Goal: Communication & Community: Answer question/provide support

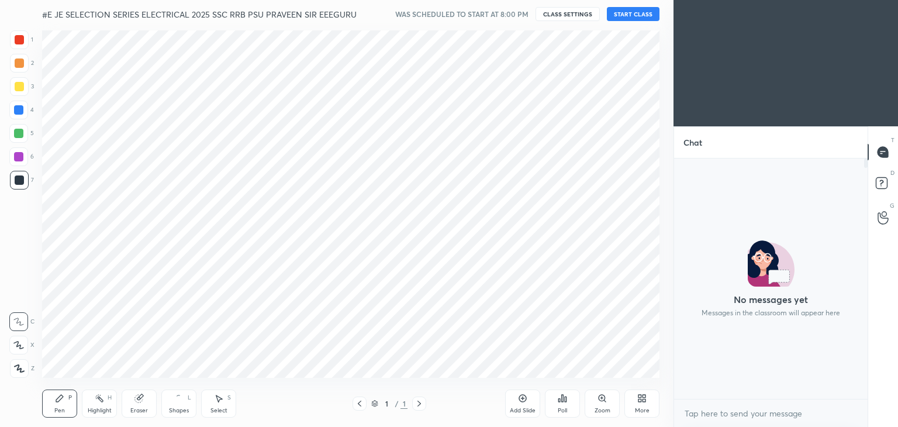
scroll to position [4, 4]
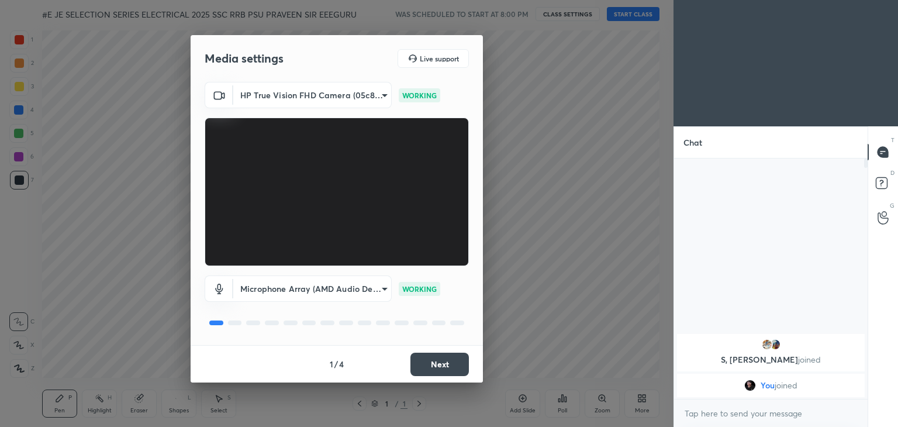
click at [450, 364] on button "Next" at bounding box center [439, 363] width 58 height 23
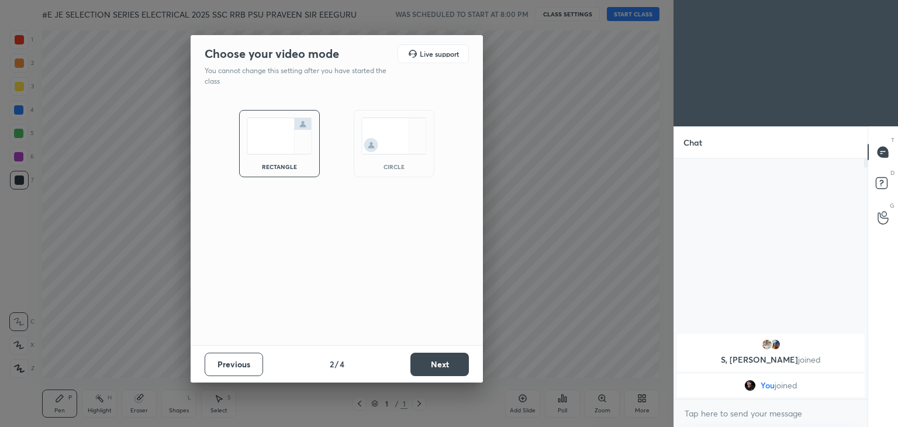
click at [451, 364] on button "Next" at bounding box center [439, 363] width 58 height 23
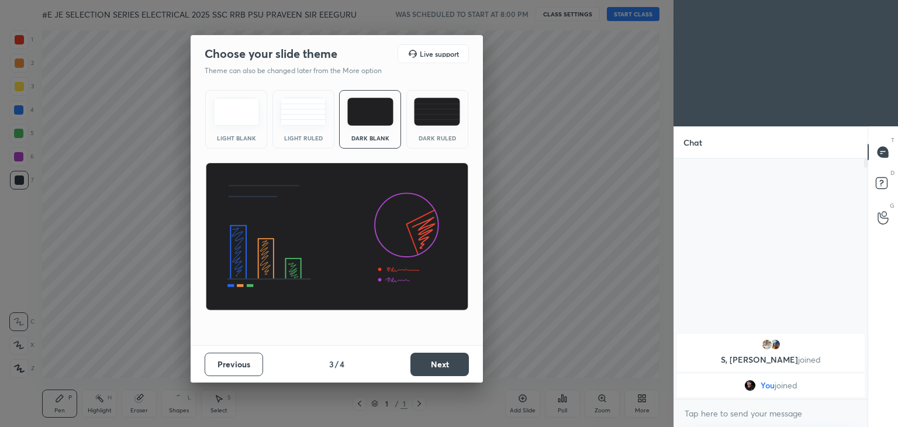
click at [450, 372] on button "Next" at bounding box center [439, 363] width 58 height 23
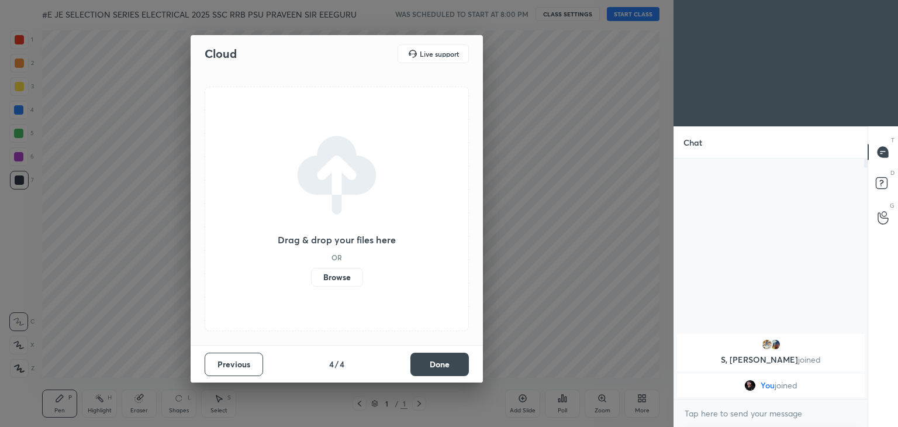
click at [448, 365] on button "Done" at bounding box center [439, 363] width 58 height 23
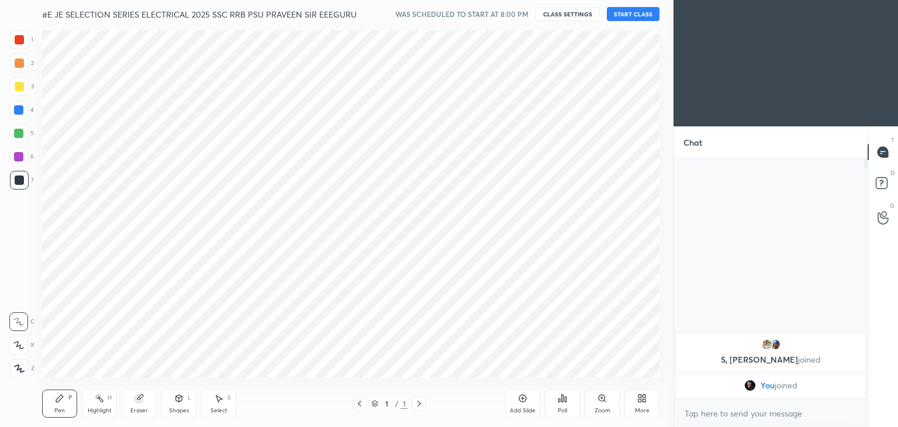
click at [627, 17] on button "START CLASS" at bounding box center [633, 14] width 53 height 14
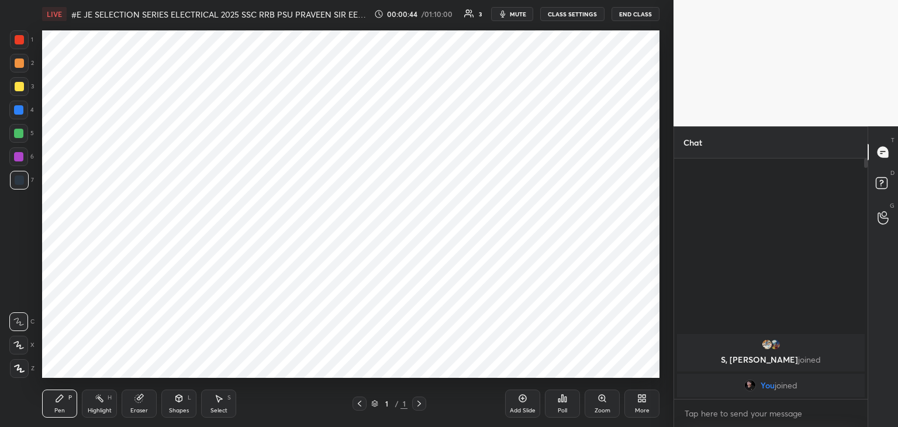
click at [20, 369] on icon at bounding box center [19, 368] width 9 height 7
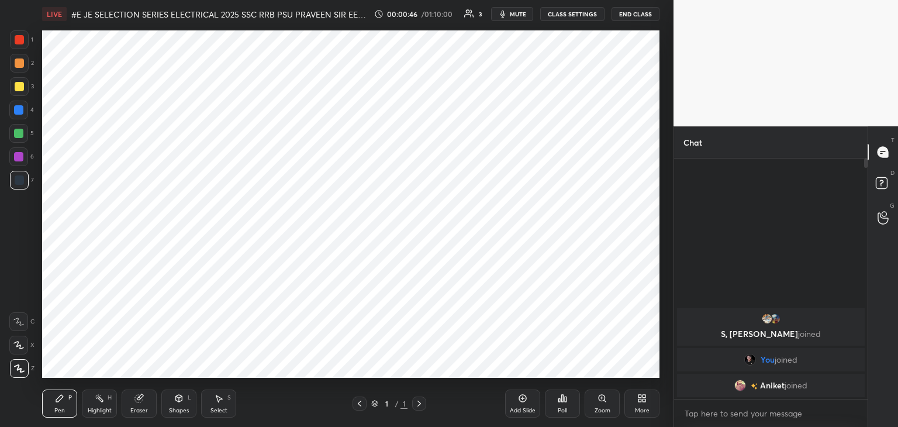
click at [642, 402] on icon at bounding box center [641, 397] width 9 height 9
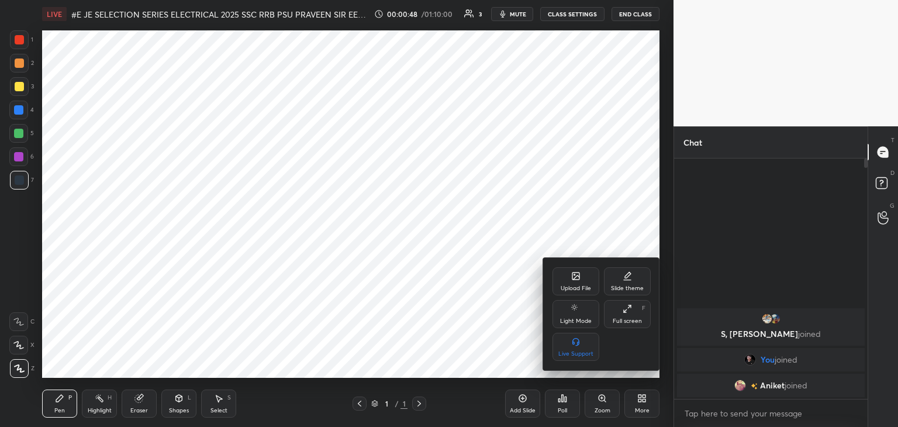
click at [573, 283] on div "Upload File" at bounding box center [575, 281] width 47 height 28
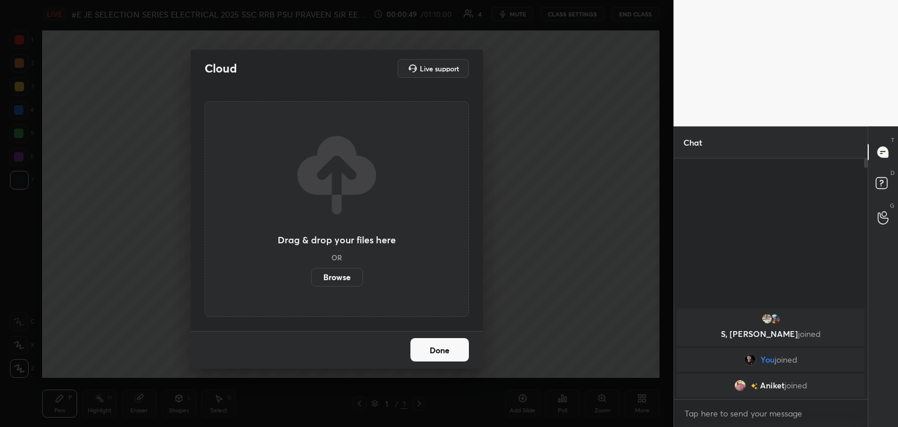
click at [334, 278] on label "Browse" at bounding box center [337, 277] width 52 height 19
click at [311, 278] on input "Browse" at bounding box center [311, 277] width 0 height 19
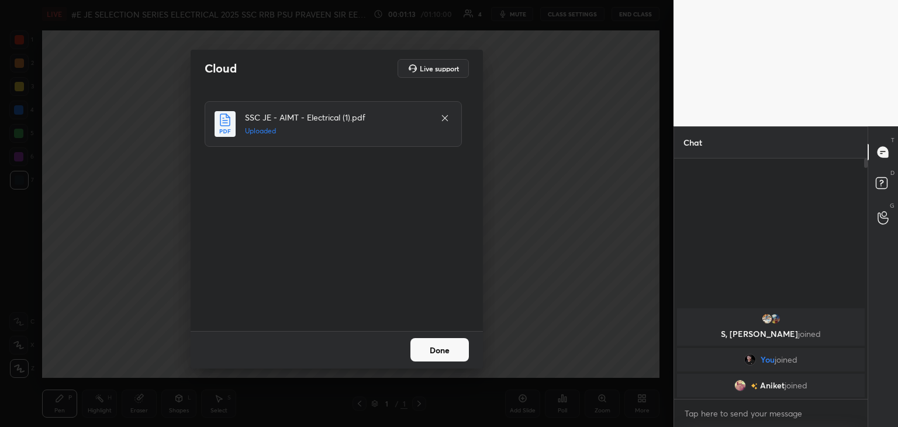
click at [433, 348] on button "Done" at bounding box center [439, 349] width 58 height 23
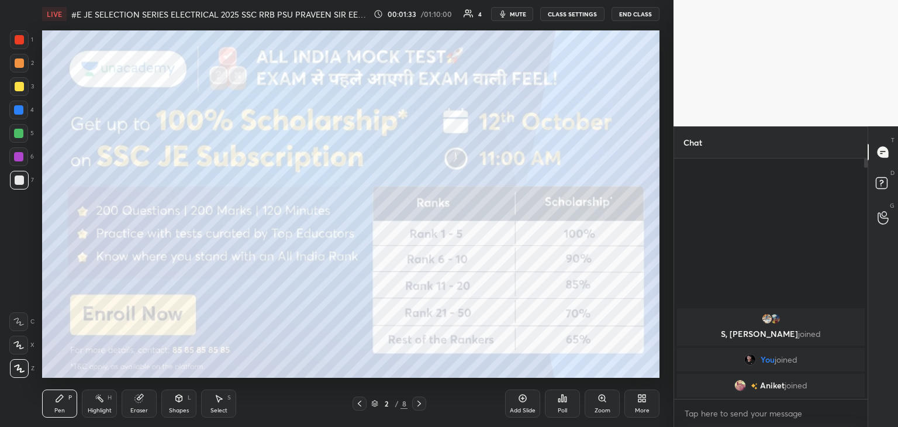
click at [19, 176] on div at bounding box center [19, 179] width 9 height 9
click at [638, 2] on div "LIVE #E JE SELECTION SERIES ELECTRICAL 2025 SSC RRB PSU PRAVEEN SIR EEEGURU 00:…" at bounding box center [350, 213] width 627 height 427
click at [461, 108] on div "LIVE #E JE SELECTION SERIES ELECTRICAL 2025 SSC RRB PSU PRAVEEN SIR EEEGURU 00:…" at bounding box center [350, 213] width 627 height 427
click at [19, 112] on div at bounding box center [18, 109] width 9 height 9
drag, startPoint x: 23, startPoint y: 363, endPoint x: 39, endPoint y: 382, distance: 24.5
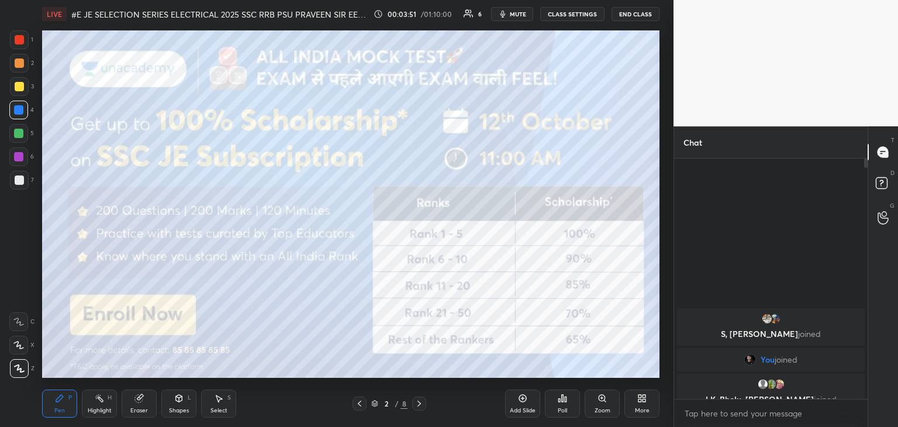
click at [23, 365] on div at bounding box center [19, 368] width 19 height 19
drag, startPoint x: 61, startPoint y: 403, endPoint x: 44, endPoint y: 392, distance: 20.0
click at [61, 402] on icon at bounding box center [59, 397] width 9 height 9
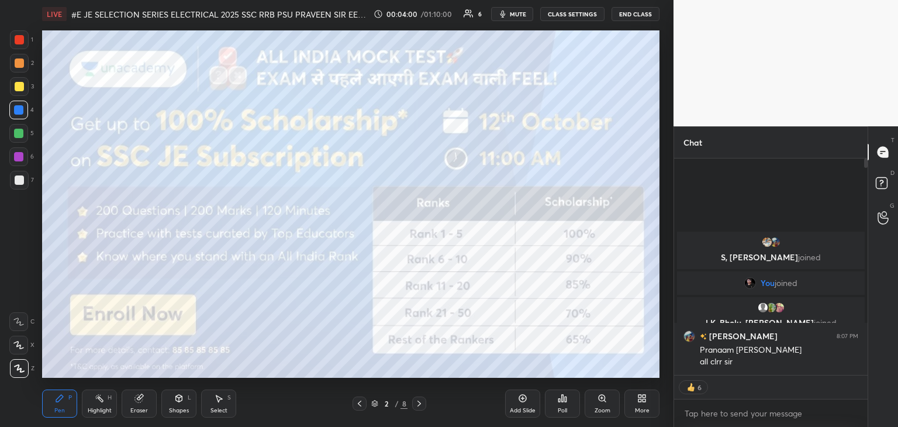
click at [772, 418] on body "1 2 3 4 5 6 7 C X Z C X Z E E Erase all H H LIVE #E JE SELECTION SERIES ELECTRI…" at bounding box center [449, 213] width 898 height 427
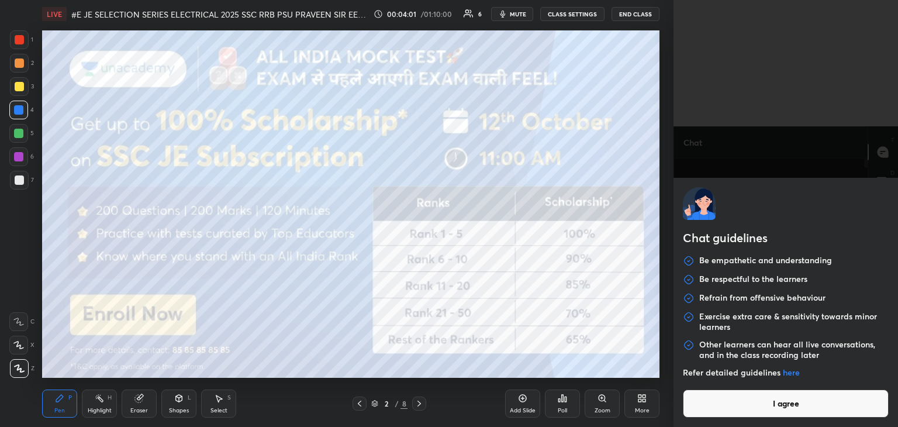
click at [775, 407] on button "I agree" at bounding box center [786, 403] width 206 height 28
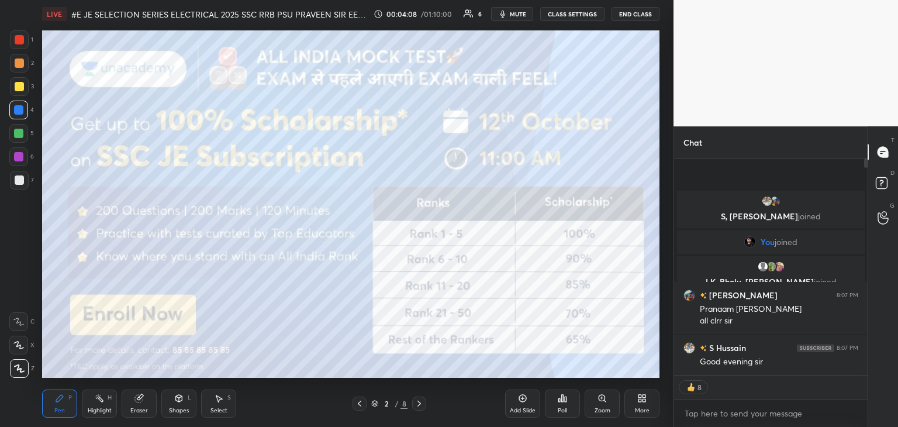
click at [139, 402] on icon at bounding box center [139, 399] width 8 height 8
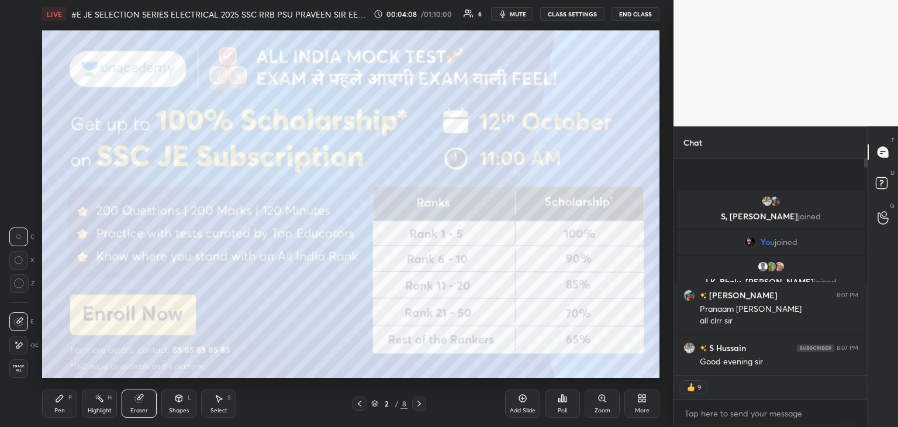
click at [26, 365] on span "Erase all" at bounding box center [19, 368] width 18 height 8
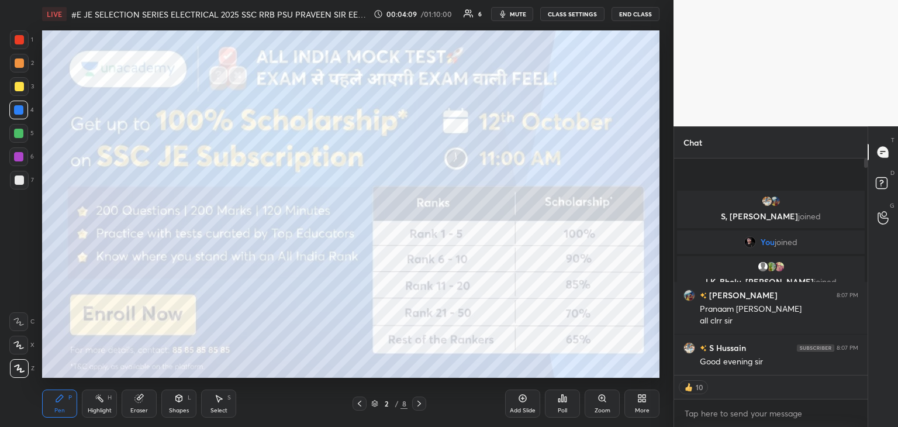
click at [66, 398] on div "Pen P" at bounding box center [59, 403] width 35 height 28
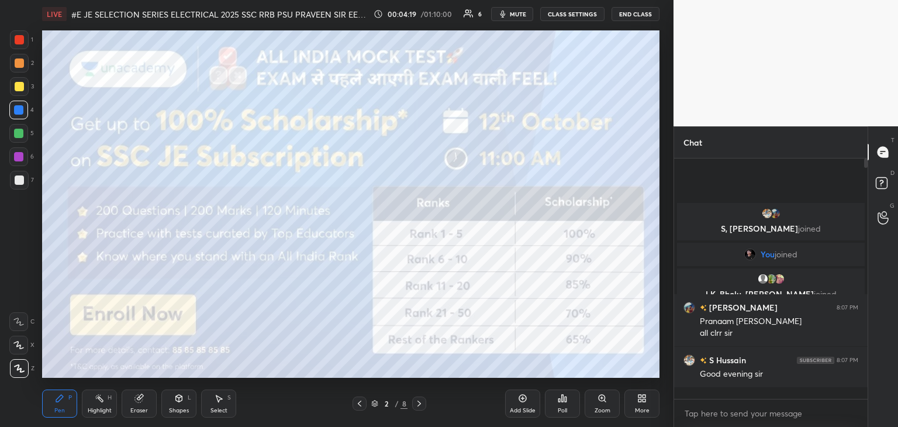
scroll to position [237, 190]
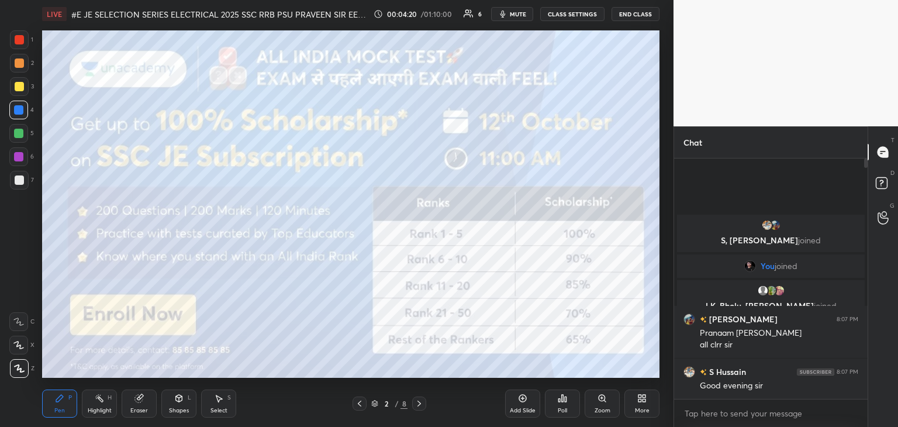
drag, startPoint x: 21, startPoint y: 90, endPoint x: 15, endPoint y: 94, distance: 7.6
click at [20, 91] on div at bounding box center [19, 86] width 9 height 9
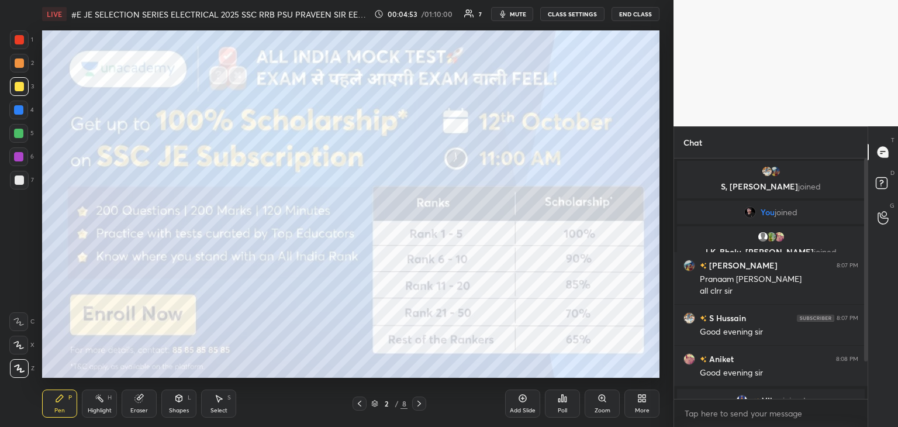
click at [419, 406] on icon at bounding box center [418, 403] width 9 height 9
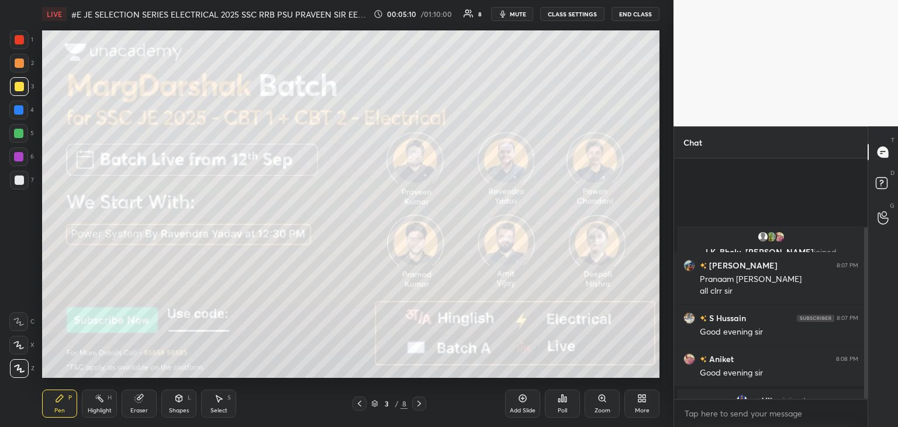
scroll to position [96, 0]
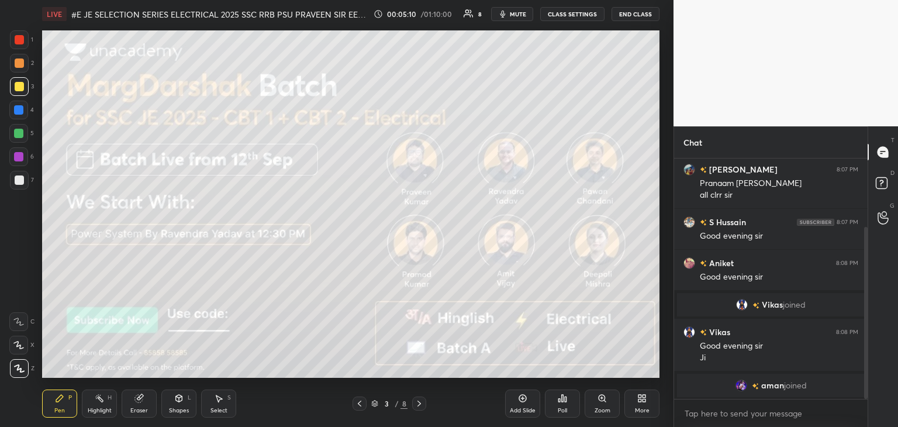
drag, startPoint x: 866, startPoint y: 323, endPoint x: 867, endPoint y: 351, distance: 28.1
click at [866, 358] on div at bounding box center [866, 313] width 4 height 172
click at [417, 405] on icon at bounding box center [418, 403] width 9 height 9
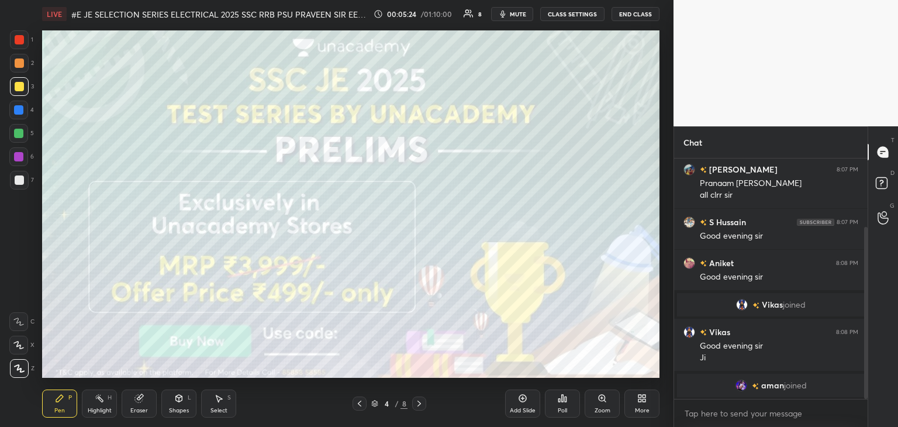
click at [419, 400] on icon at bounding box center [418, 403] width 9 height 9
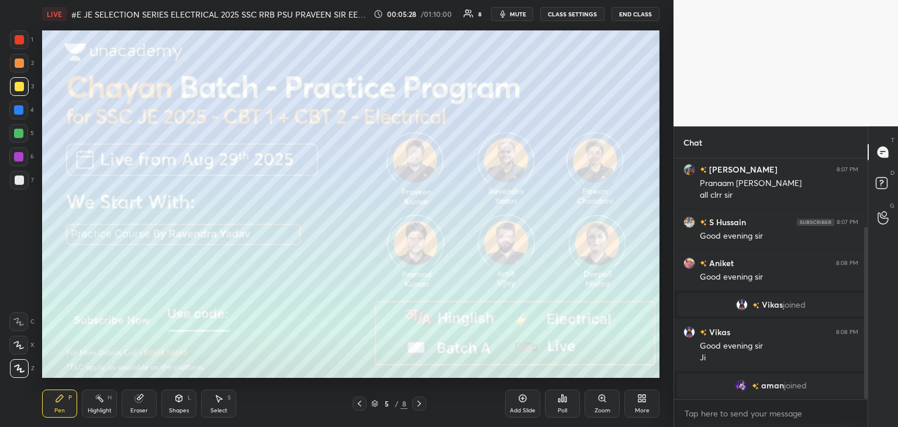
scroll to position [124, 0]
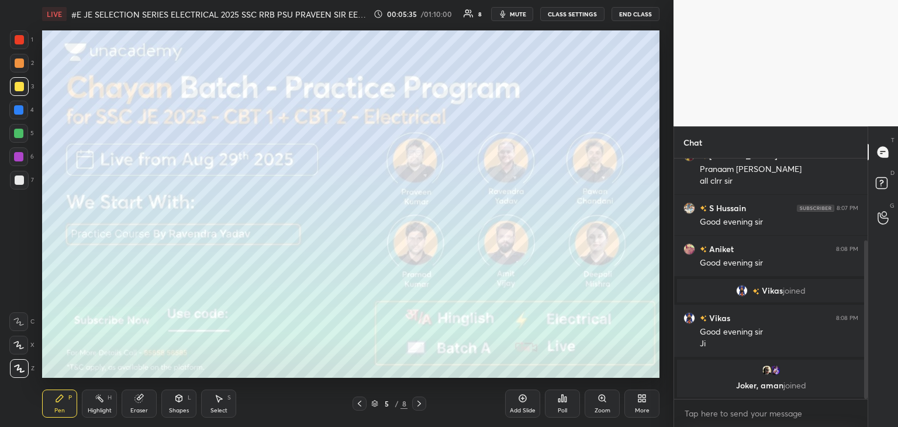
click at [419, 407] on icon at bounding box center [418, 403] width 9 height 9
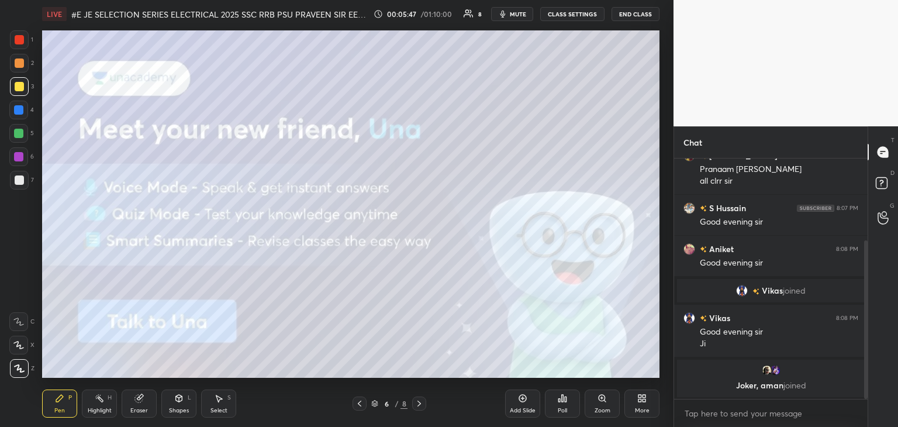
click at [421, 407] on icon at bounding box center [418, 403] width 9 height 9
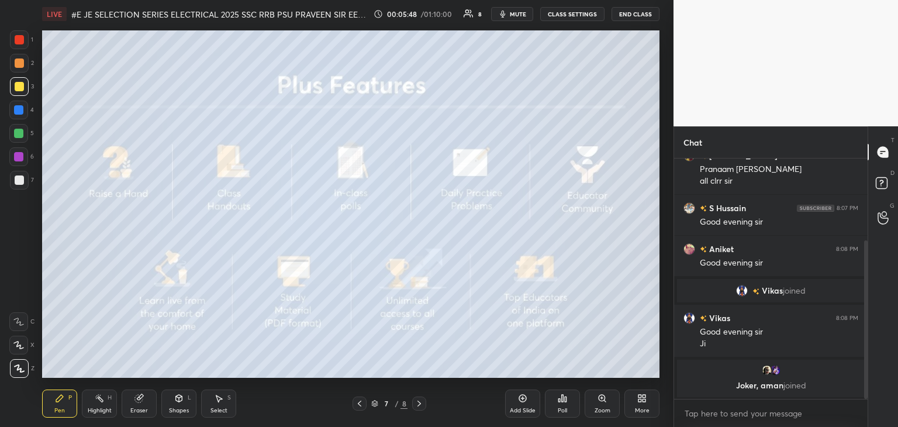
click at [381, 239] on div "LIVE #E JE SELECTION SERIES ELECTRICAL 2025 SSC RRB PSU PRAVEEN SIR EEEGURU 00:…" at bounding box center [350, 213] width 627 height 427
click at [352, 74] on div "1 2 3 4 5 6 7 C X Z C X Z E E Erase all H H LIVE #E JE SELECTION SERIES ELECTRI…" at bounding box center [449, 213] width 898 height 427
drag, startPoint x: 147, startPoint y: 403, endPoint x: 137, endPoint y: 402, distance: 9.4
click at [146, 402] on div "Eraser" at bounding box center [139, 403] width 35 height 28
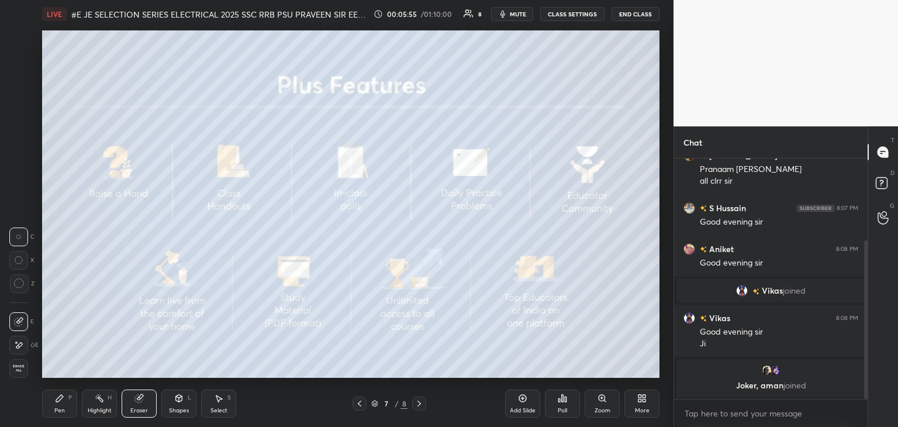
click at [22, 368] on span "Erase all" at bounding box center [19, 368] width 18 height 8
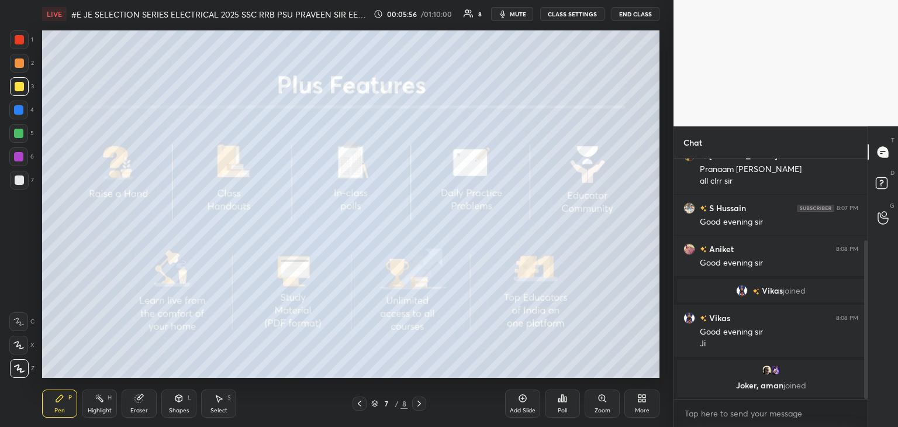
drag, startPoint x: 57, startPoint y: 394, endPoint x: 49, endPoint y: 396, distance: 7.8
click at [55, 393] on icon at bounding box center [59, 397] width 9 height 9
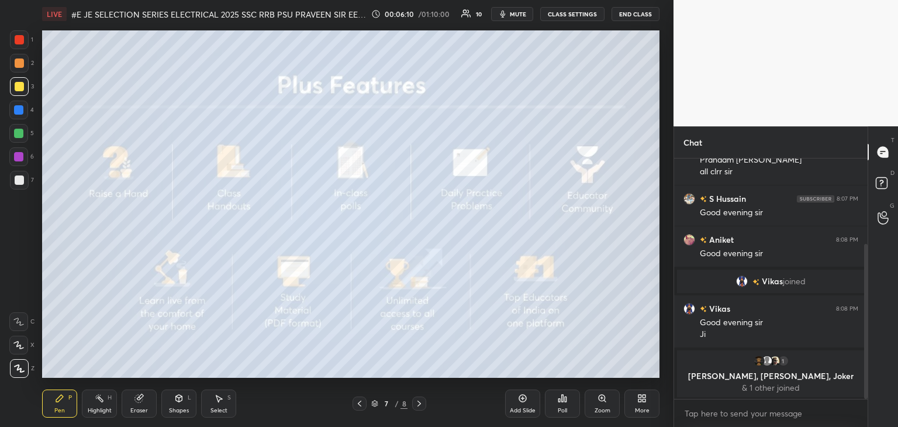
click at [421, 403] on icon at bounding box center [418, 403] width 9 height 9
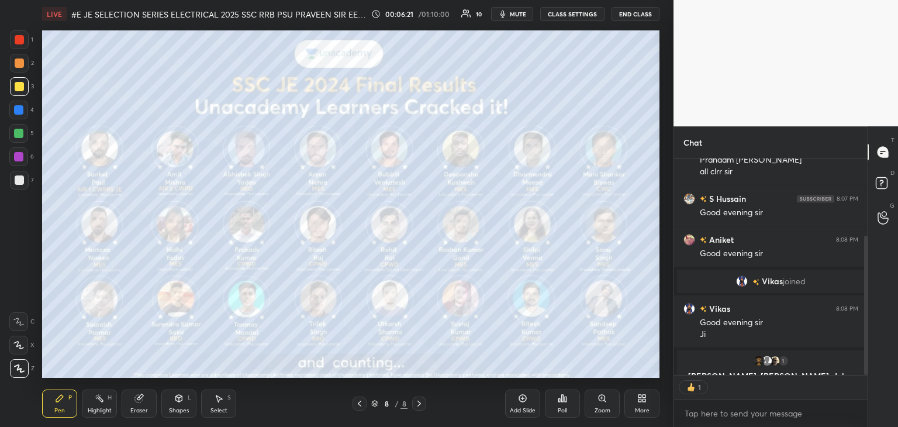
scroll to position [4, 4]
type textarea "x"
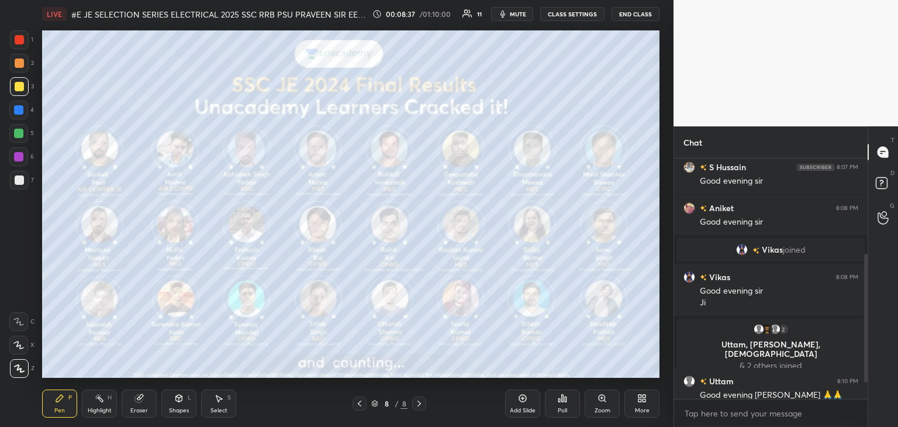
scroll to position [174, 0]
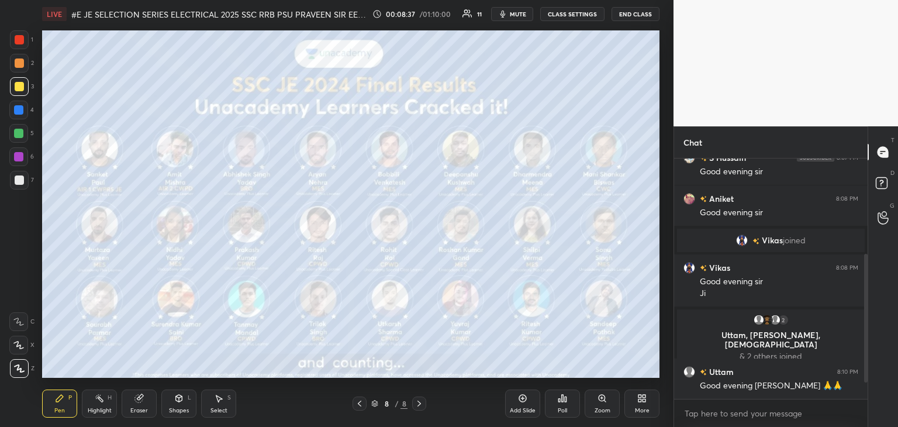
drag, startPoint x: 867, startPoint y: 357, endPoint x: 865, endPoint y: 393, distance: 36.3
click at [865, 382] on div at bounding box center [866, 318] width 4 height 129
click at [641, 405] on div "More" at bounding box center [641, 403] width 35 height 28
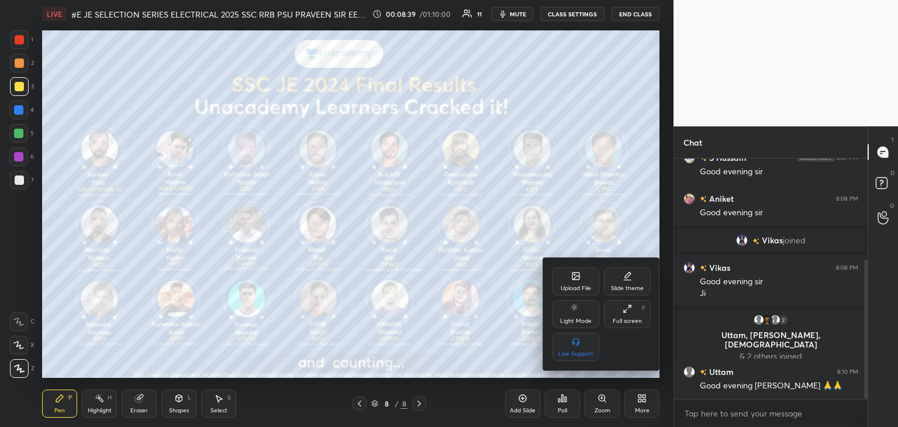
click at [573, 288] on div "Upload File" at bounding box center [576, 288] width 30 height 6
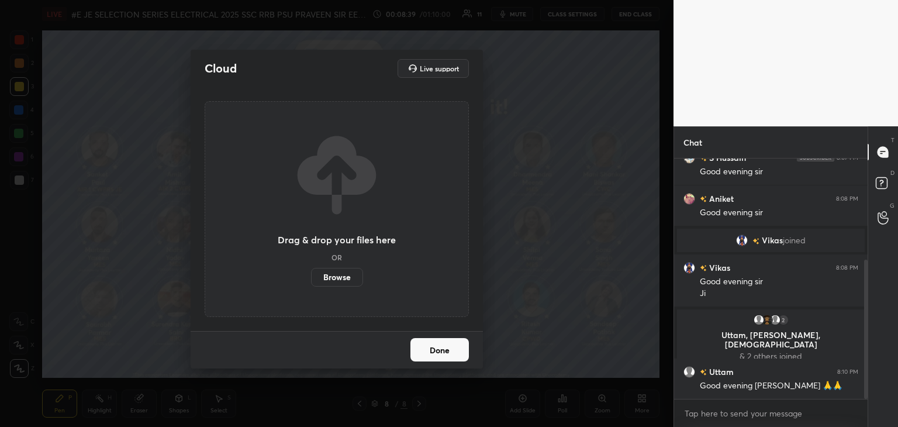
click at [340, 274] on label "Browse" at bounding box center [337, 277] width 52 height 19
click at [311, 274] on input "Browse" at bounding box center [311, 277] width 0 height 19
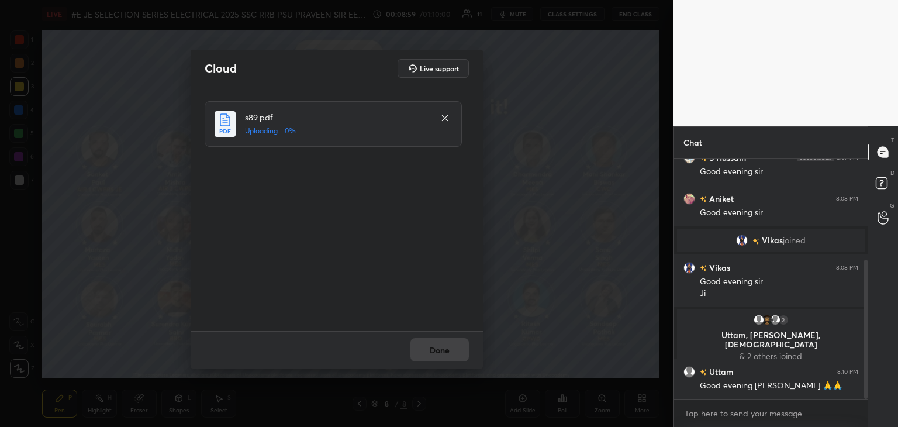
scroll to position [202, 0]
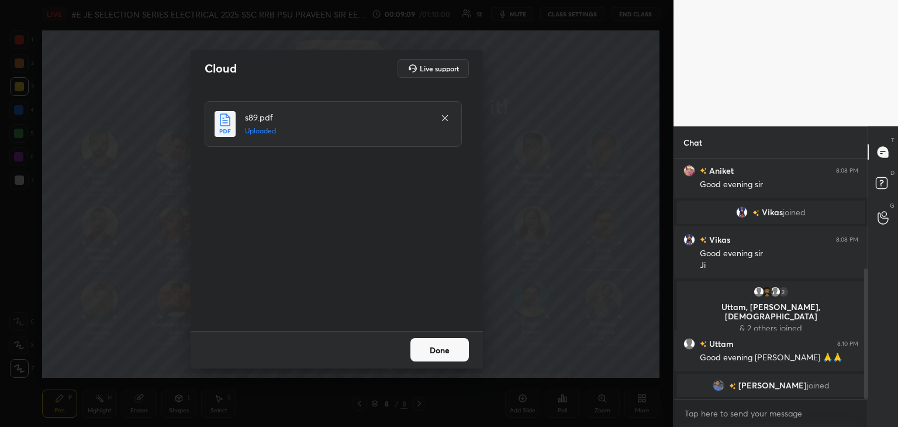
click at [435, 340] on button "Done" at bounding box center [439, 349] width 58 height 23
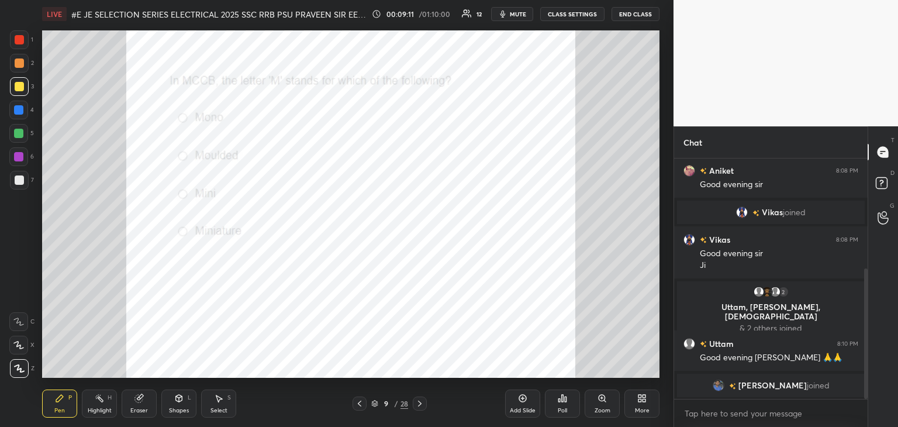
click at [374, 405] on icon at bounding box center [374, 403] width 7 height 7
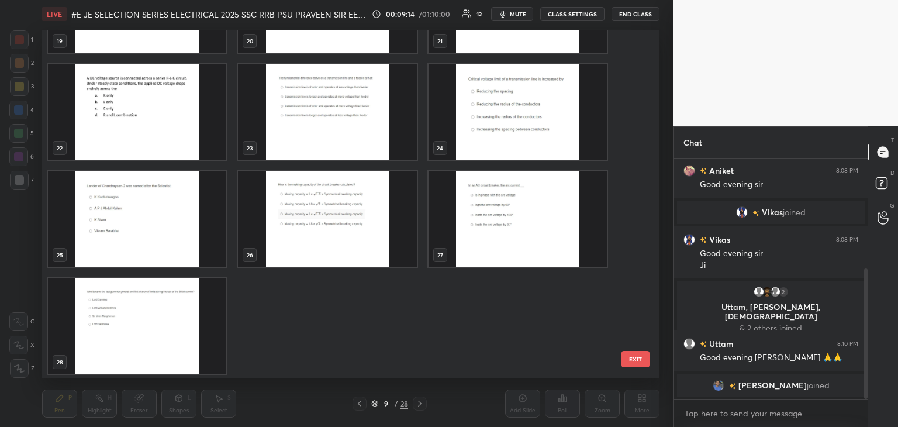
scroll to position [723, 0]
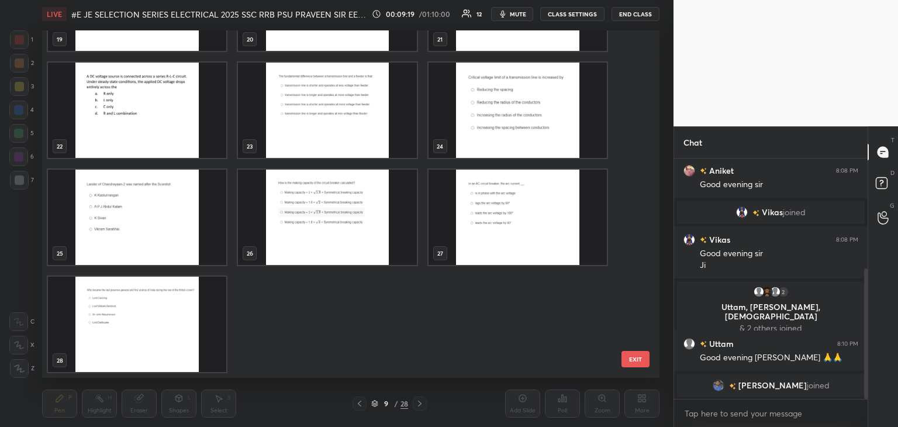
click at [104, 339] on img "grid" at bounding box center [137, 323] width 178 height 95
click at [106, 340] on img "grid" at bounding box center [137, 323] width 178 height 95
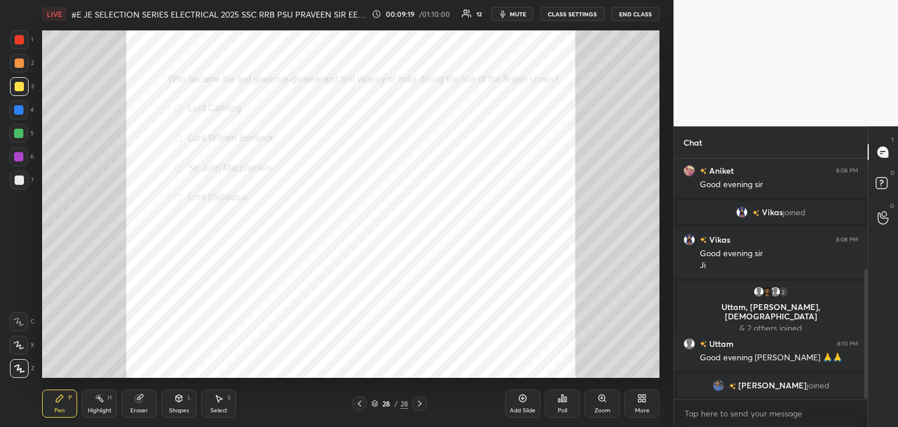
scroll to position [0, 0]
click at [526, 396] on icon at bounding box center [522, 397] width 9 height 9
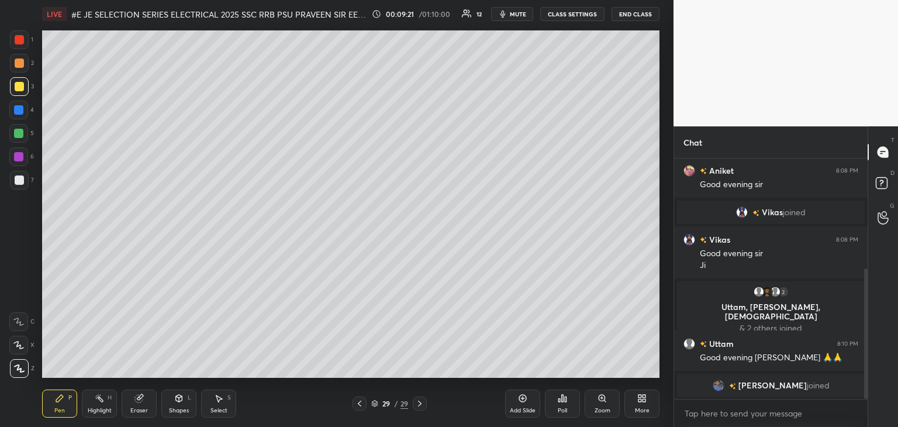
click at [640, 400] on icon at bounding box center [639, 400] width 3 height 3
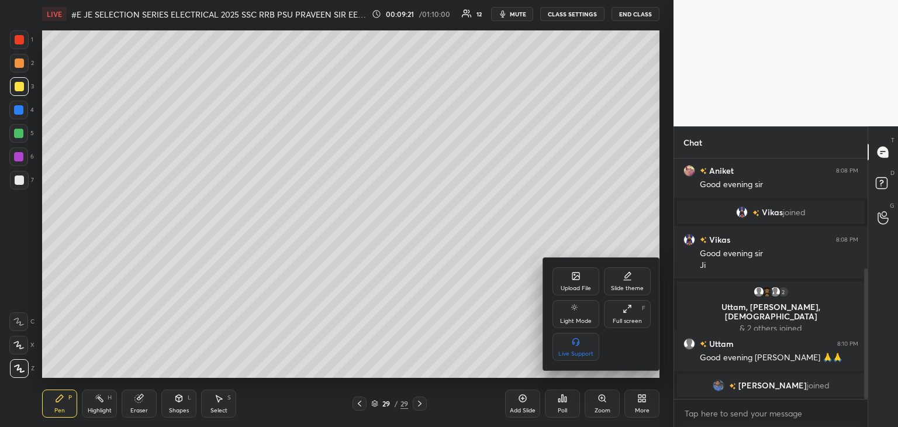
click at [574, 286] on div "Upload File" at bounding box center [576, 288] width 30 height 6
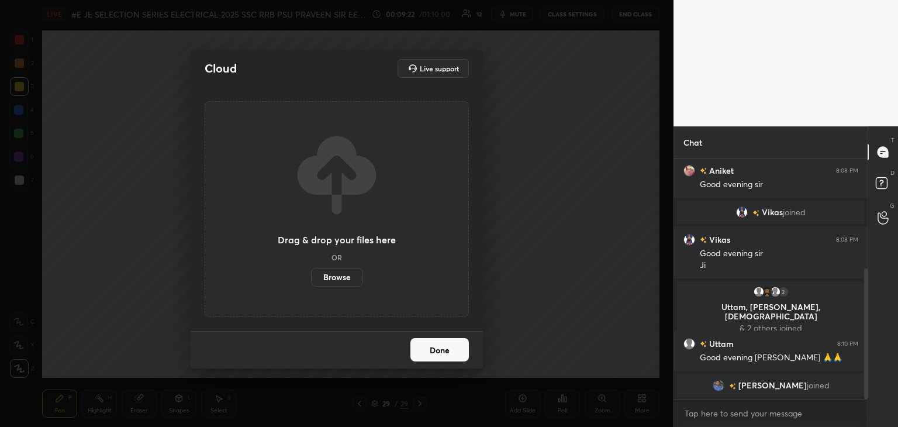
click at [329, 276] on label "Browse" at bounding box center [337, 277] width 52 height 19
click at [311, 276] on input "Browse" at bounding box center [311, 277] width 0 height 19
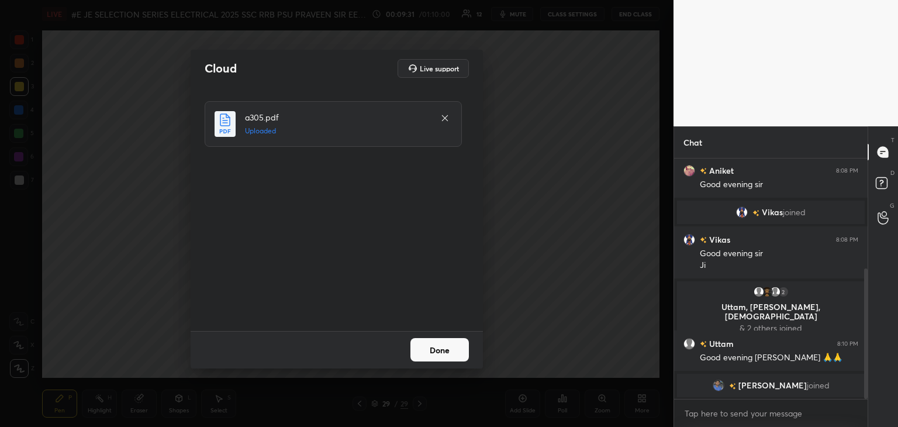
click at [448, 358] on button "Done" at bounding box center [439, 349] width 58 height 23
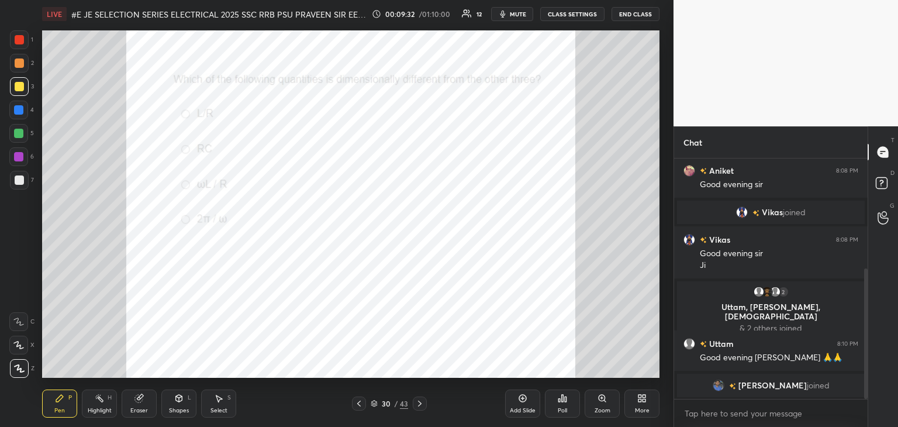
click at [376, 403] on icon at bounding box center [374, 403] width 7 height 7
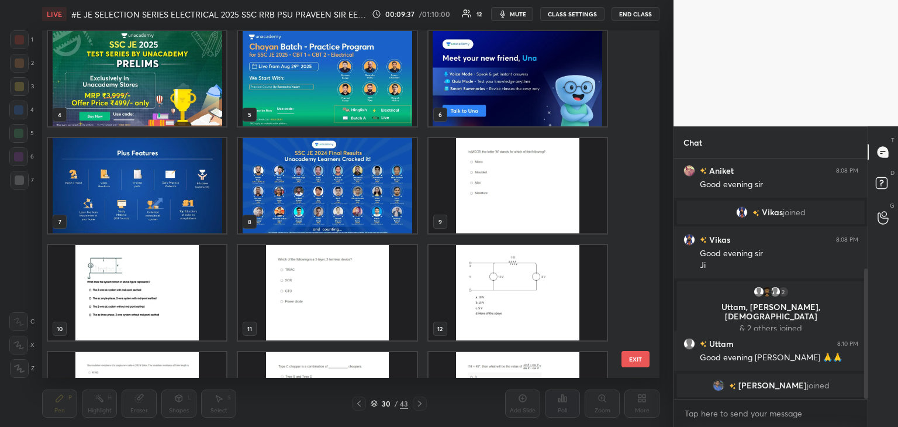
scroll to position [108, 0]
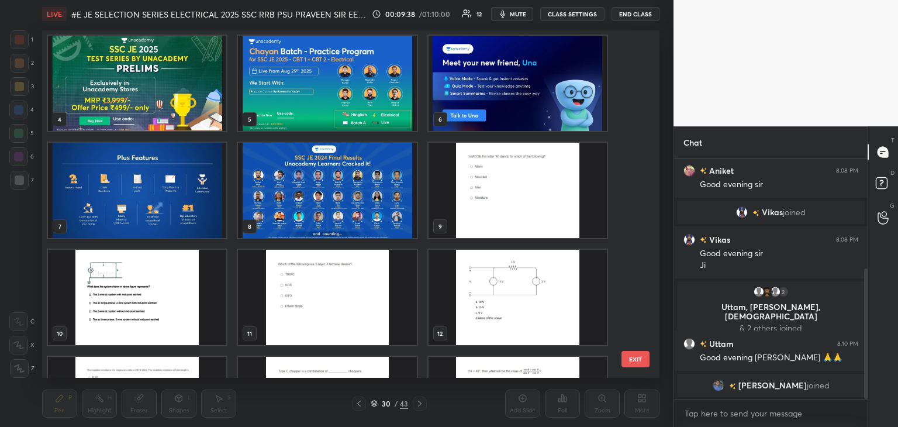
click at [497, 184] on img "grid" at bounding box center [517, 190] width 178 height 95
drag, startPoint x: 497, startPoint y: 184, endPoint x: 376, endPoint y: 254, distance: 139.9
click at [307, 303] on img "grid" at bounding box center [327, 297] width 178 height 95
click at [308, 303] on img "grid" at bounding box center [327, 297] width 178 height 95
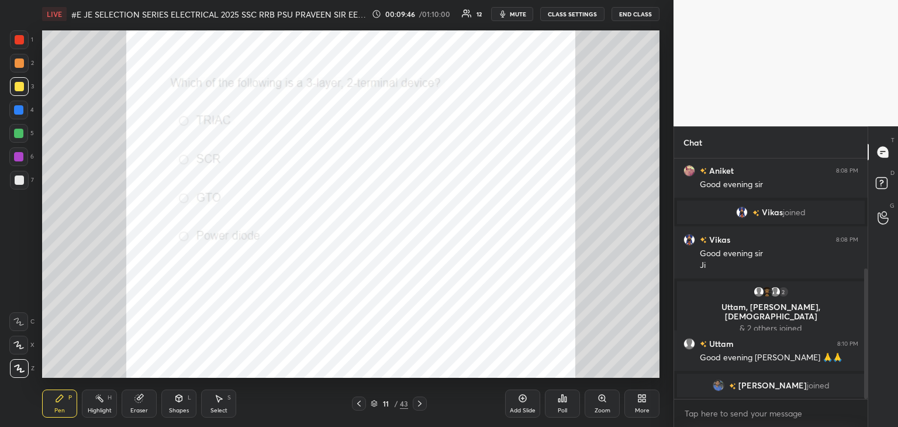
click at [564, 409] on div "Poll" at bounding box center [562, 410] width 9 height 6
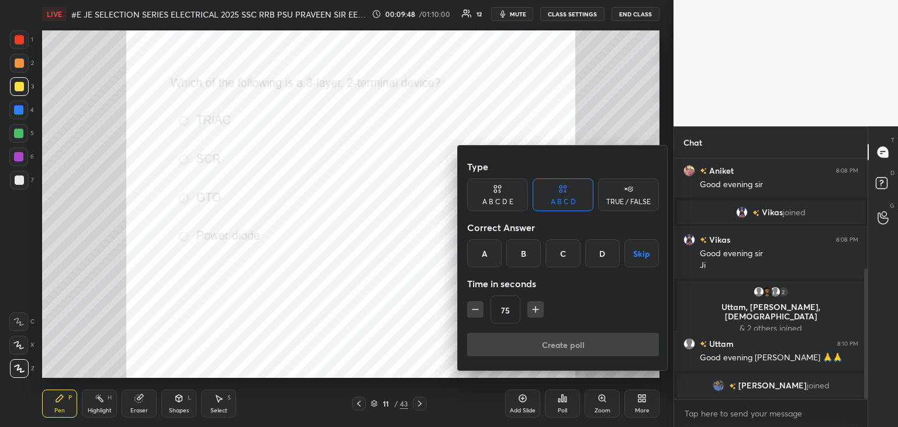
click at [603, 255] on div "D" at bounding box center [602, 253] width 34 height 28
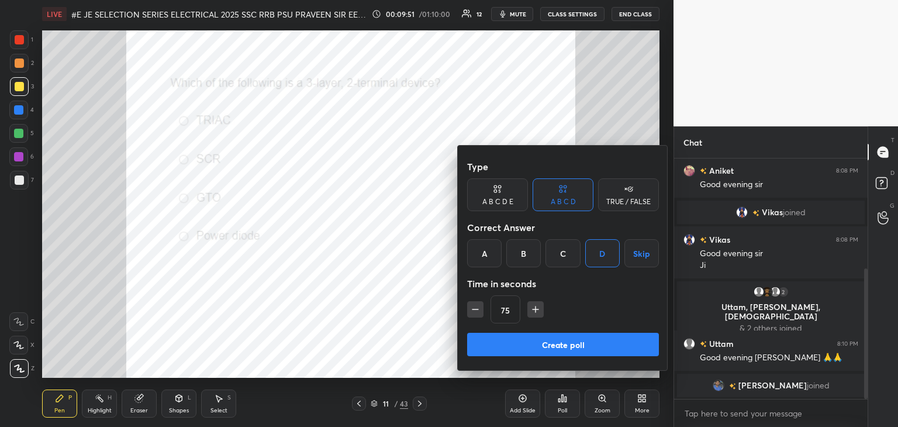
click at [468, 314] on button "button" at bounding box center [475, 309] width 16 height 16
click at [472, 314] on icon "button" at bounding box center [475, 309] width 12 height 12
type input "30"
click at [477, 336] on button "Create poll" at bounding box center [563, 344] width 192 height 23
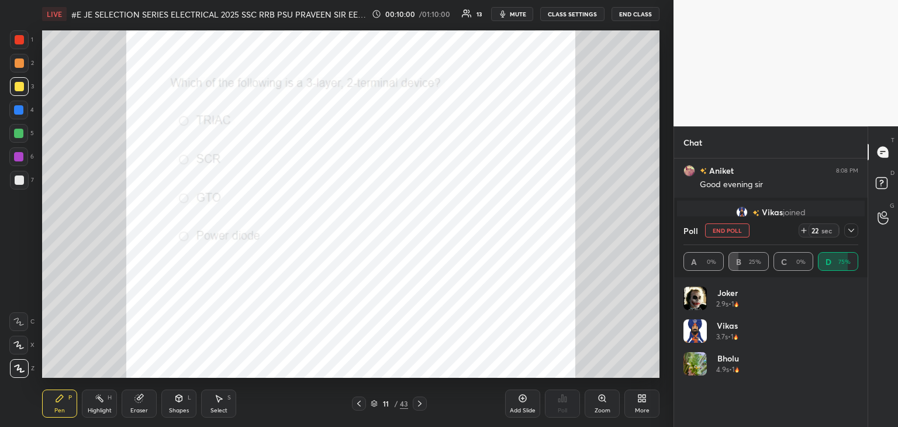
scroll to position [277, 0]
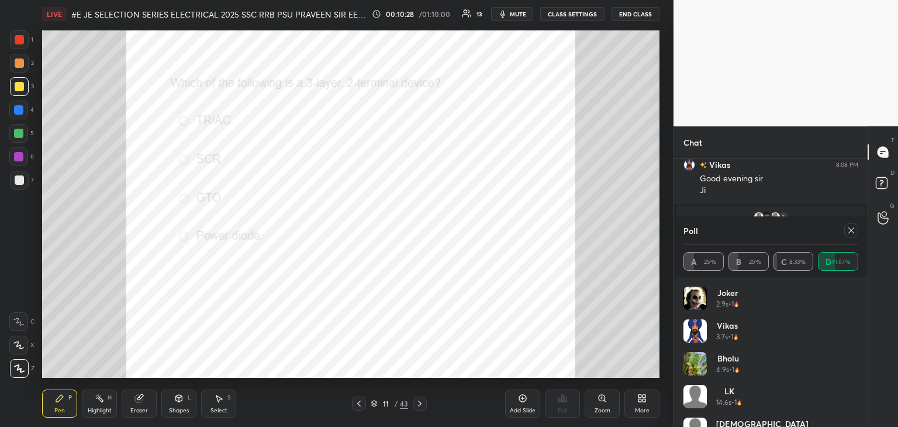
click at [138, 400] on icon at bounding box center [138, 397] width 9 height 9
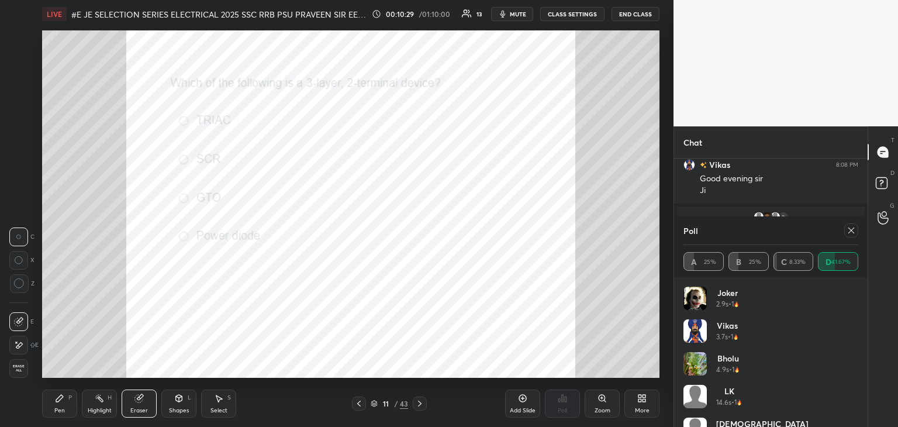
drag, startPoint x: 22, startPoint y: 368, endPoint x: 65, endPoint y: 398, distance: 53.0
click at [61, 397] on div "1 2 3 4 5 6 7 C X Z C X Z E E Erase all H H LIVE #E JE SELECTION SERIES ELECTRI…" at bounding box center [332, 213] width 664 height 427
click at [65, 398] on div "Pen P" at bounding box center [59, 403] width 35 height 28
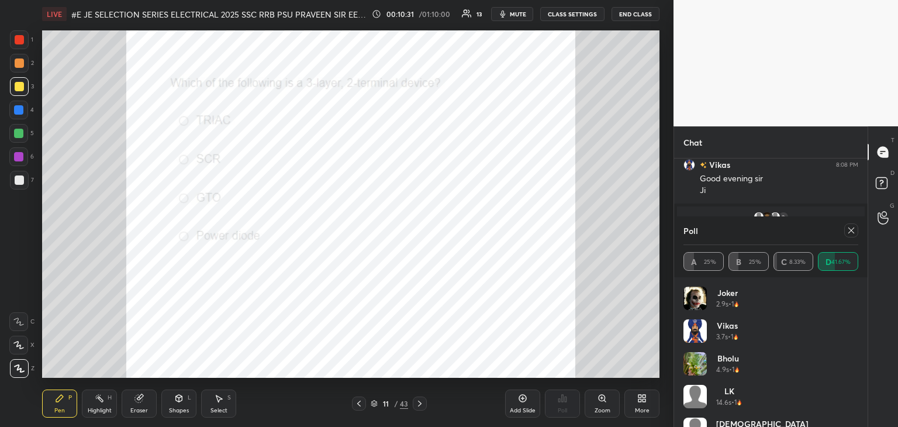
click at [19, 38] on div at bounding box center [19, 39] width 9 height 9
click at [168, 78] on div "LIVE #E JE SELECTION SERIES ELECTRICAL 2025 SSC RRB PSU PRAVEEN SIR EEEGURU 00:…" at bounding box center [350, 213] width 627 height 427
click at [850, 232] on icon at bounding box center [850, 230] width 9 height 9
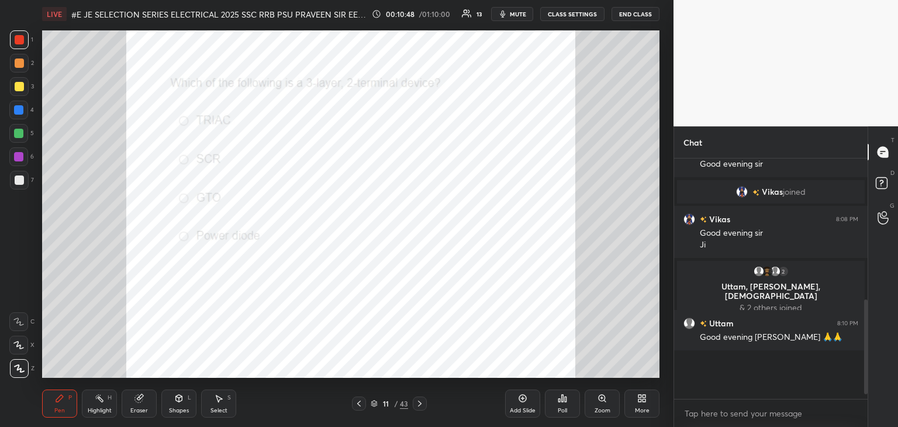
scroll to position [0, 0]
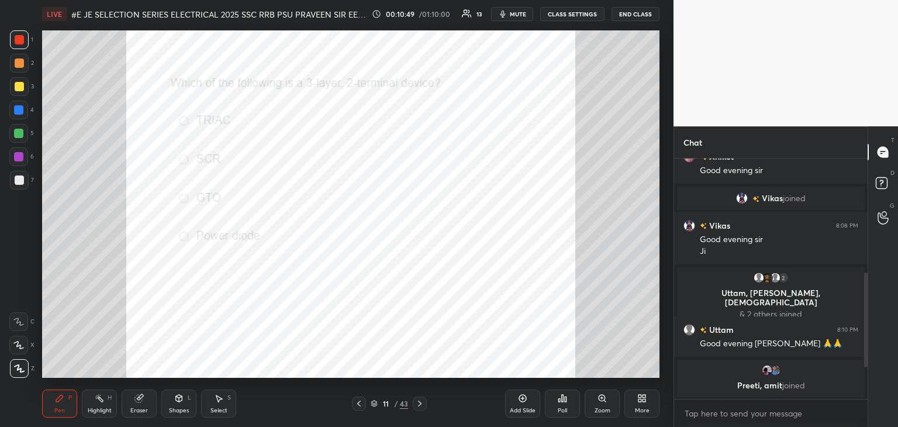
click at [140, 401] on icon at bounding box center [138, 397] width 9 height 9
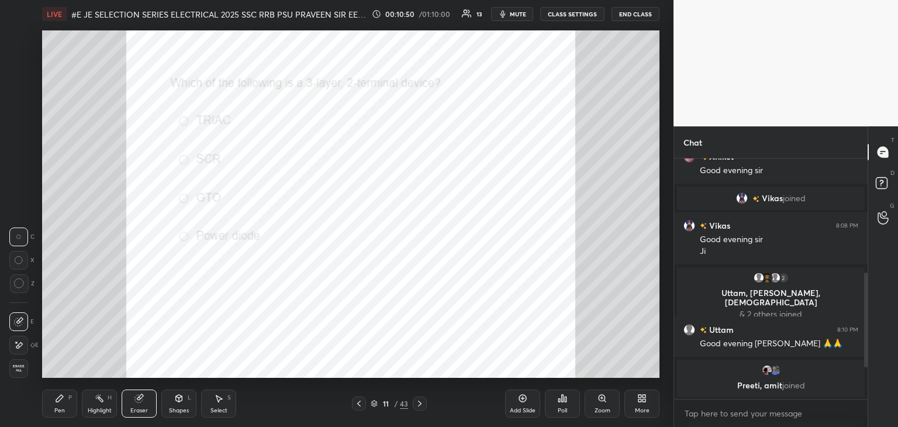
drag, startPoint x: 18, startPoint y: 364, endPoint x: 41, endPoint y: 396, distance: 39.3
click at [27, 382] on div "1 2 3 4 5 6 7 C X Z C X Z E E Erase all H H LIVE #E JE SELECTION SERIES ELECTRI…" at bounding box center [332, 213] width 664 height 427
click at [43, 398] on div "Pen P" at bounding box center [59, 403] width 35 height 28
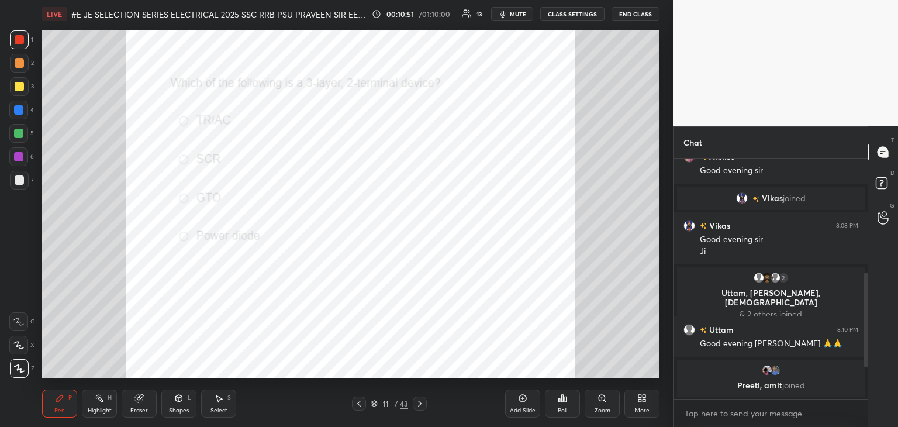
click at [134, 407] on div "Eraser" at bounding box center [139, 403] width 35 height 28
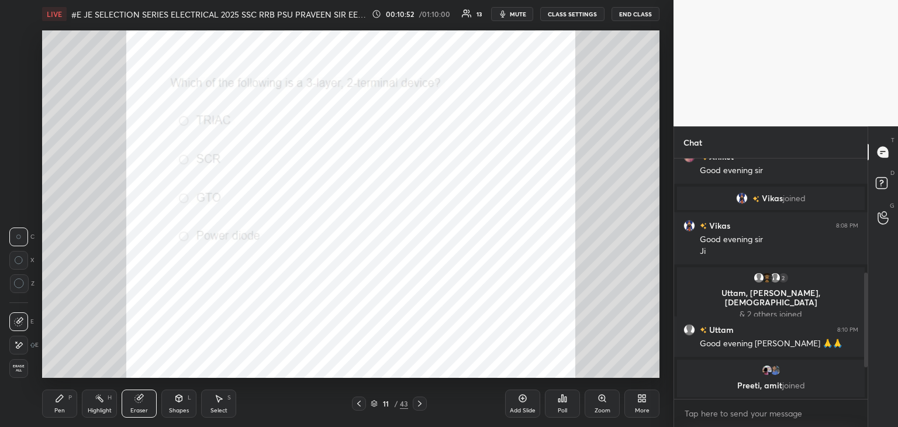
drag, startPoint x: 23, startPoint y: 361, endPoint x: 56, endPoint y: 400, distance: 50.6
click at [53, 399] on div "1 2 3 4 5 6 7 C X Z C X Z E E Erase all H H LIVE #E JE SELECTION SERIES ELECTRI…" at bounding box center [332, 213] width 664 height 427
click at [56, 399] on icon at bounding box center [59, 397] width 9 height 9
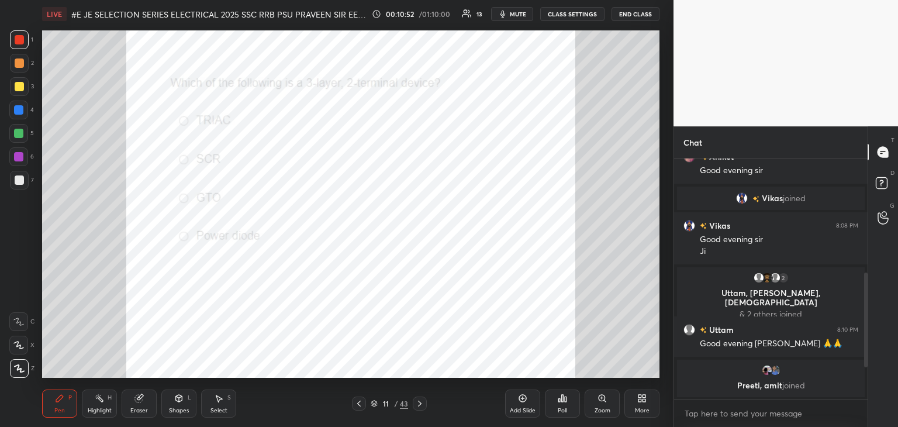
click at [133, 405] on div "Eraser" at bounding box center [139, 403] width 35 height 28
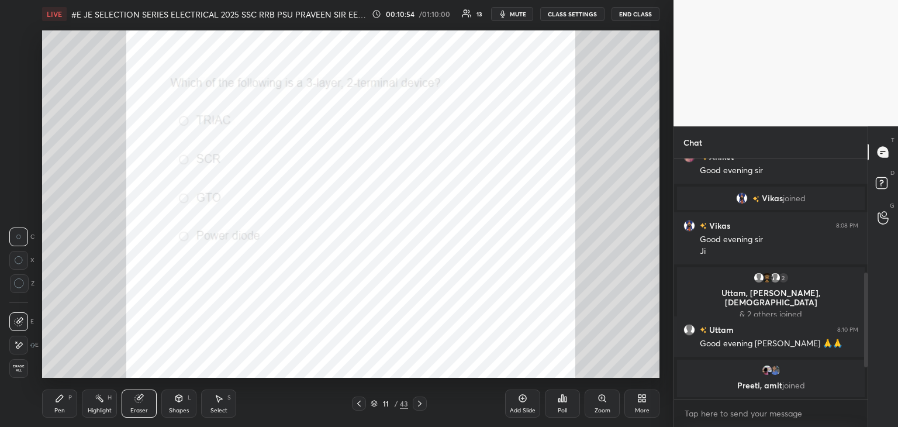
drag, startPoint x: 25, startPoint y: 370, endPoint x: 19, endPoint y: 371, distance: 6.5
click at [19, 371] on span "Erase all" at bounding box center [19, 368] width 18 height 8
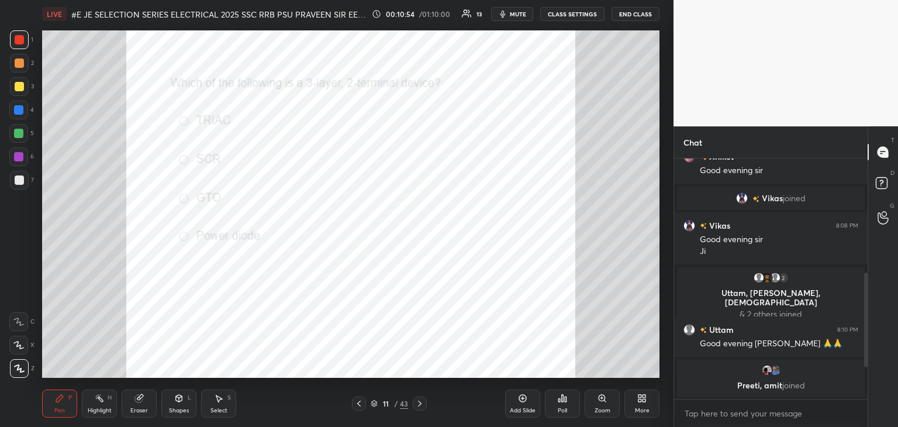
click at [19, 371] on div "1 2 3 4 5 6 7 C X Z C X Z E E Erase all H H" at bounding box center [18, 203] width 37 height 347
click at [144, 410] on div "Eraser" at bounding box center [139, 410] width 18 height 6
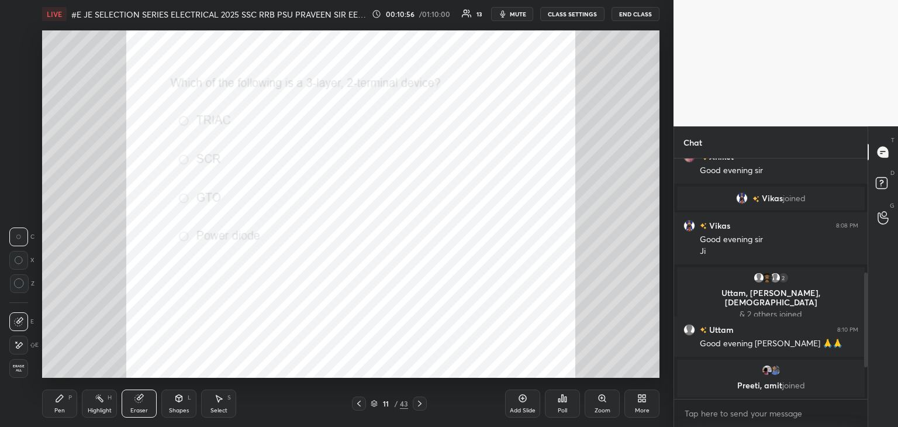
click at [18, 372] on span "Erase all" at bounding box center [19, 368] width 18 height 8
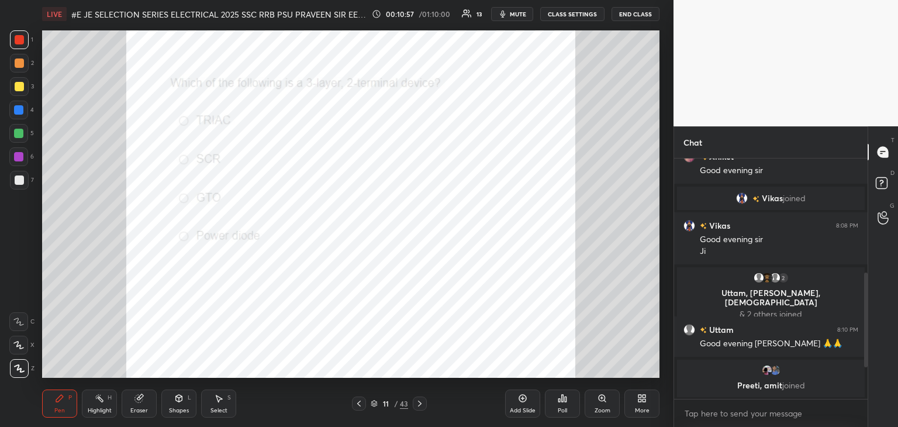
click at [19, 372] on div "1 2 3 4 5 6 7 C X Z C X Z E E Erase all H H" at bounding box center [18, 203] width 37 height 347
click at [19, 372] on div at bounding box center [19, 368] width 19 height 19
drag, startPoint x: 22, startPoint y: 372, endPoint x: 29, endPoint y: 376, distance: 7.8
click at [26, 375] on div at bounding box center [19, 368] width 19 height 19
click at [56, 391] on div "Pen P" at bounding box center [59, 403] width 35 height 28
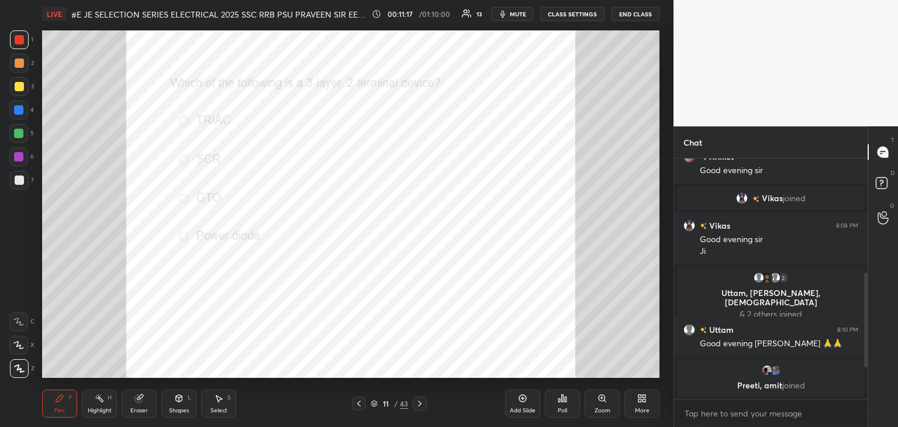
click at [139, 400] on icon at bounding box center [139, 399] width 8 height 8
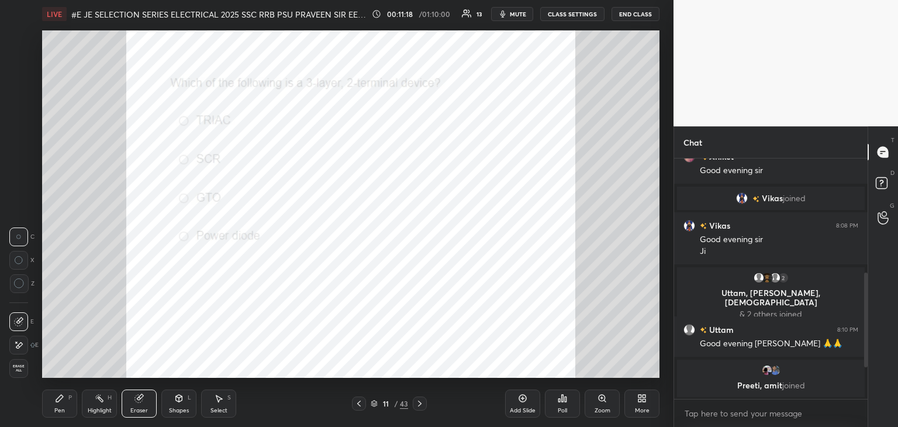
drag, startPoint x: 17, startPoint y: 372, endPoint x: 49, endPoint y: 393, distance: 37.9
click at [18, 372] on span "Erase all" at bounding box center [19, 368] width 18 height 8
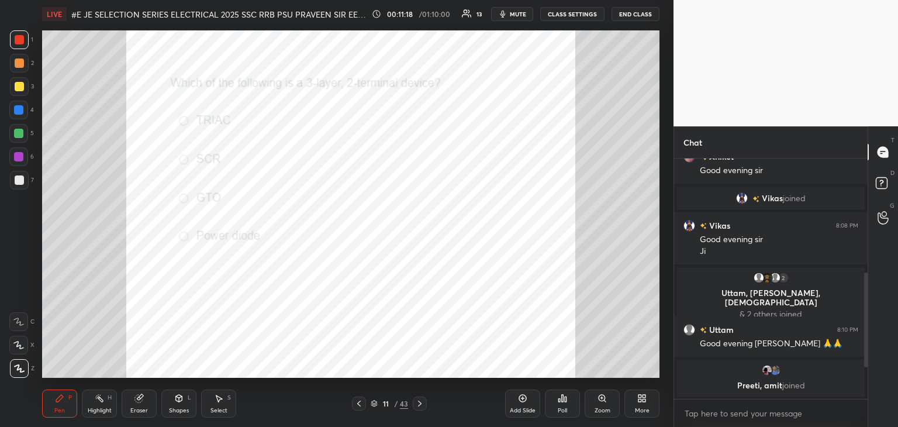
click at [55, 405] on div "Pen P" at bounding box center [59, 403] width 35 height 28
click at [419, 402] on icon at bounding box center [419, 403] width 9 height 9
click at [564, 406] on div "Poll" at bounding box center [562, 403] width 35 height 28
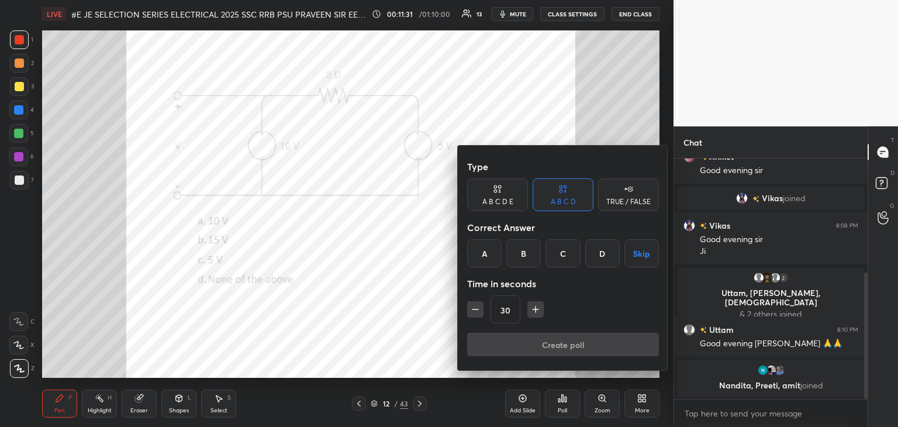
click at [523, 258] on div "B" at bounding box center [523, 253] width 34 height 28
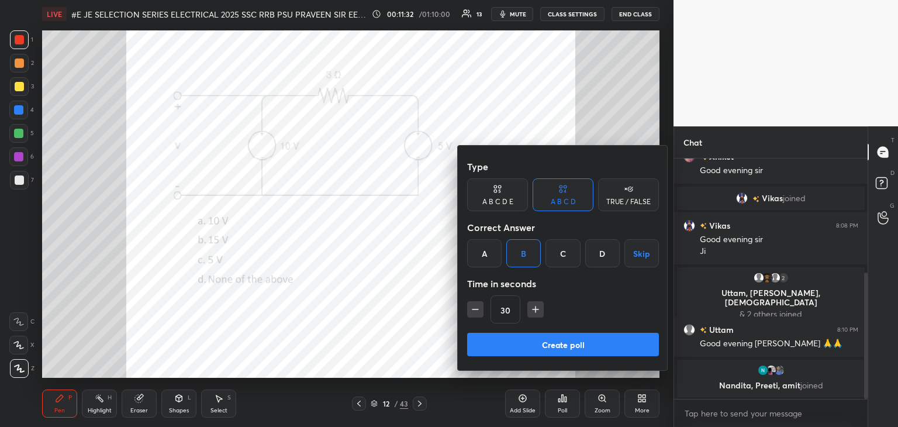
click at [491, 342] on button "Create poll" at bounding box center [563, 344] width 192 height 23
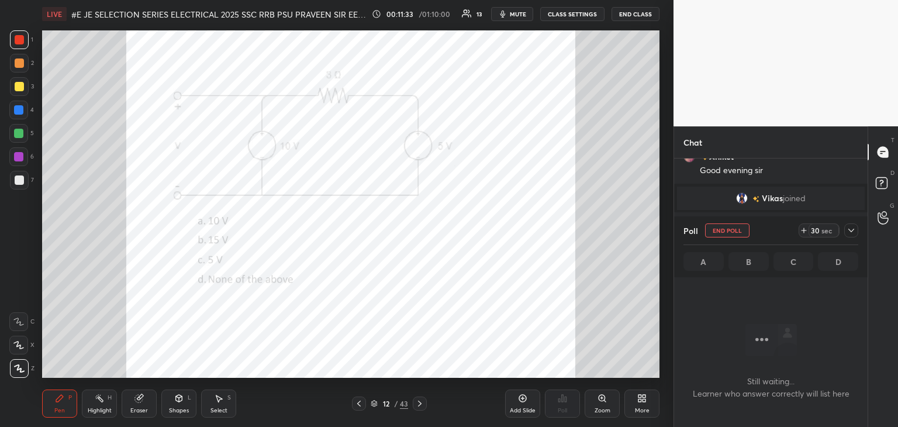
scroll to position [79, 190]
click at [141, 400] on icon at bounding box center [139, 399] width 8 height 8
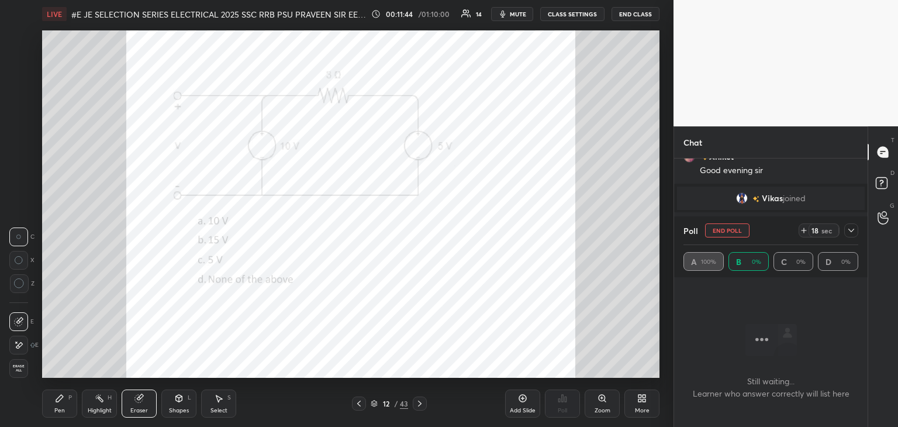
click at [68, 407] on div "Pen P" at bounding box center [59, 403] width 35 height 28
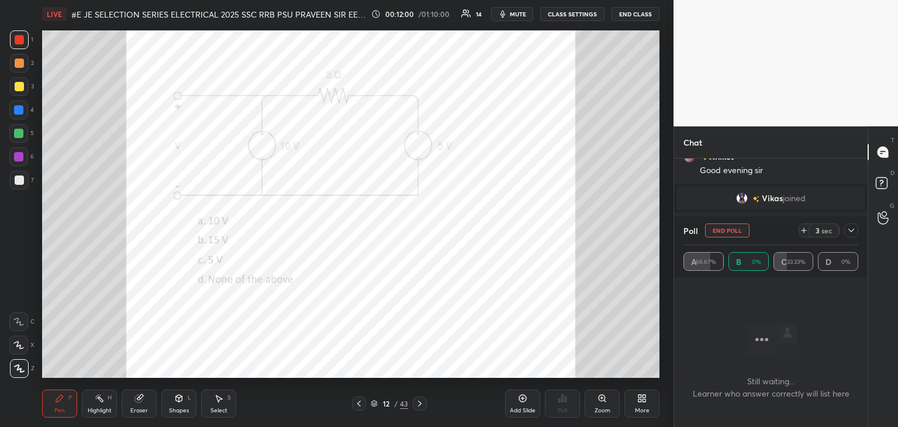
scroll to position [310, 0]
click at [853, 231] on icon at bounding box center [850, 230] width 9 height 9
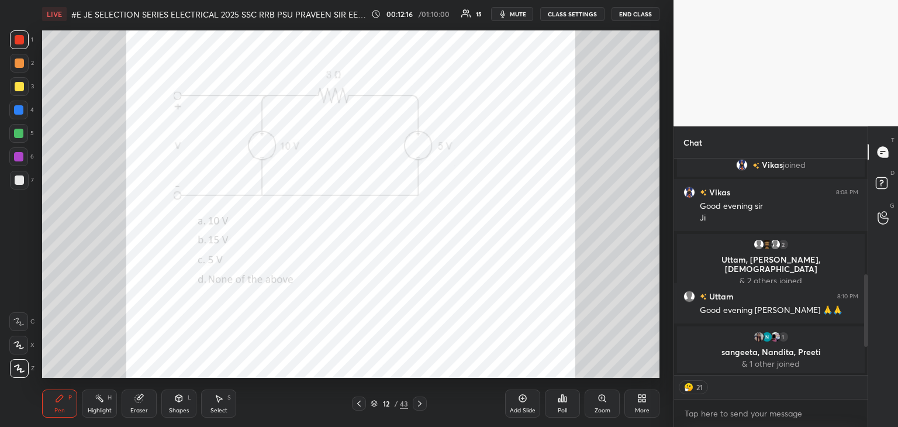
scroll to position [290, 0]
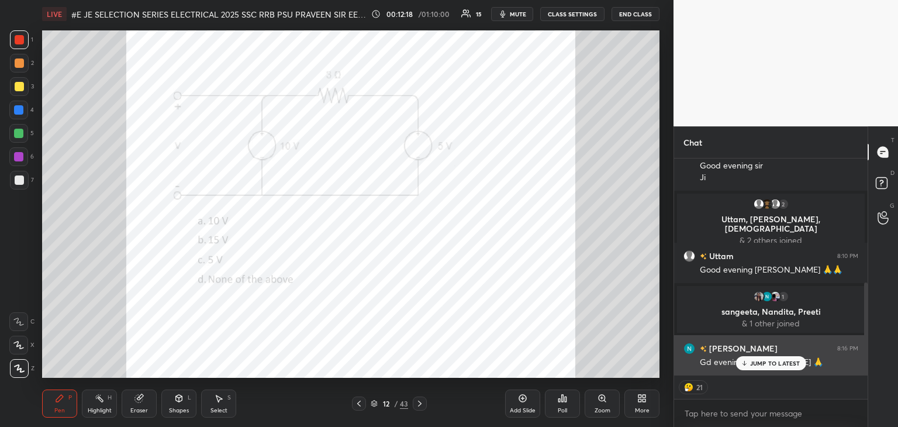
click at [763, 363] on p "JUMP TO LATEST" at bounding box center [775, 362] width 50 height 7
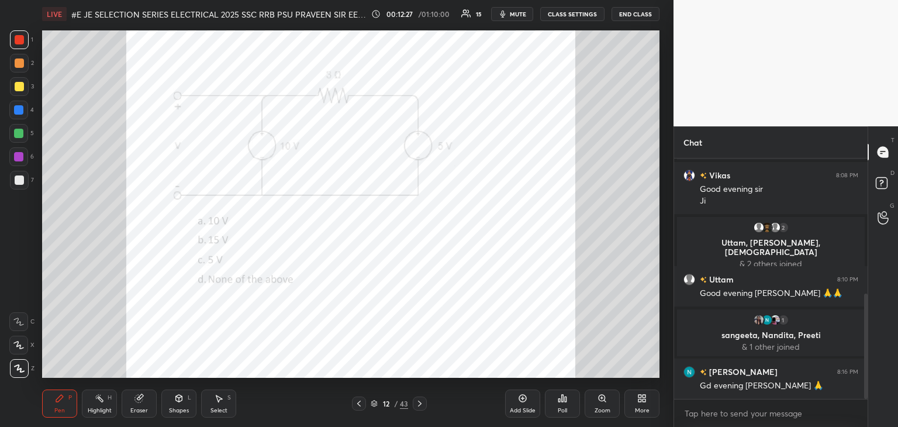
scroll to position [307, 0]
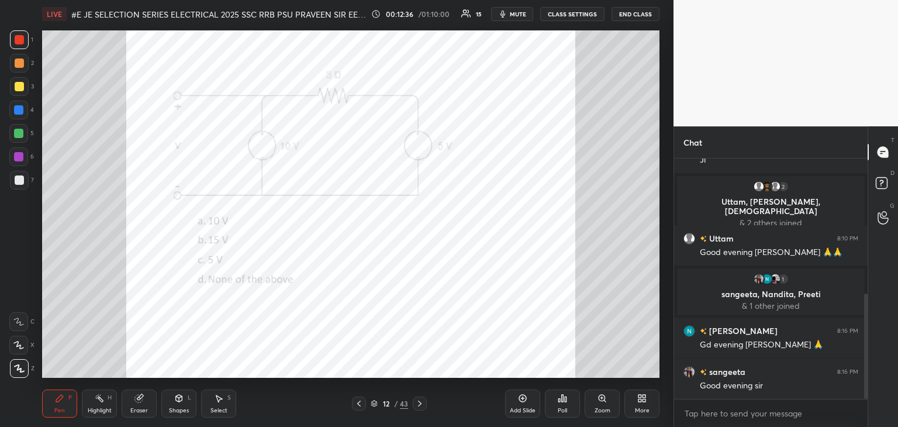
click at [139, 410] on div "Eraser" at bounding box center [139, 410] width 18 height 6
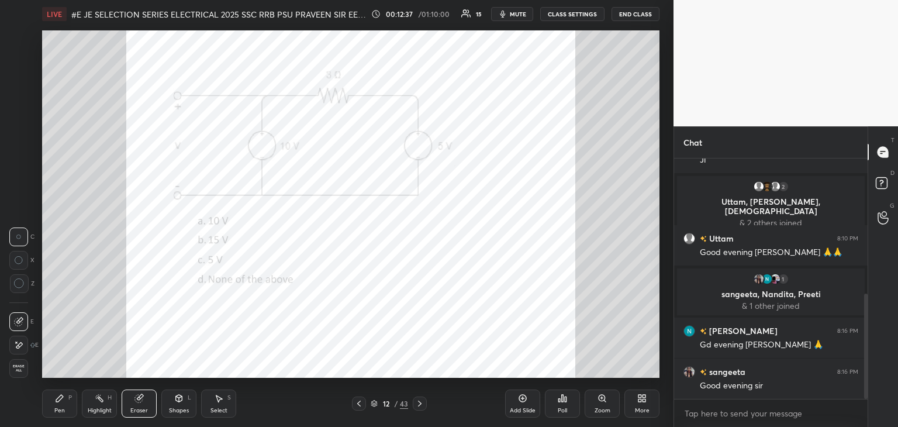
drag, startPoint x: 20, startPoint y: 372, endPoint x: 37, endPoint y: 392, distance: 26.1
click at [32, 386] on div "1 2 3 4 5 6 7 C X Z C X Z E E Erase all H H LIVE #E JE SELECTION SERIES ELECTRI…" at bounding box center [332, 213] width 664 height 427
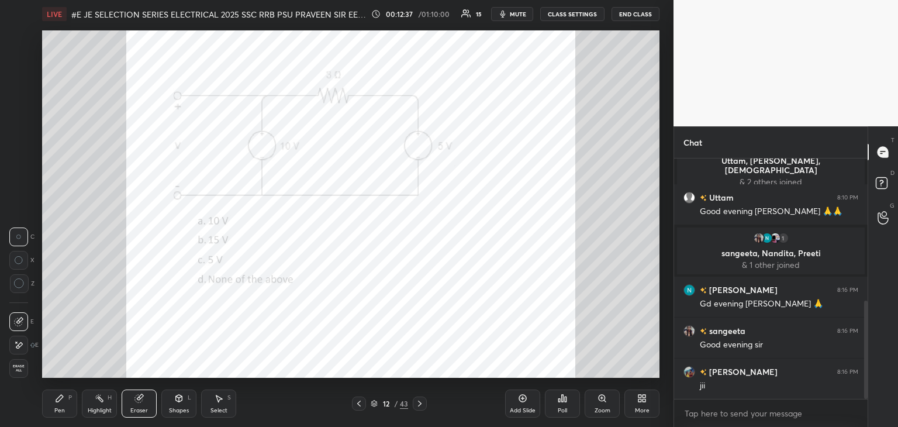
click at [66, 411] on div "Pen P" at bounding box center [59, 403] width 35 height 28
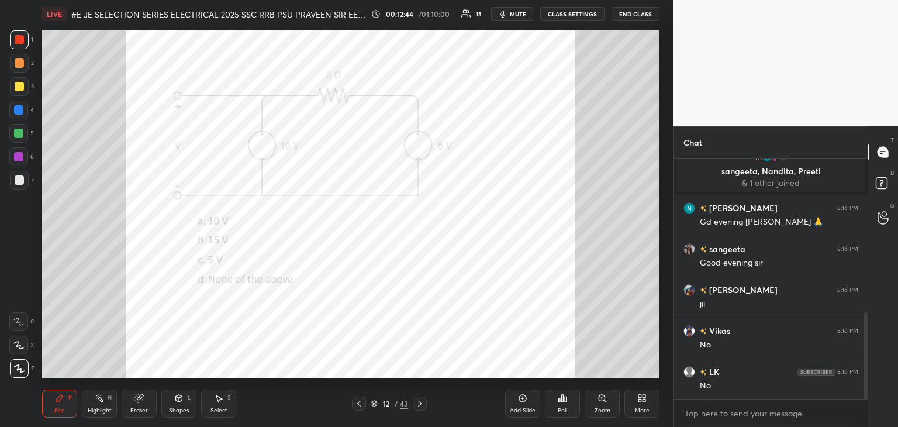
scroll to position [471, 0]
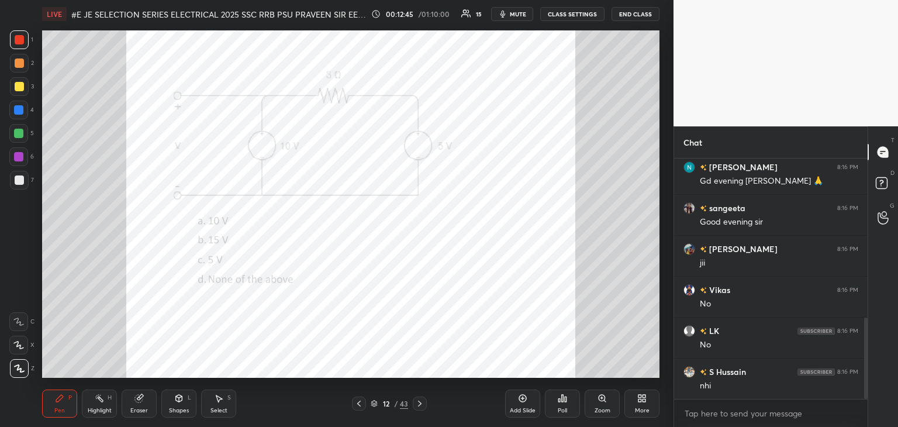
click at [140, 401] on icon at bounding box center [138, 397] width 9 height 9
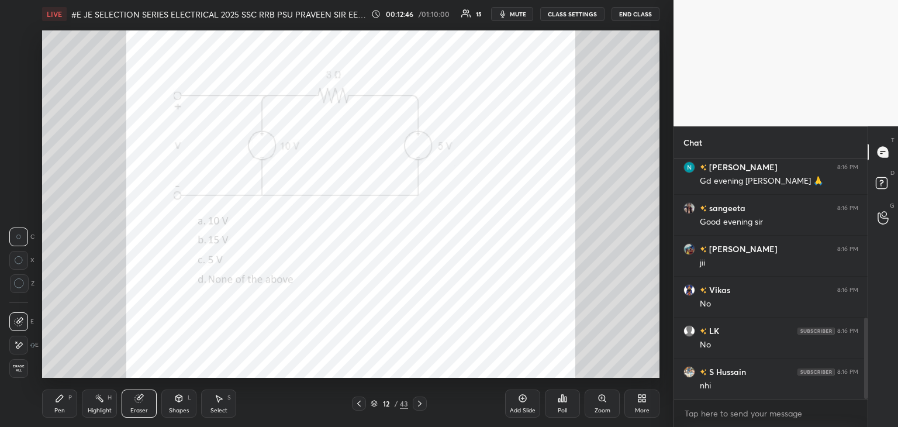
click at [23, 371] on span "Erase all" at bounding box center [19, 368] width 18 height 8
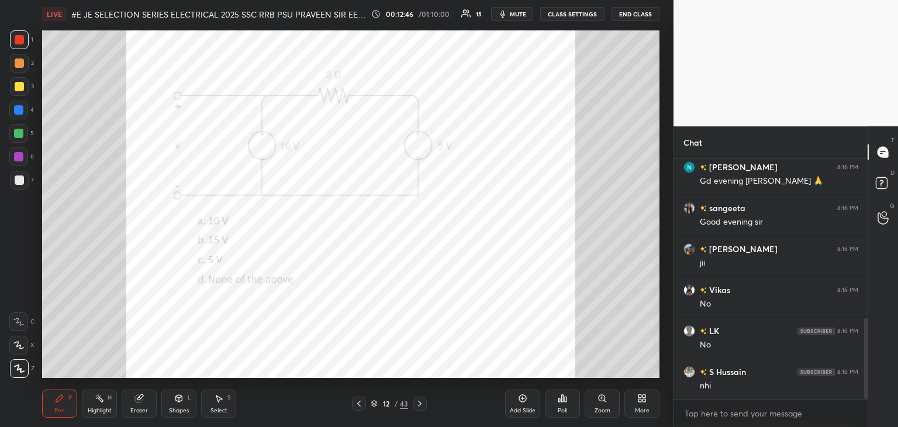
click at [65, 403] on div "Pen P" at bounding box center [59, 403] width 35 height 28
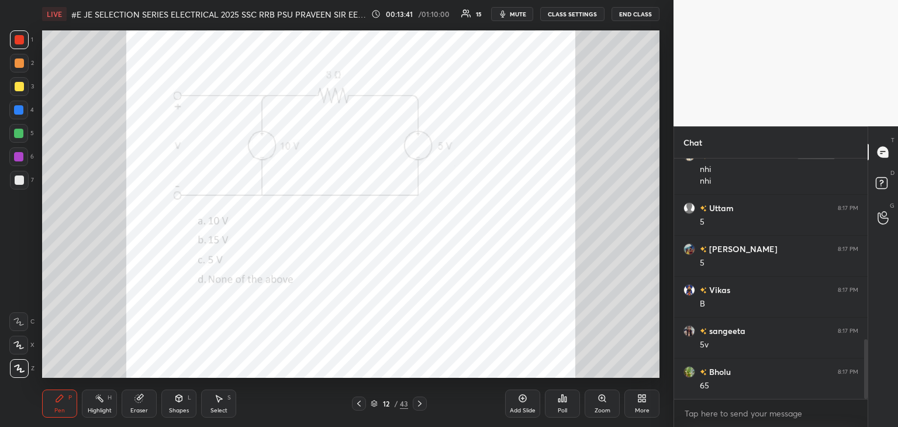
scroll to position [728, 0]
drag, startPoint x: 146, startPoint y: 408, endPoint x: 137, endPoint y: 409, distance: 8.8
click at [146, 407] on div "Eraser" at bounding box center [139, 410] width 18 height 6
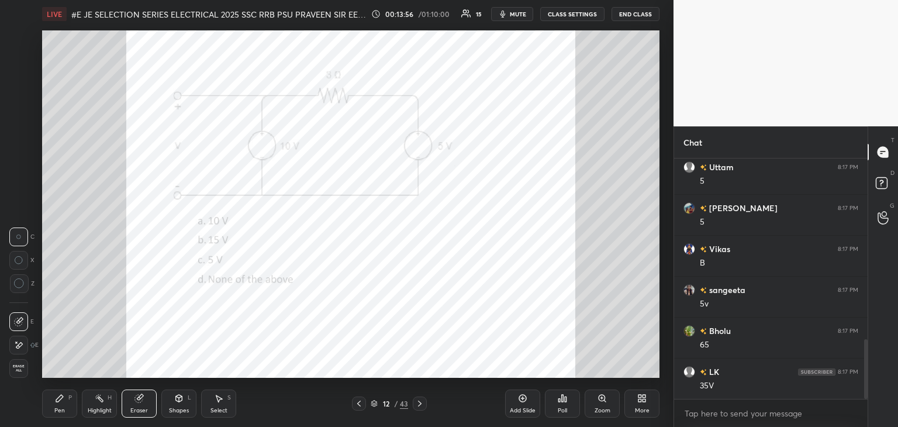
scroll to position [769, 0]
click at [57, 403] on div "Pen P" at bounding box center [59, 403] width 35 height 28
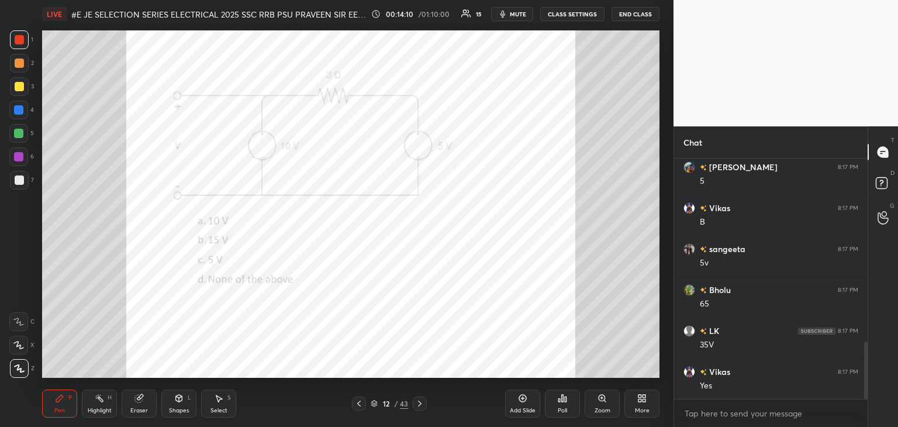
click at [140, 403] on div "Eraser" at bounding box center [139, 403] width 35 height 28
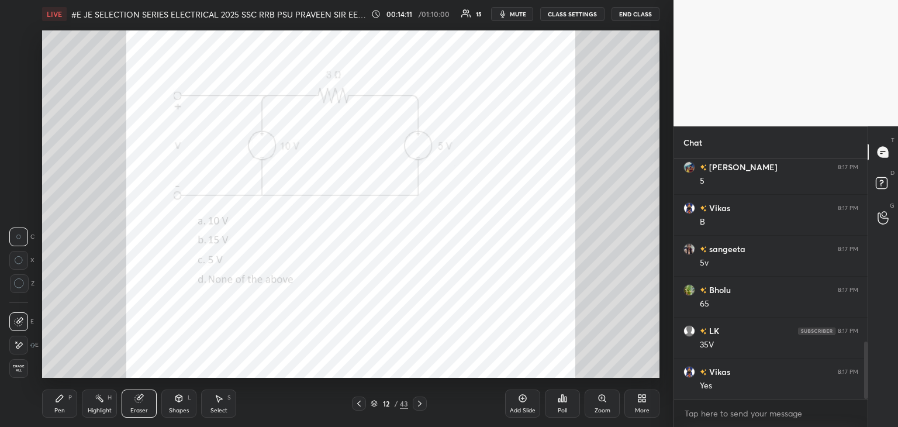
drag, startPoint x: 23, startPoint y: 369, endPoint x: 60, endPoint y: 400, distance: 47.7
click at [60, 400] on div "1 2 3 4 5 6 7 C X Z C X Z E E Erase all H H LIVE #E JE SELECTION SERIES ELECTRI…" at bounding box center [332, 213] width 664 height 427
click at [18, 370] on span "Erase all" at bounding box center [19, 368] width 18 height 8
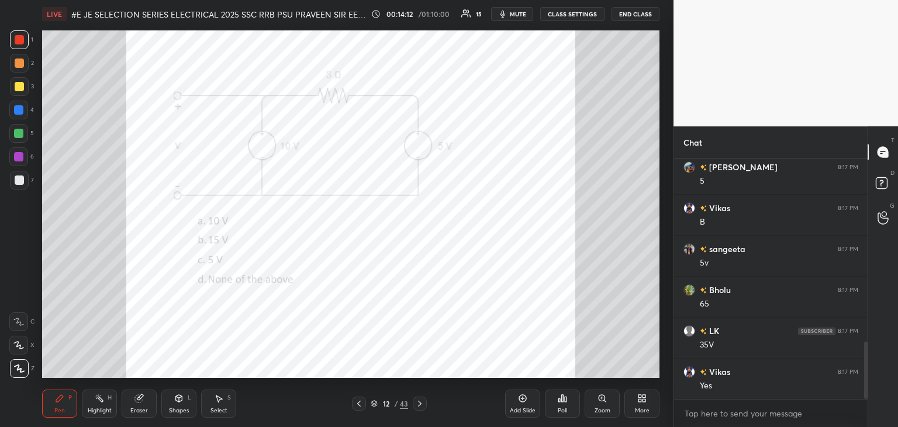
click at [63, 400] on icon at bounding box center [59, 397] width 9 height 9
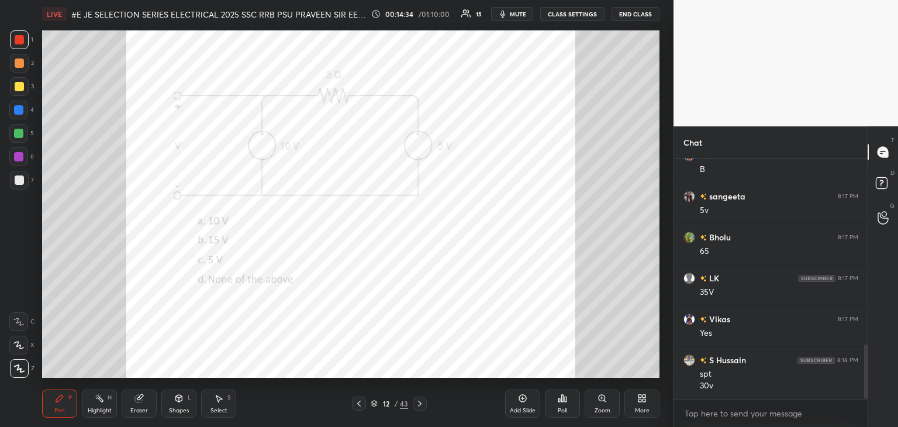
click at [139, 402] on icon at bounding box center [139, 399] width 8 height 8
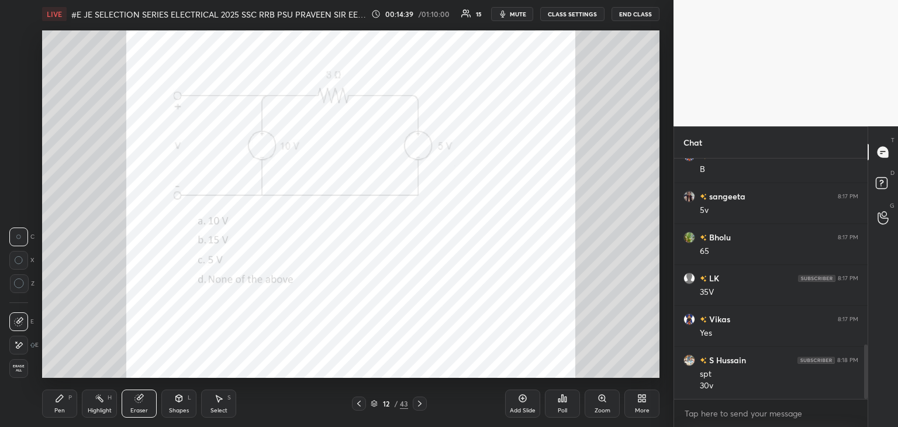
drag, startPoint x: 56, startPoint y: 396, endPoint x: 42, endPoint y: 399, distance: 13.8
click at [55, 396] on icon at bounding box center [59, 397] width 9 height 9
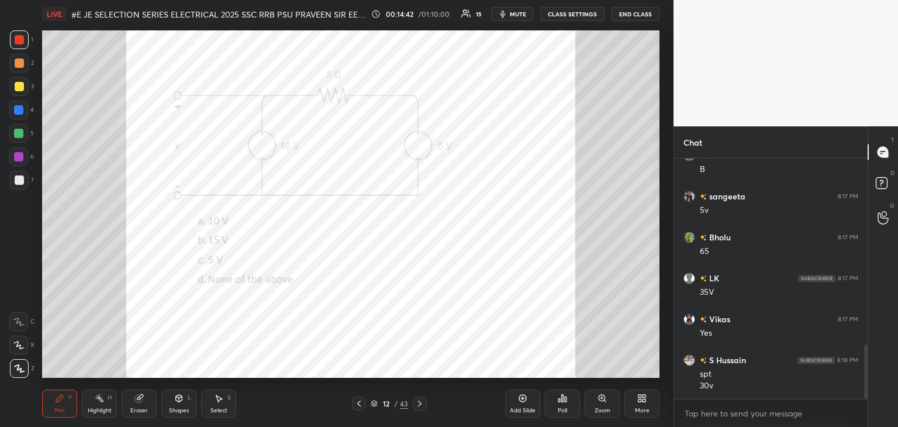
drag, startPoint x: 21, startPoint y: 182, endPoint x: 26, endPoint y: 186, distance: 6.7
click at [21, 184] on div at bounding box center [19, 179] width 9 height 9
click at [59, 403] on div "Pen P" at bounding box center [59, 403] width 35 height 28
drag, startPoint x: 20, startPoint y: 157, endPoint x: 26, endPoint y: 162, distance: 7.0
click at [25, 160] on div at bounding box center [18, 156] width 19 height 19
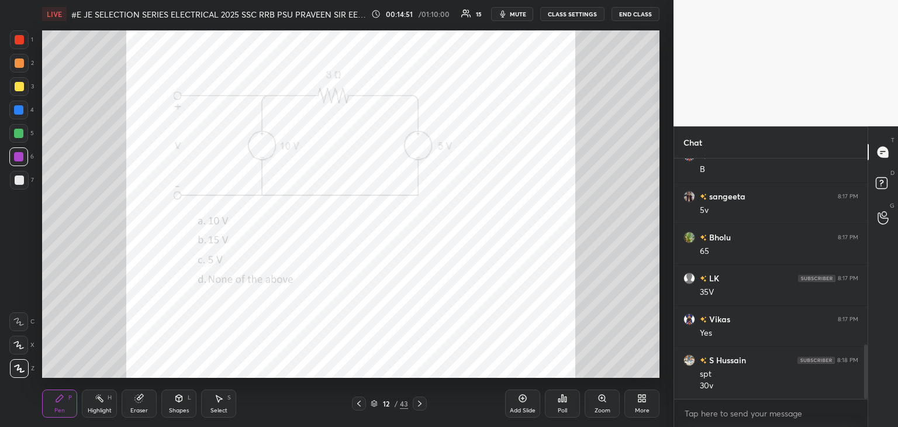
scroll to position [834, 0]
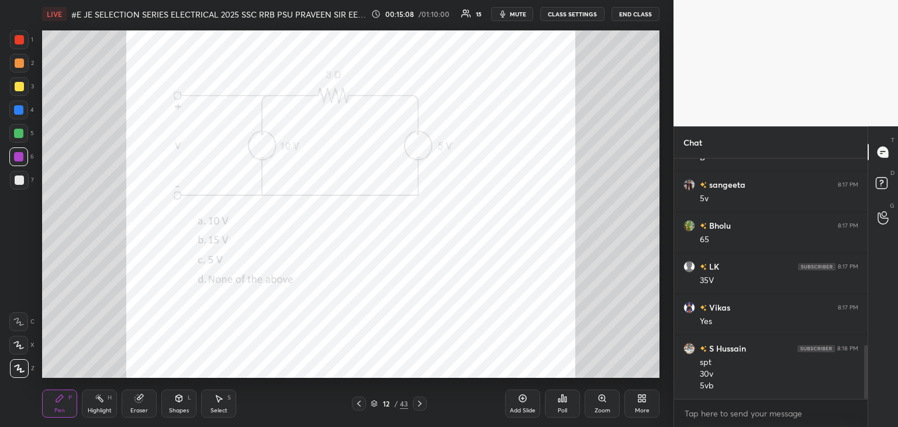
click at [141, 405] on div "Eraser" at bounding box center [139, 403] width 35 height 28
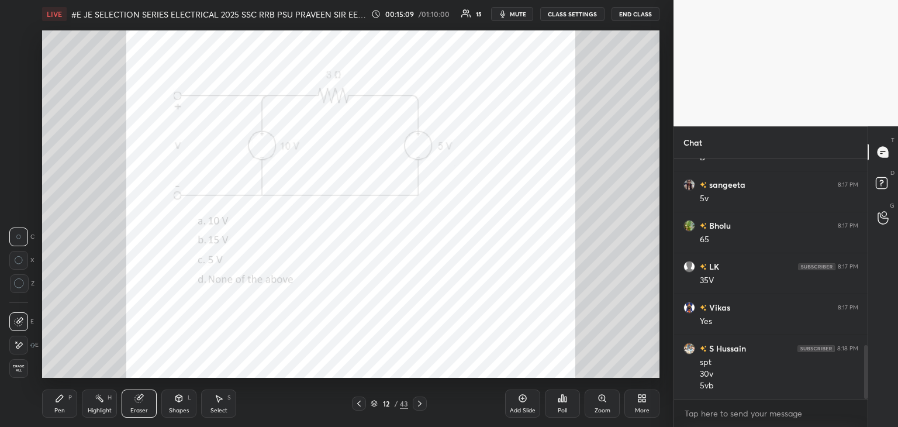
drag, startPoint x: 22, startPoint y: 378, endPoint x: 55, endPoint y: 424, distance: 56.9
click at [56, 408] on div "1 2 3 4 5 6 7 C X Z C X Z E E Erase all H H LIVE #E JE SELECTION SERIES ELECTRI…" at bounding box center [332, 213] width 664 height 427
drag, startPoint x: 20, startPoint y: 365, endPoint x: 47, endPoint y: 400, distance: 43.7
click at [20, 368] on span "Erase all" at bounding box center [19, 368] width 18 height 8
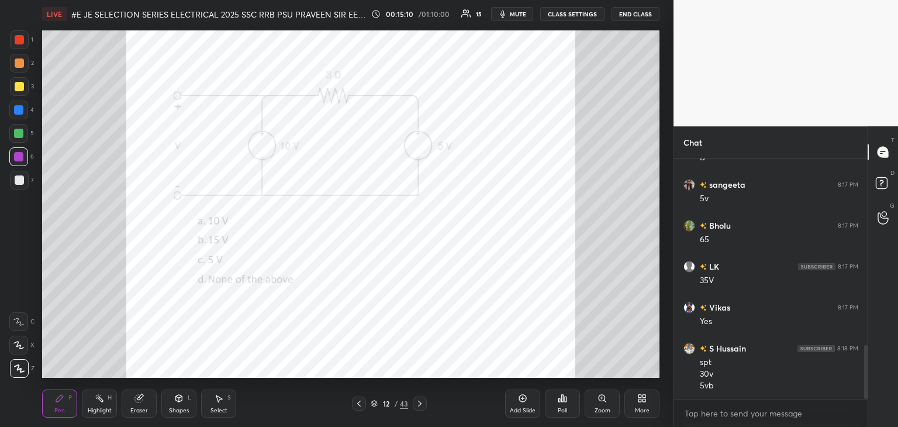
click at [50, 404] on div "Pen P" at bounding box center [59, 403] width 35 height 28
click at [153, 403] on div "Eraser" at bounding box center [139, 403] width 35 height 28
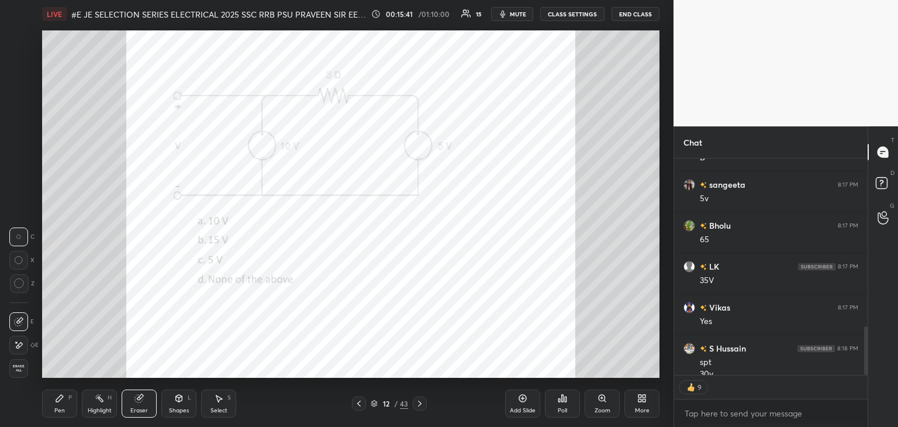
click at [30, 368] on div "E E Erase all" at bounding box center [23, 342] width 29 height 70
drag, startPoint x: 58, startPoint y: 398, endPoint x: 59, endPoint y: 406, distance: 8.2
click at [59, 398] on icon at bounding box center [59, 398] width 7 height 7
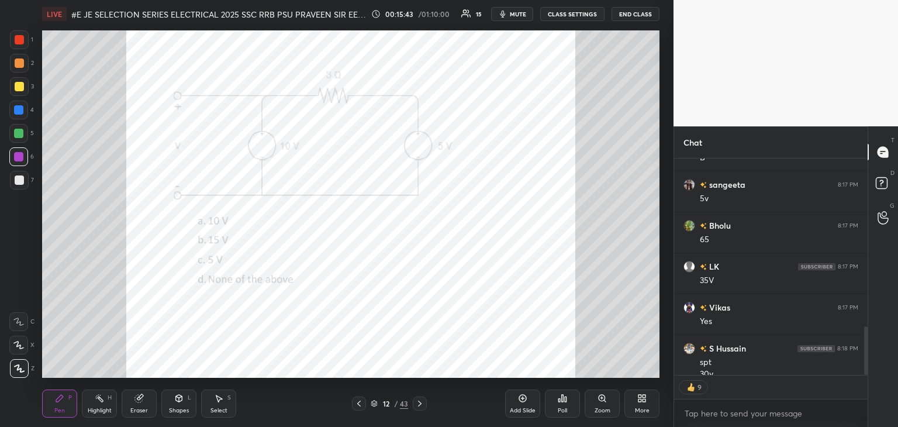
click at [144, 408] on div "Eraser" at bounding box center [139, 410] width 18 height 6
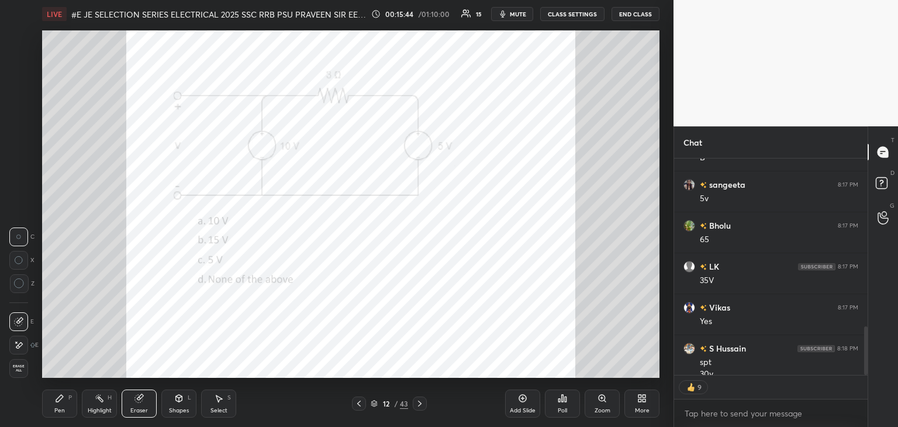
scroll to position [236, 190]
drag, startPoint x: 28, startPoint y: 371, endPoint x: 37, endPoint y: 385, distance: 16.9
click at [28, 372] on div "Erase all" at bounding box center [19, 368] width 21 height 19
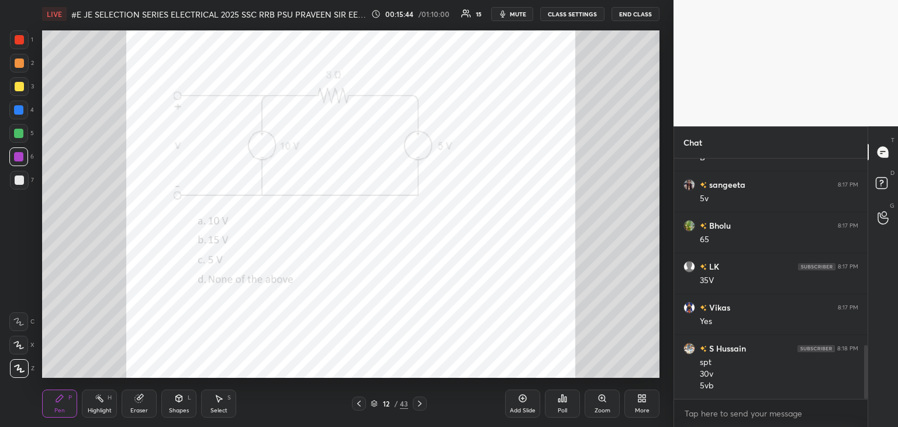
click at [58, 413] on div "Pen" at bounding box center [59, 410] width 11 height 6
click at [421, 405] on icon at bounding box center [419, 403] width 9 height 9
click at [602, 407] on div "Zoom" at bounding box center [602, 410] width 16 height 6
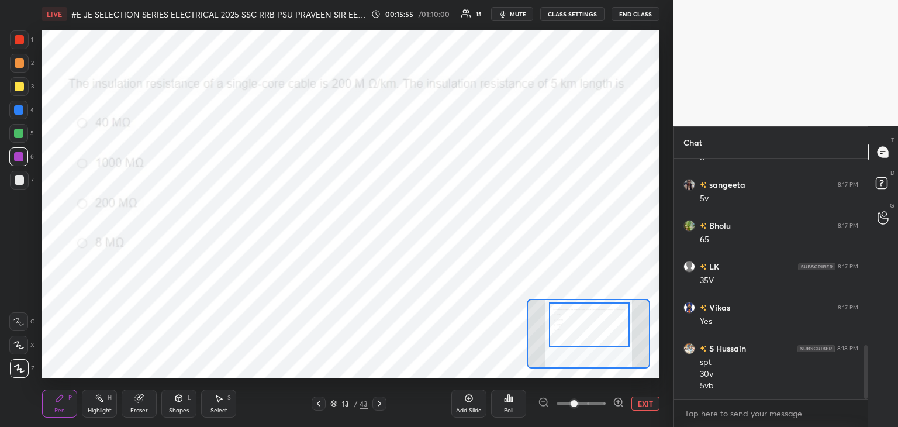
drag, startPoint x: 590, startPoint y: 343, endPoint x: 592, endPoint y: 334, distance: 8.9
click at [592, 335] on div at bounding box center [589, 324] width 81 height 45
click at [516, 407] on div "Poll" at bounding box center [508, 403] width 35 height 28
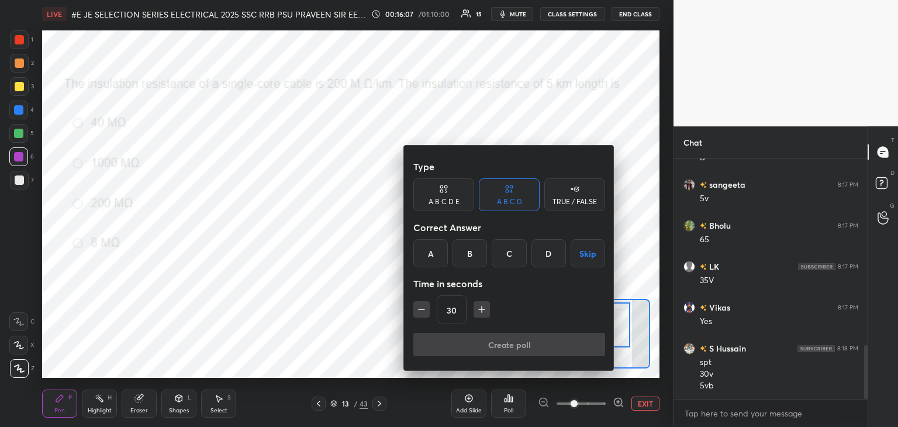
drag, startPoint x: 429, startPoint y: 254, endPoint x: 431, endPoint y: 262, distance: 8.4
click at [430, 254] on div "A" at bounding box center [430, 253] width 34 height 28
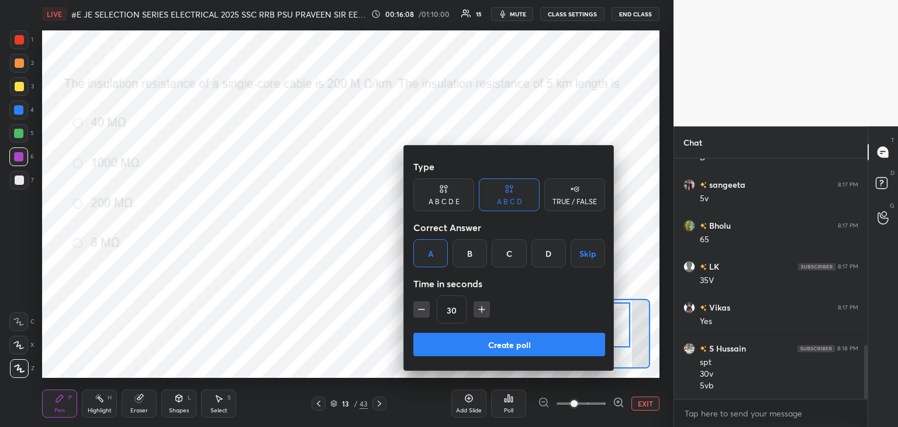
click at [424, 335] on button "Create poll" at bounding box center [509, 344] width 192 height 23
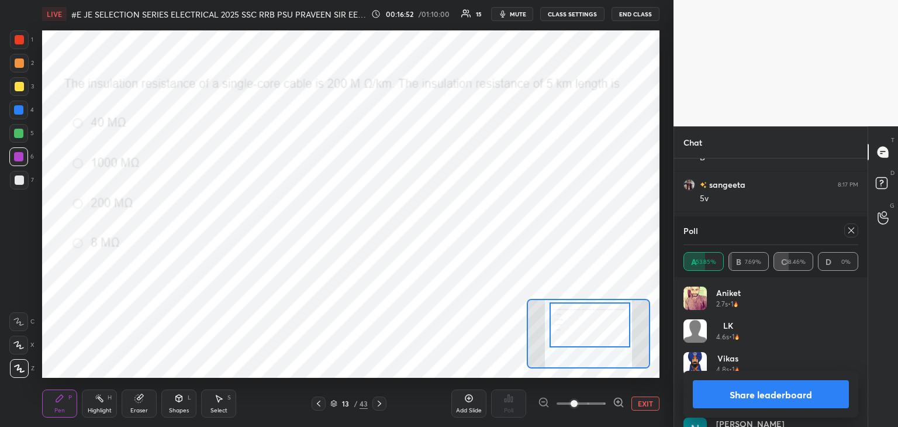
scroll to position [922, 0]
click at [141, 407] on div "Eraser" at bounding box center [139, 410] width 18 height 6
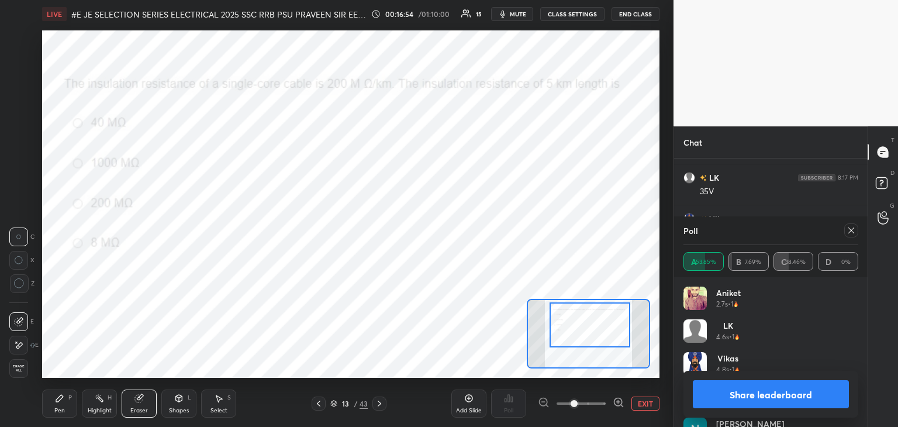
drag, startPoint x: 18, startPoint y: 372, endPoint x: 23, endPoint y: 381, distance: 10.5
click at [20, 373] on div "Erase all" at bounding box center [18, 368] width 19 height 19
click at [57, 408] on div "Pen" at bounding box center [59, 410] width 11 height 6
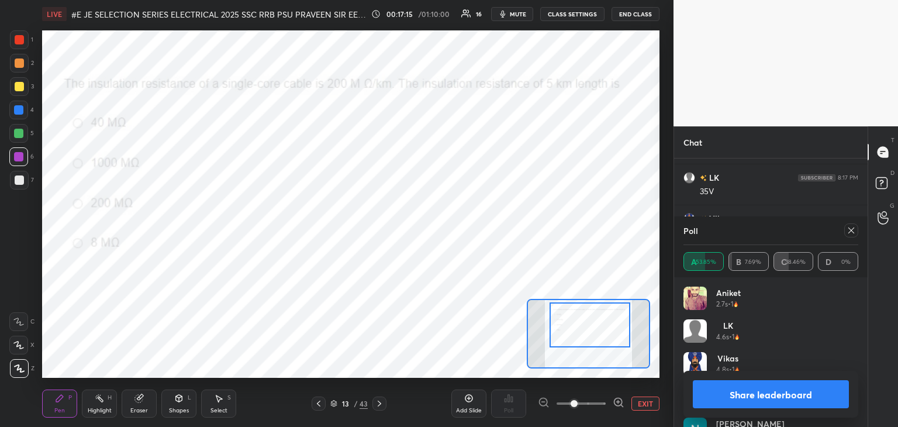
scroll to position [936, 0]
click at [851, 233] on icon at bounding box center [850, 230] width 9 height 9
type textarea "x"
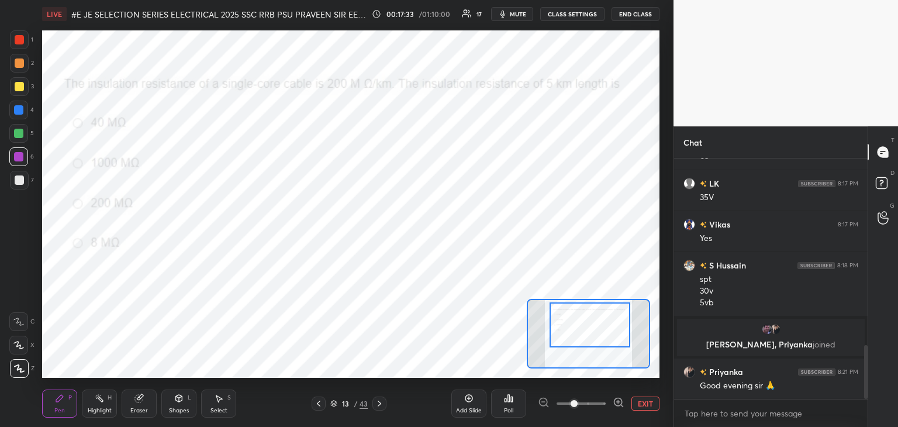
scroll to position [835, 0]
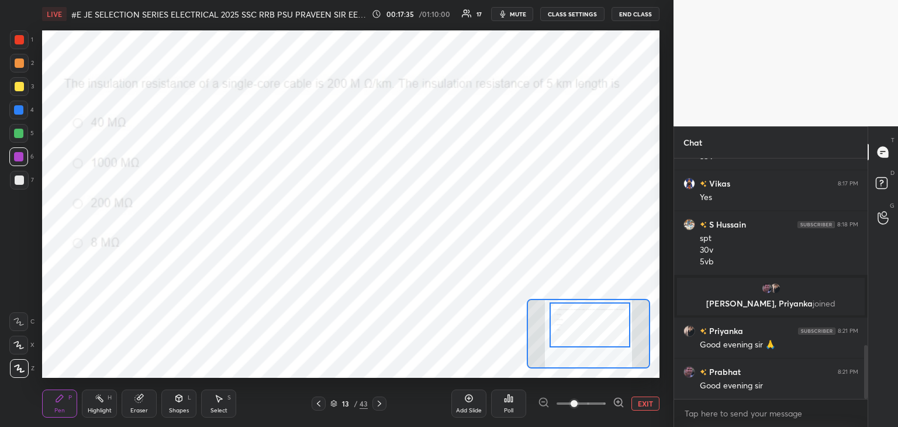
click at [140, 406] on div "Eraser" at bounding box center [139, 403] width 35 height 28
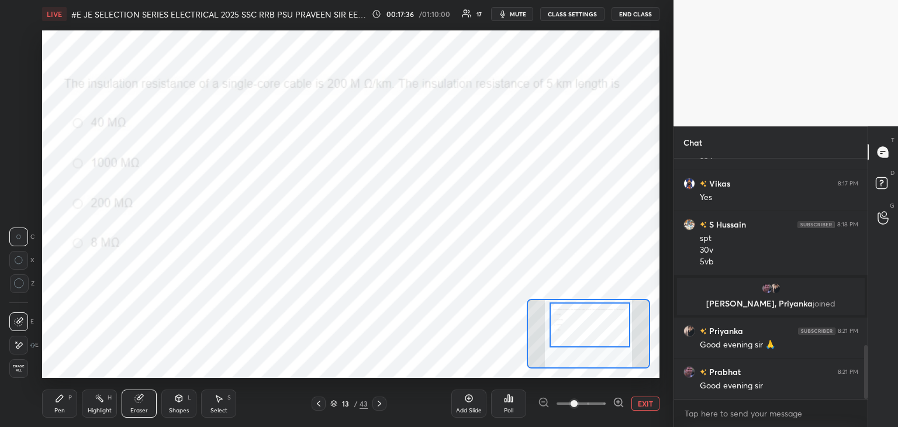
drag, startPoint x: 23, startPoint y: 368, endPoint x: 65, endPoint y: 409, distance: 59.5
click at [30, 378] on div "1 2 3 4 5 6 7 C X Z C X Z E E Erase all H H LIVE #E JE SELECTION SERIES ELECTRI…" at bounding box center [332, 213] width 664 height 427
click at [65, 405] on div "Pen P" at bounding box center [59, 403] width 35 height 28
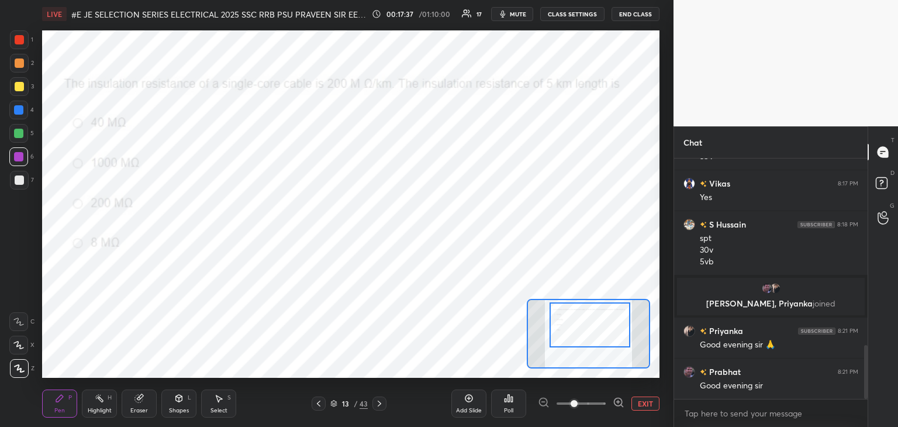
click at [18, 365] on icon at bounding box center [19, 368] width 11 height 8
drag, startPoint x: 129, startPoint y: 399, endPoint x: 118, endPoint y: 398, distance: 10.6
click at [126, 399] on div "Eraser" at bounding box center [139, 403] width 35 height 28
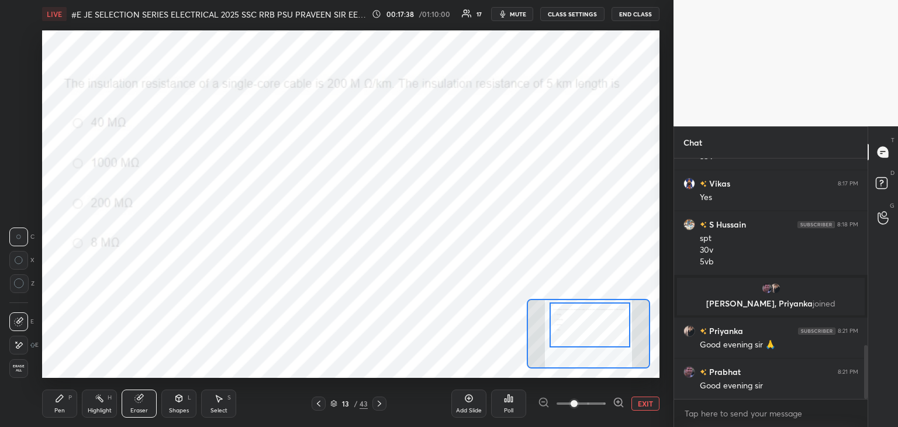
drag, startPoint x: 20, startPoint y: 369, endPoint x: 27, endPoint y: 374, distance: 8.3
click at [23, 371] on span "Erase all" at bounding box center [19, 368] width 18 height 8
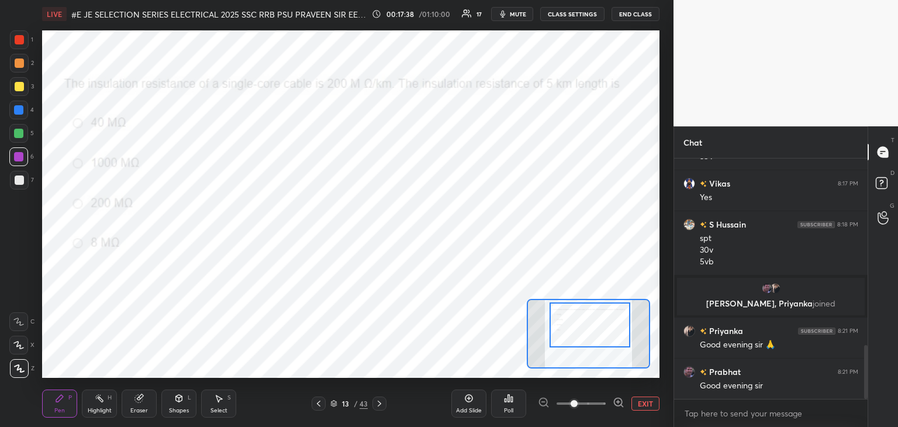
click at [61, 403] on icon at bounding box center [59, 397] width 9 height 9
click at [381, 403] on icon at bounding box center [379, 403] width 9 height 9
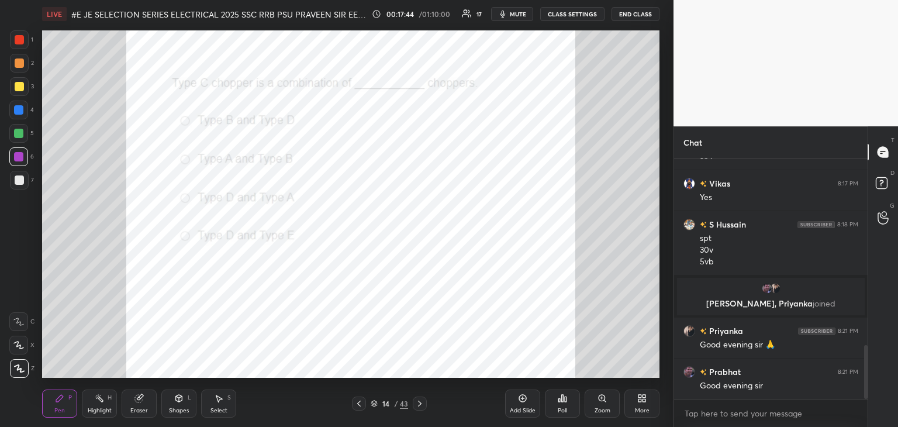
click at [564, 407] on div "Poll" at bounding box center [562, 410] width 9 height 6
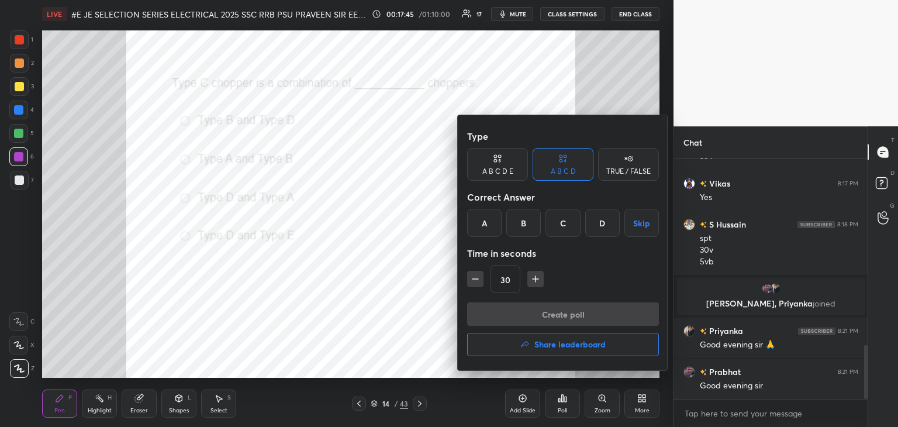
drag, startPoint x: 526, startPoint y: 216, endPoint x: 515, endPoint y: 267, distance: 52.1
click at [526, 219] on div "B" at bounding box center [523, 223] width 34 height 28
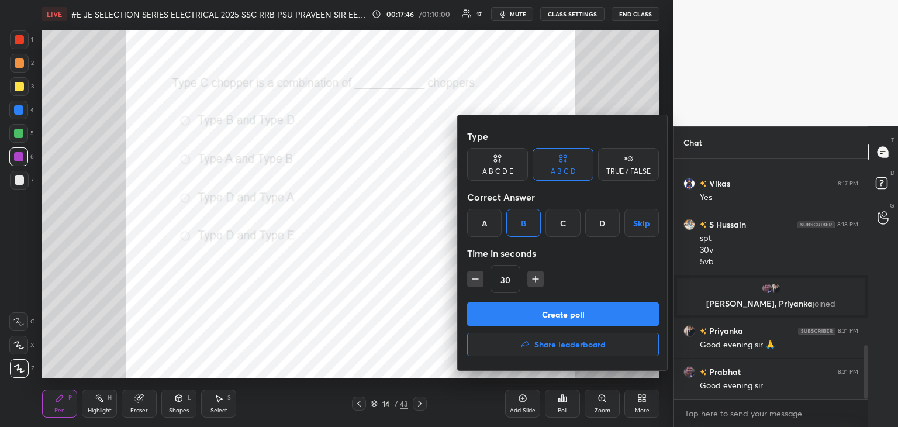
drag, startPoint x: 533, startPoint y: 277, endPoint x: 524, endPoint y: 313, distance: 37.4
click at [533, 281] on icon "button" at bounding box center [536, 279] width 12 height 12
type input "45"
click at [520, 321] on button "Create poll" at bounding box center [563, 313] width 192 height 23
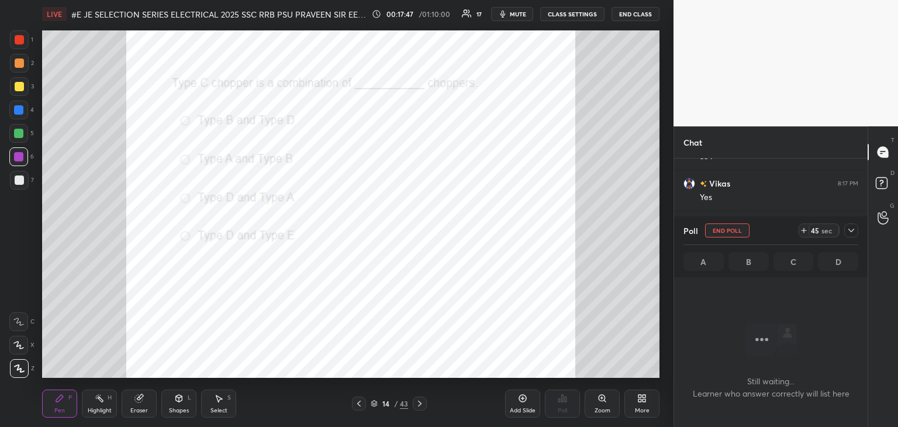
scroll to position [176, 190]
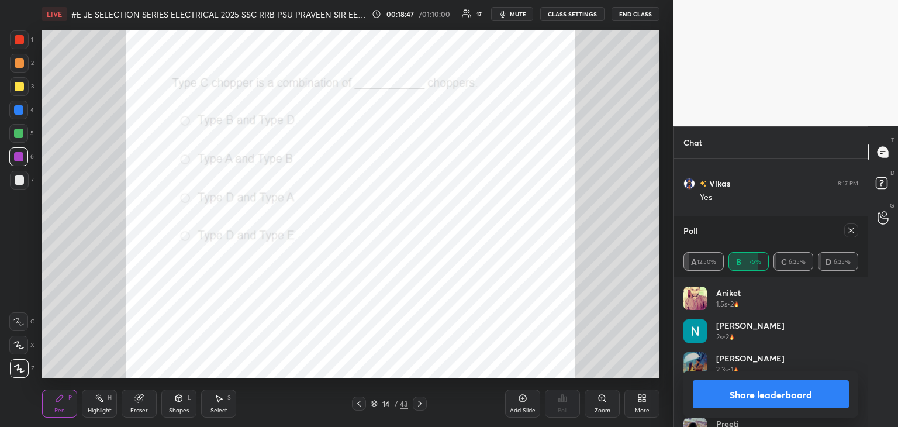
click at [848, 233] on icon at bounding box center [851, 230] width 6 height 6
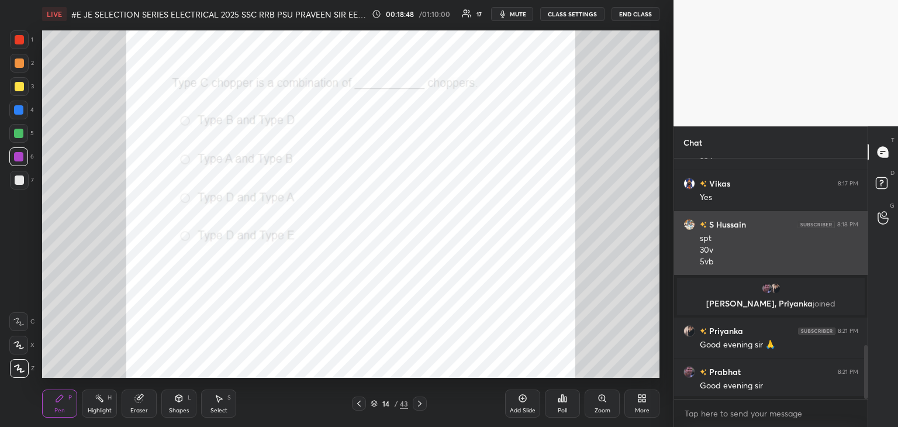
scroll to position [236, 190]
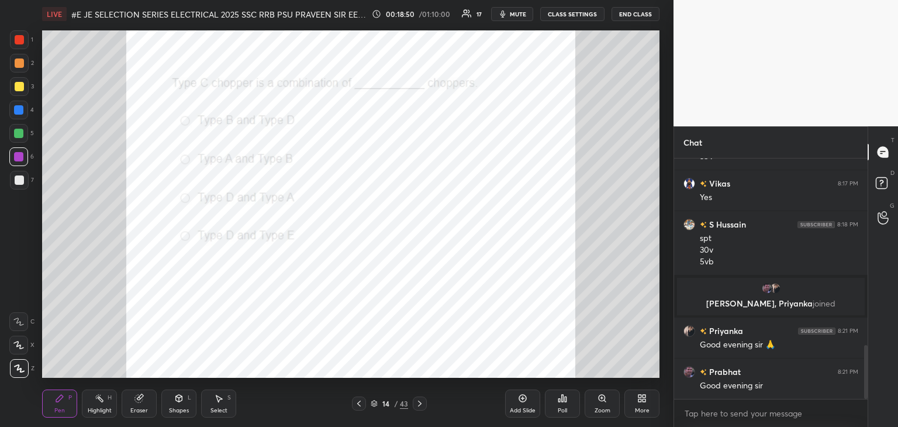
click at [423, 405] on icon at bounding box center [419, 403] width 9 height 9
click at [417, 402] on icon at bounding box center [419, 403] width 9 height 9
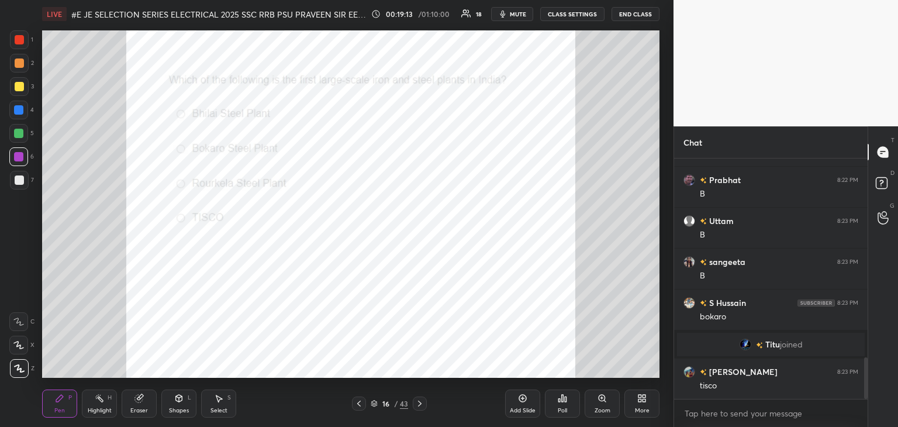
scroll to position [1149, 0]
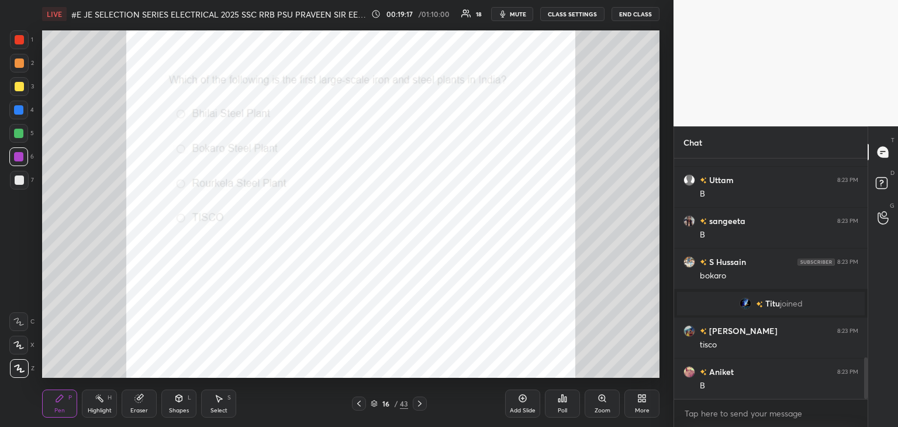
drag, startPoint x: 420, startPoint y: 405, endPoint x: 420, endPoint y: 413, distance: 7.6
click at [419, 405] on icon at bounding box center [419, 403] width 9 height 9
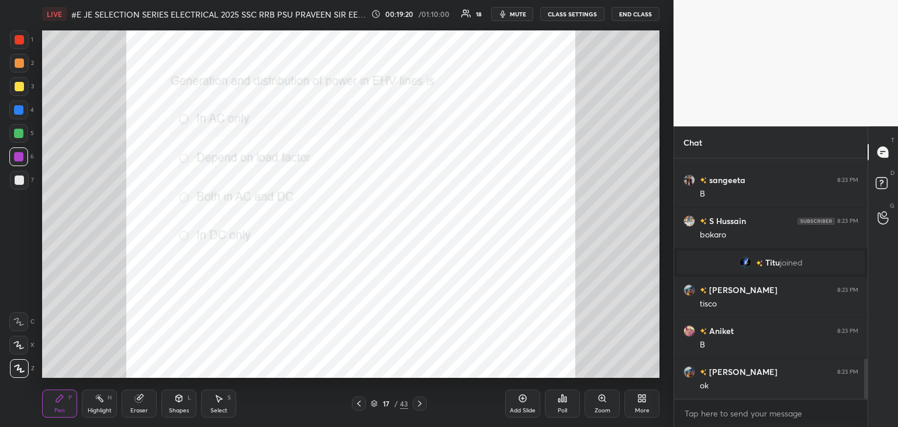
click at [561, 407] on div "Poll" at bounding box center [562, 410] width 9 height 6
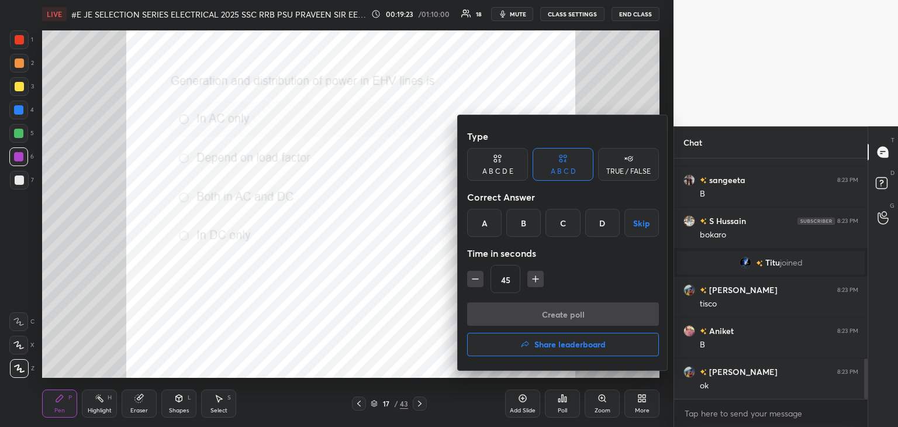
drag, startPoint x: 485, startPoint y: 223, endPoint x: 485, endPoint y: 246, distance: 23.4
click at [485, 223] on div "A" at bounding box center [484, 223] width 34 height 28
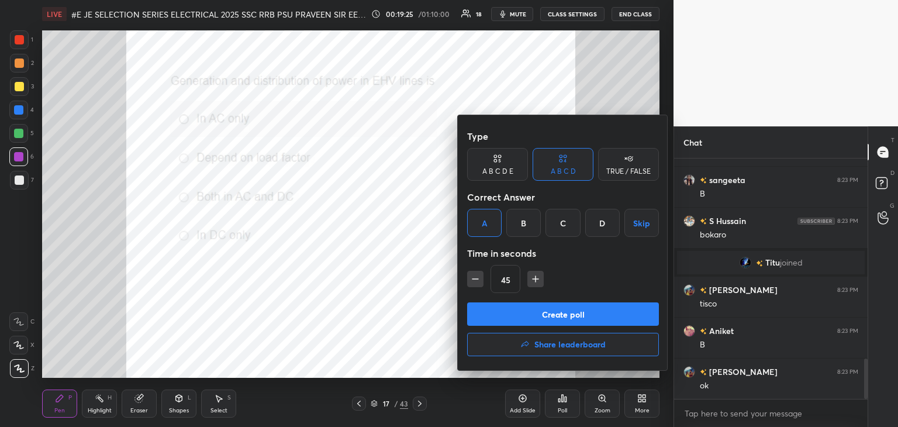
click at [490, 317] on button "Create poll" at bounding box center [563, 313] width 192 height 23
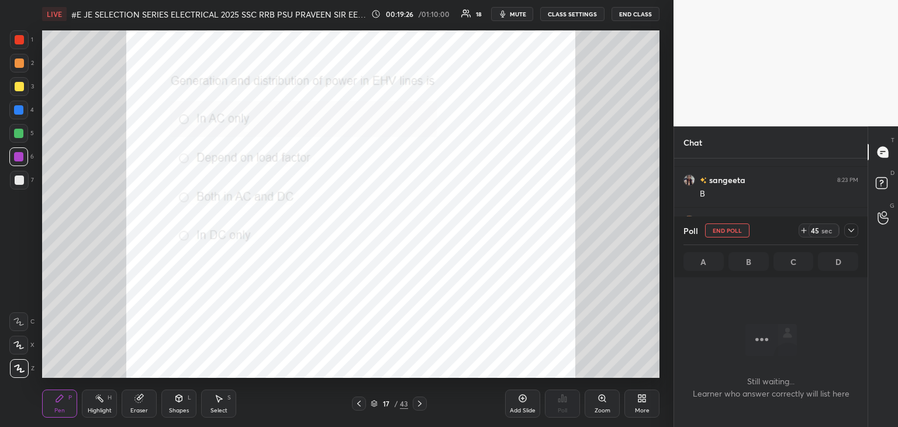
scroll to position [4, 4]
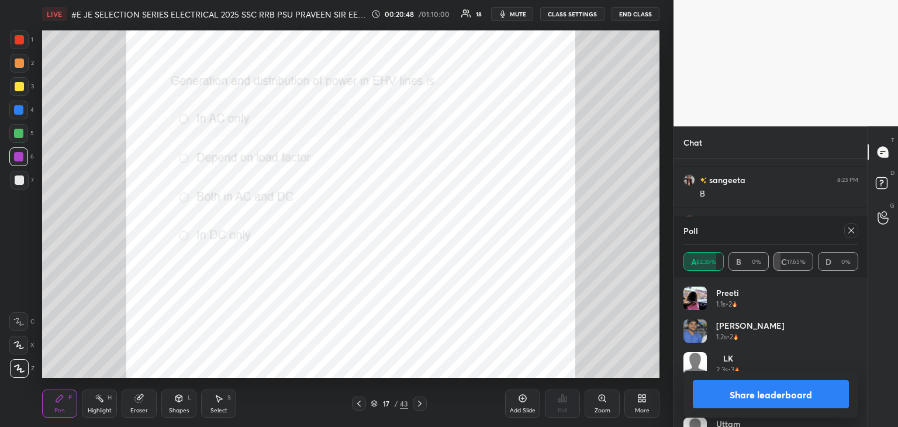
click at [846, 231] on icon at bounding box center [850, 230] width 9 height 9
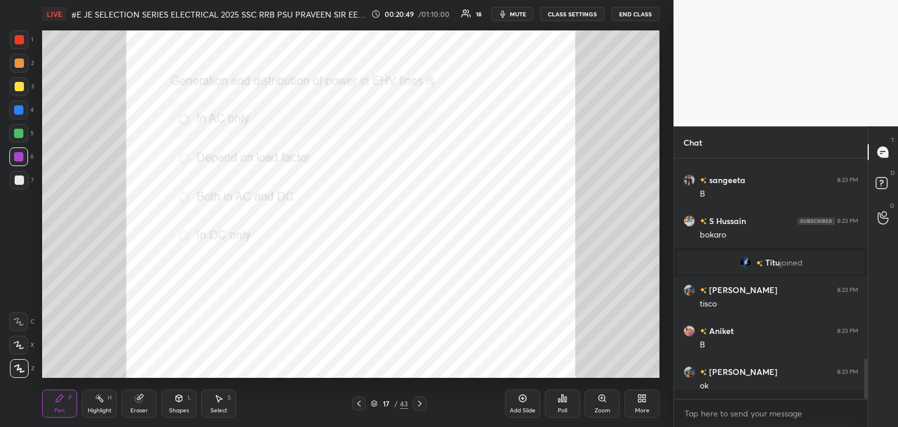
scroll to position [4, 4]
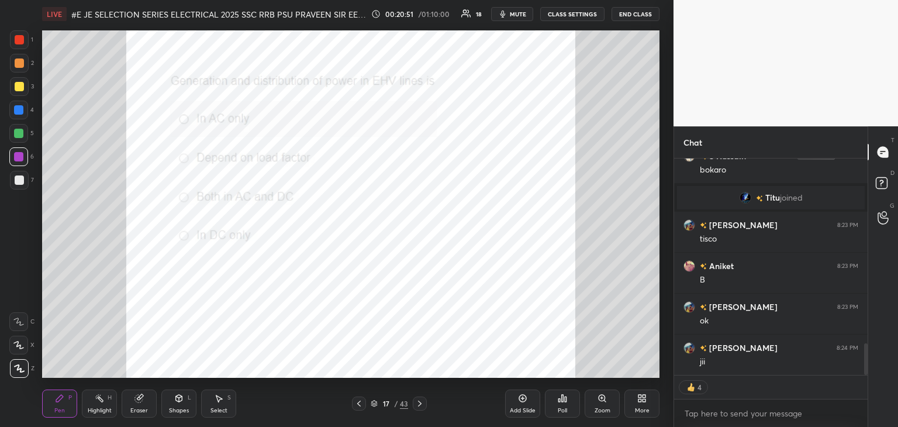
click at [640, 405] on div "More" at bounding box center [641, 403] width 35 height 28
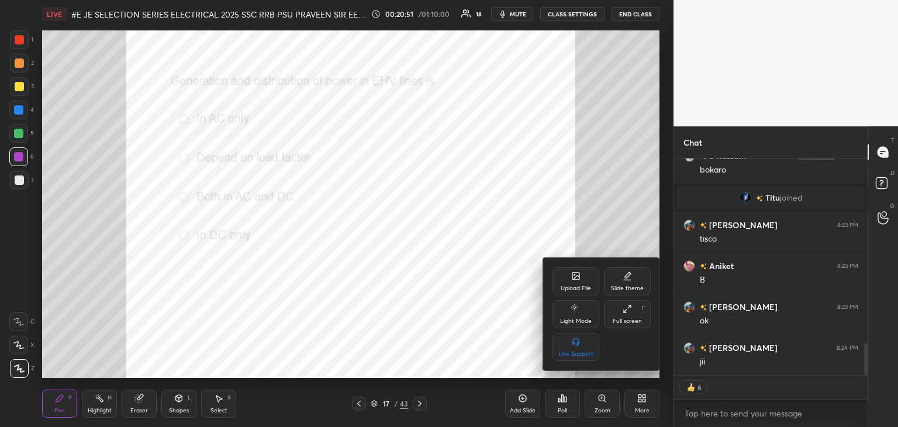
click at [578, 291] on div "Upload File" at bounding box center [576, 288] width 30 height 6
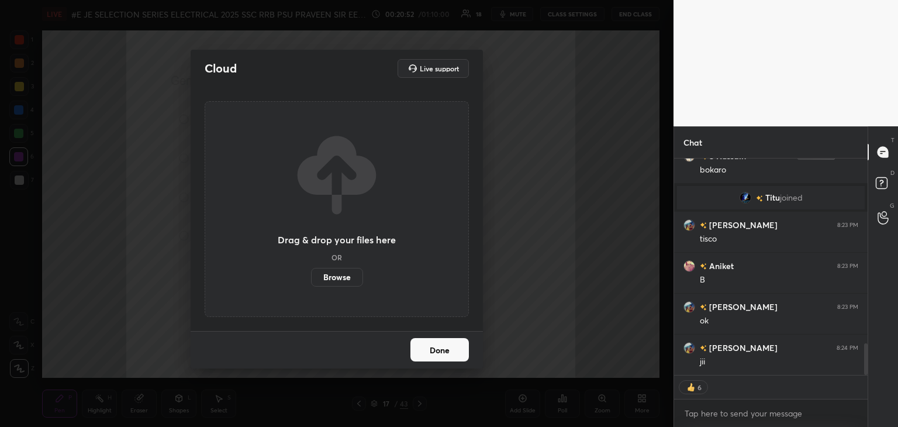
click at [329, 280] on label "Browse" at bounding box center [337, 277] width 52 height 19
click at [311, 280] on input "Browse" at bounding box center [311, 277] width 0 height 19
type textarea "x"
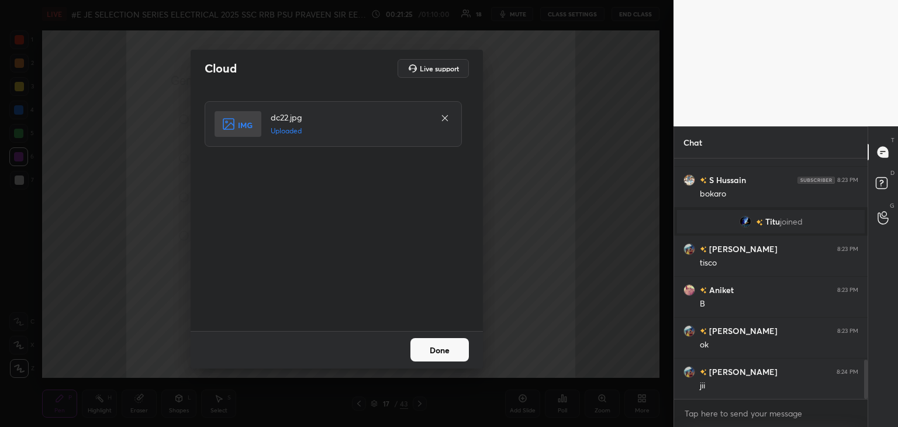
click at [441, 350] on button "Done" at bounding box center [439, 349] width 58 height 23
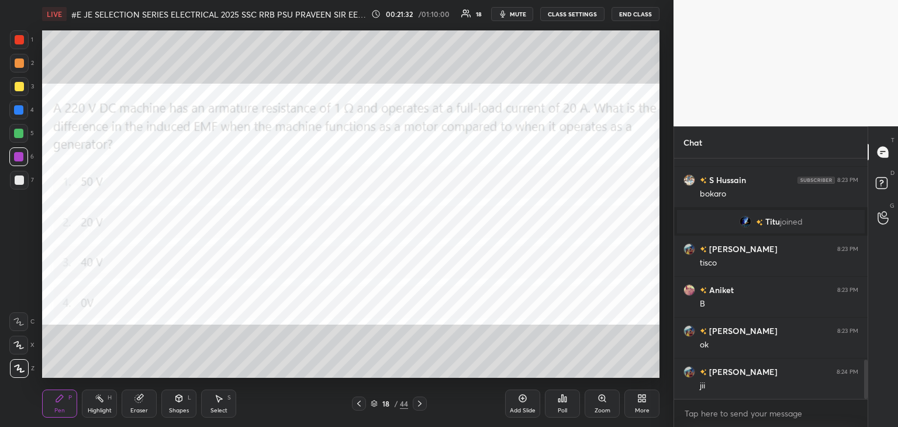
click at [563, 407] on div "Poll" at bounding box center [562, 410] width 9 height 6
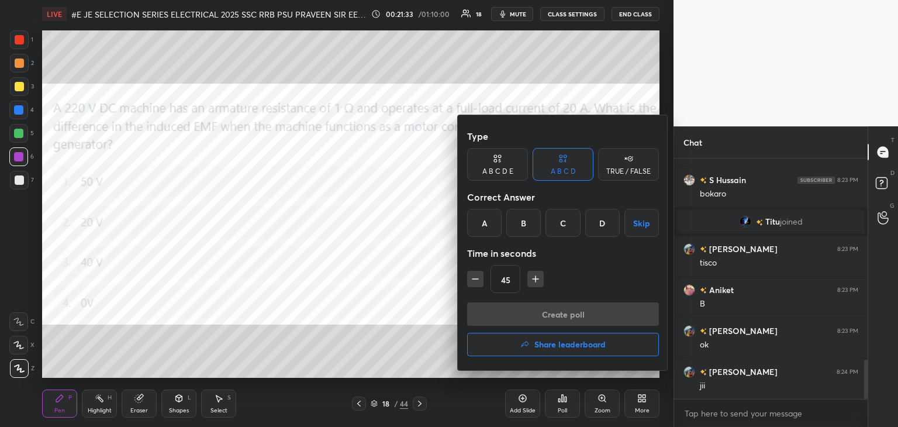
click at [566, 224] on div "C" at bounding box center [562, 223] width 34 height 28
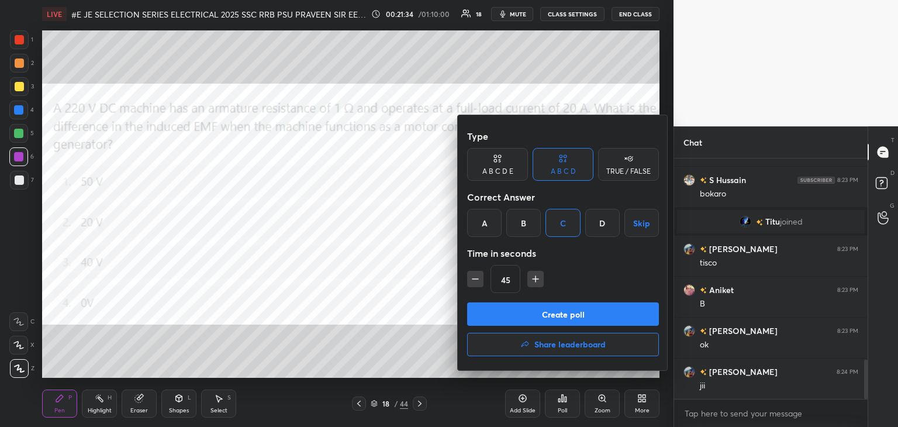
click at [539, 276] on icon "button" at bounding box center [536, 279] width 12 height 12
type input "60"
click at [534, 310] on button "Create poll" at bounding box center [563, 313] width 192 height 23
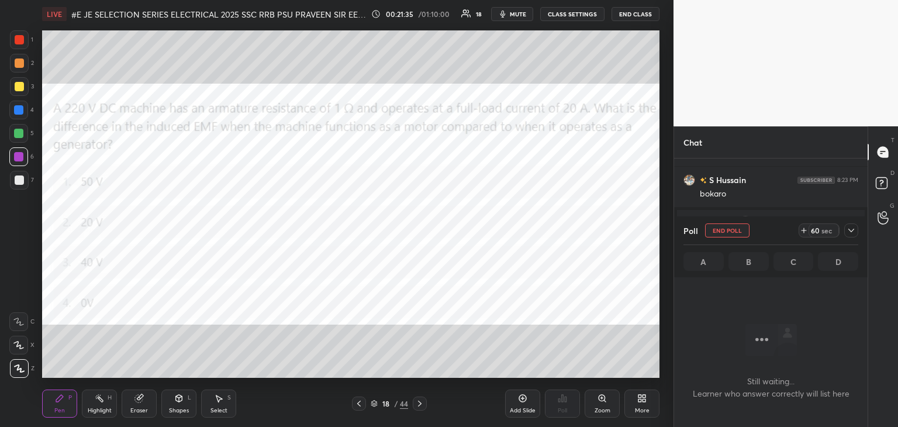
scroll to position [176, 190]
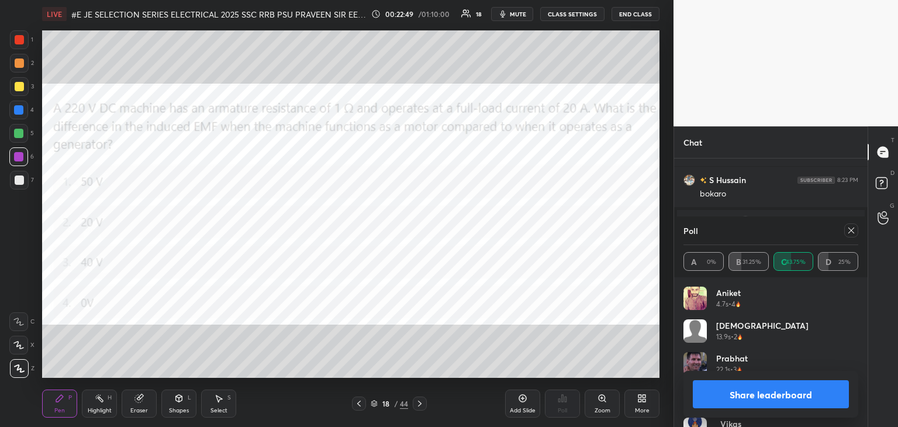
click at [141, 400] on div "Eraser" at bounding box center [139, 403] width 35 height 28
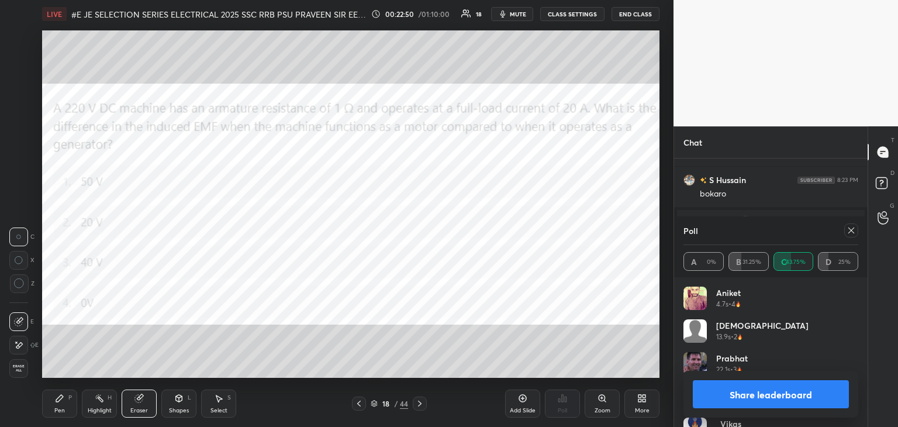
drag, startPoint x: 19, startPoint y: 367, endPoint x: 39, endPoint y: 410, distance: 47.9
click at [39, 410] on div "1 2 3 4 5 6 7 C X Z C X Z E E Erase all H H LIVE #E JE SELECTION SERIES ELECTRI…" at bounding box center [332, 213] width 664 height 427
click at [141, 399] on icon at bounding box center [139, 399] width 8 height 8
drag, startPoint x: 19, startPoint y: 365, endPoint x: 49, endPoint y: 402, distance: 47.3
click at [45, 396] on div "1 2 3 4 5 6 7 C X Z C X Z E E Erase all H H LIVE #E JE SELECTION SERIES ELECTRI…" at bounding box center [332, 213] width 664 height 427
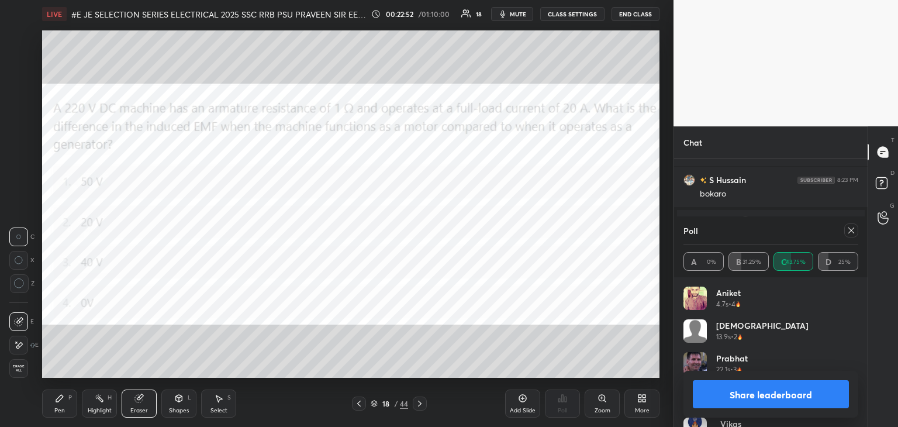
click at [22, 374] on div "Erase all" at bounding box center [18, 368] width 19 height 19
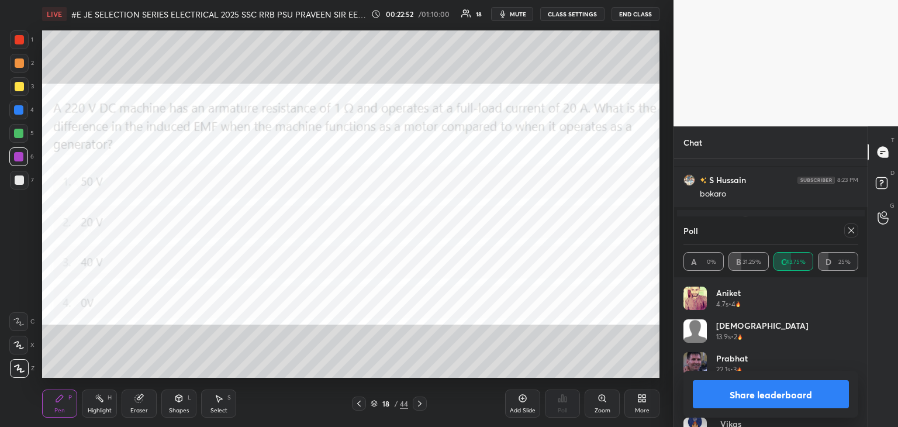
click at [20, 372] on div at bounding box center [19, 368] width 19 height 19
click at [63, 403] on div "Pen P" at bounding box center [59, 403] width 35 height 28
click at [853, 234] on icon at bounding box center [850, 230] width 9 height 9
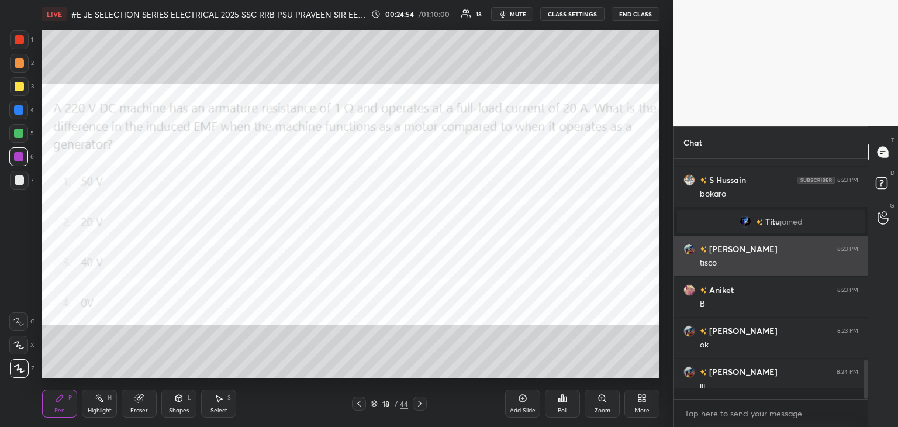
scroll to position [237, 190]
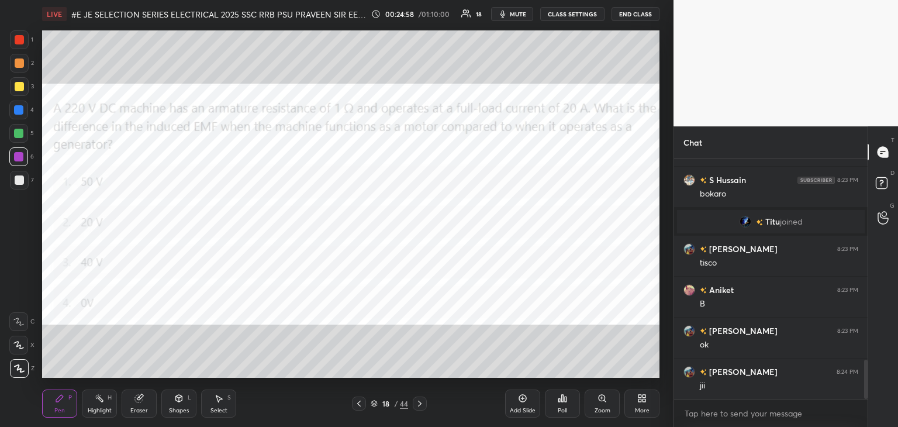
click at [419, 408] on div at bounding box center [420, 403] width 14 height 14
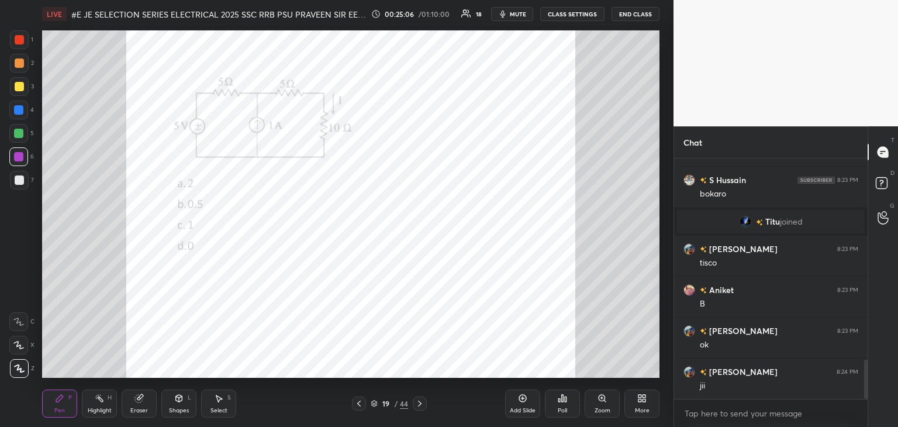
click at [21, 43] on div at bounding box center [19, 39] width 9 height 9
click at [566, 409] on div "Poll" at bounding box center [562, 410] width 9 height 6
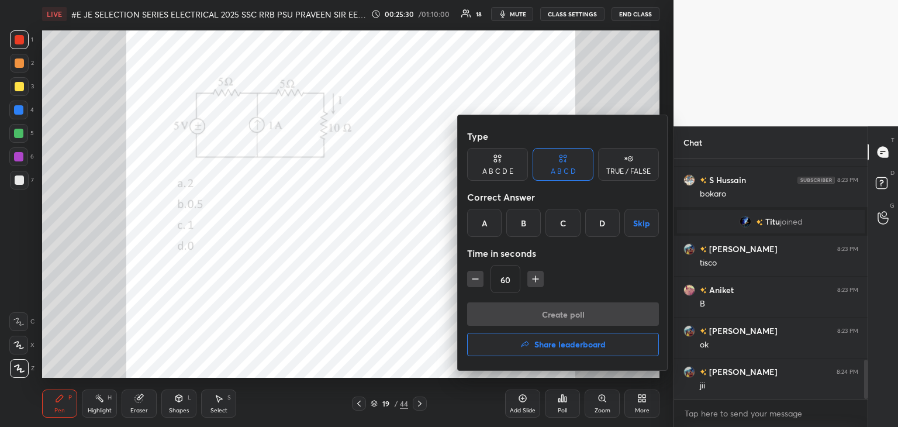
click at [519, 225] on div "B" at bounding box center [523, 223] width 34 height 28
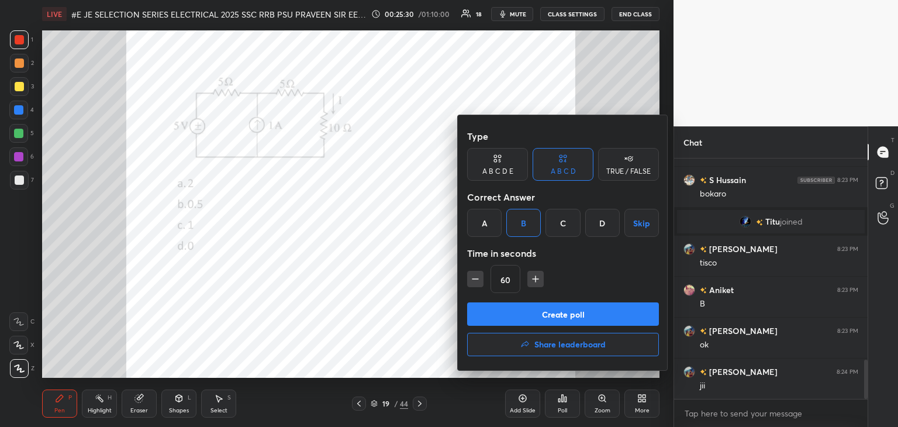
click at [503, 309] on button "Create poll" at bounding box center [563, 313] width 192 height 23
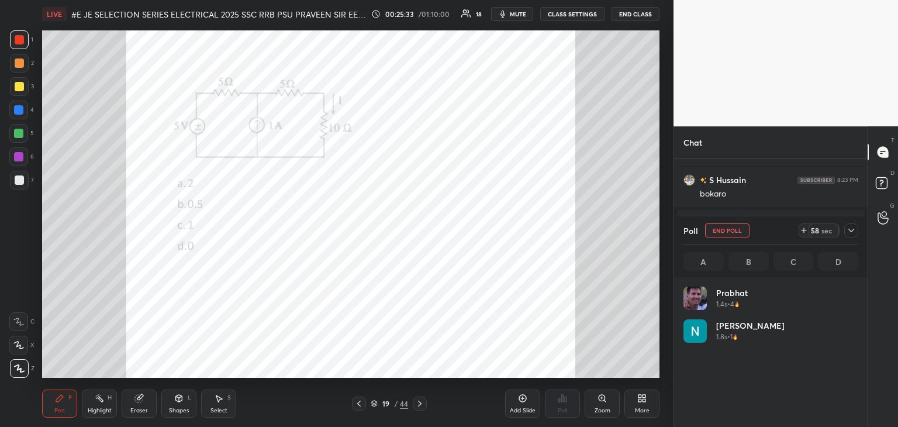
scroll to position [137, 171]
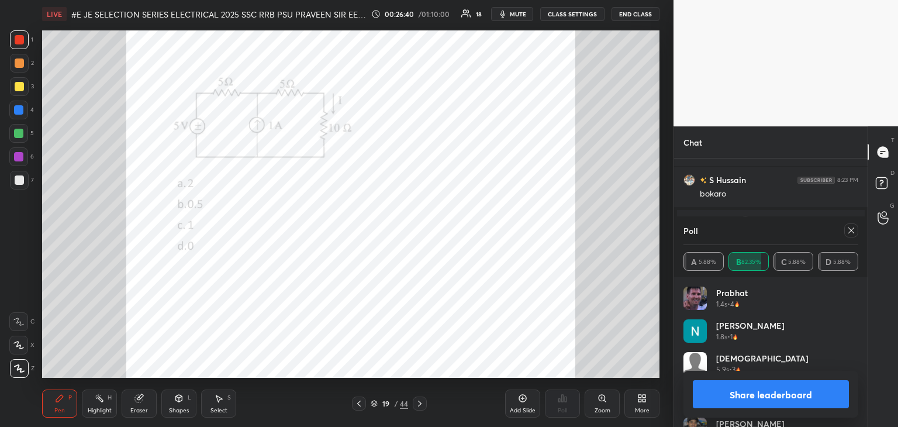
click at [25, 178] on div at bounding box center [19, 180] width 19 height 19
click at [44, 171] on div "1 2 3 4 5 6 7 C X Z C X Z E E Erase all H H LIVE #E JE SELECTION SERIES ELECTRI…" at bounding box center [332, 213] width 664 height 427
click at [19, 36] on div at bounding box center [19, 39] width 9 height 9
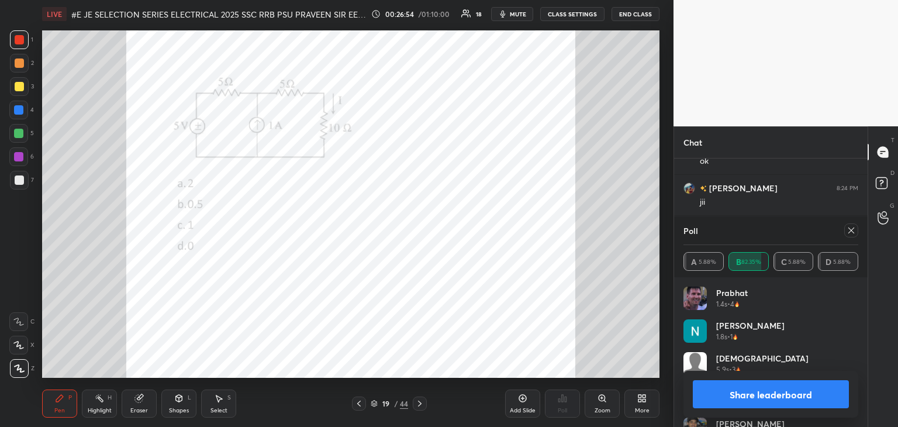
click at [135, 348] on div "LIVE #E JE SELECTION SERIES ELECTRICAL 2025 SSC RRB PSU PRAVEEN SIR EEEGURU 00:…" at bounding box center [350, 213] width 627 height 427
drag, startPoint x: 148, startPoint y: 405, endPoint x: 140, endPoint y: 411, distance: 10.9
click at [141, 405] on div "LIVE #E JE SELECTION SERIES ELECTRICAL 2025 SSC RRB PSU PRAVEEN SIR EEEGURU 00:…" at bounding box center [350, 213] width 627 height 427
drag, startPoint x: 138, startPoint y: 401, endPoint x: 139, endPoint y: 408, distance: 7.0
click at [138, 403] on div "Eraser" at bounding box center [139, 403] width 35 height 28
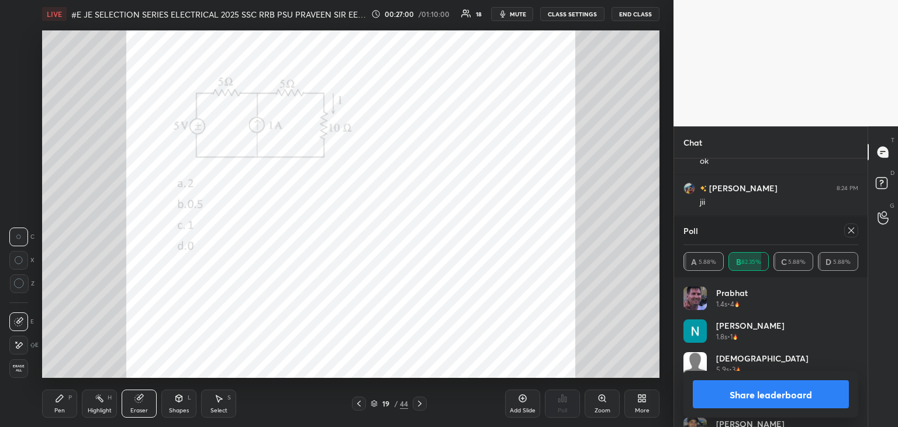
click at [62, 405] on div "Pen P" at bounding box center [59, 403] width 35 height 28
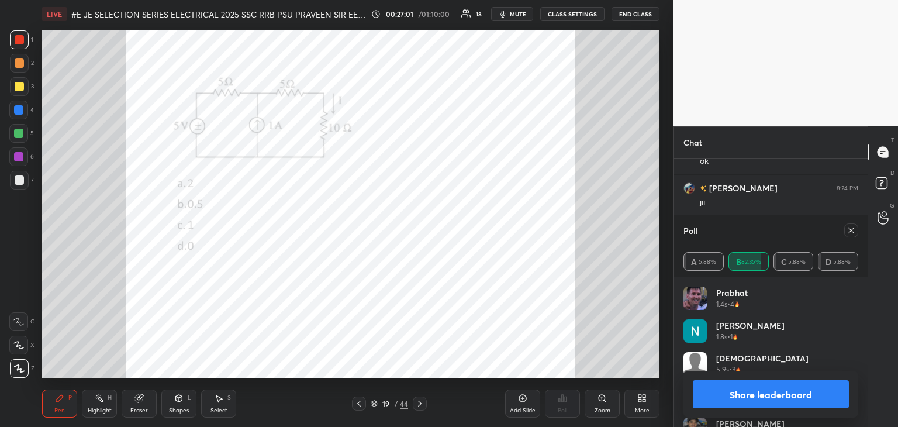
click at [19, 133] on div at bounding box center [18, 133] width 9 height 9
click at [852, 228] on icon at bounding box center [850, 230] width 9 height 9
type textarea "x"
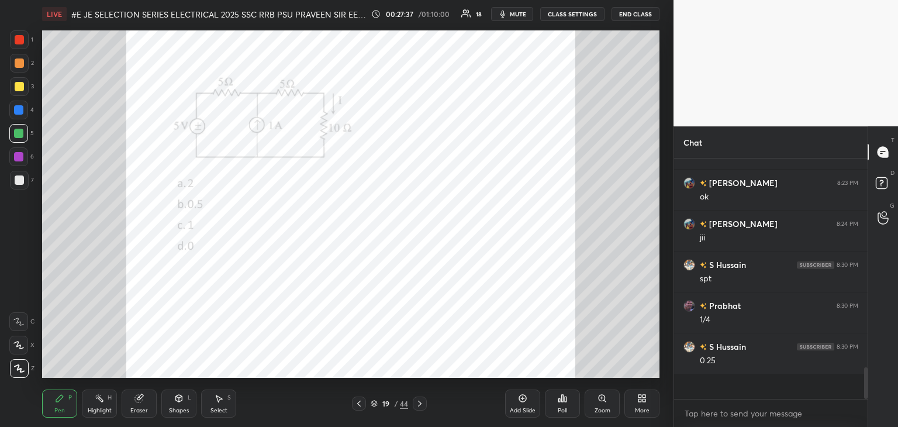
scroll to position [140, 190]
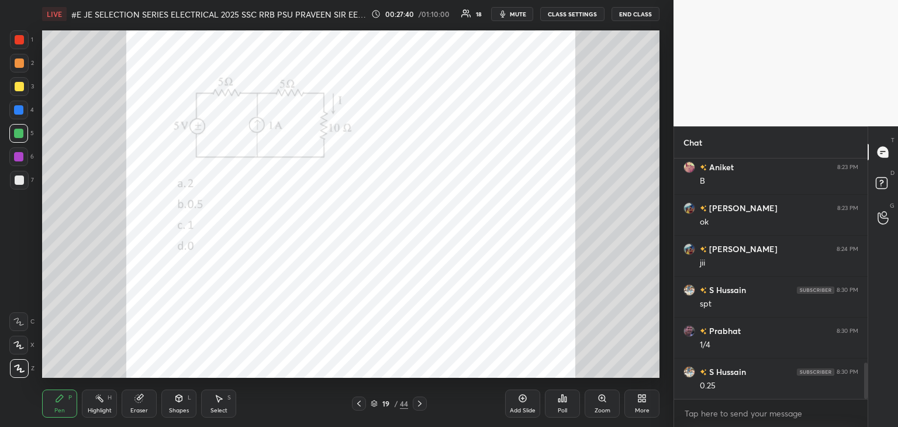
click at [139, 397] on icon at bounding box center [139, 399] width 8 height 8
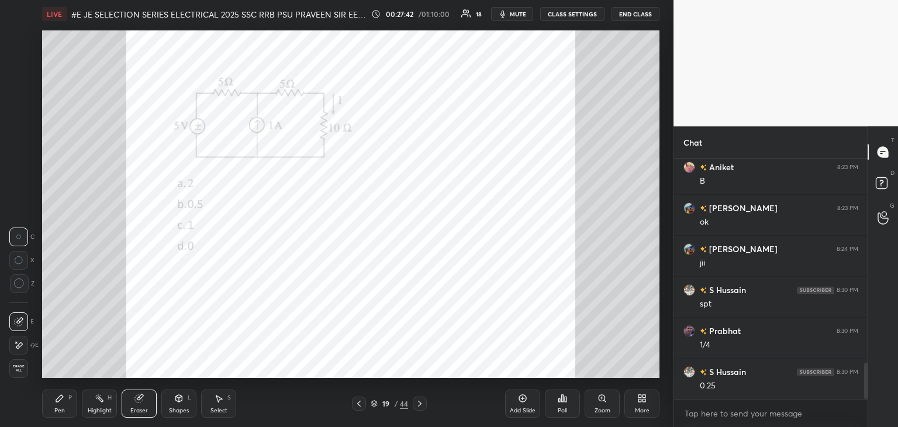
drag, startPoint x: 24, startPoint y: 368, endPoint x: 43, endPoint y: 392, distance: 30.9
click at [26, 368] on span "Erase all" at bounding box center [19, 368] width 18 height 8
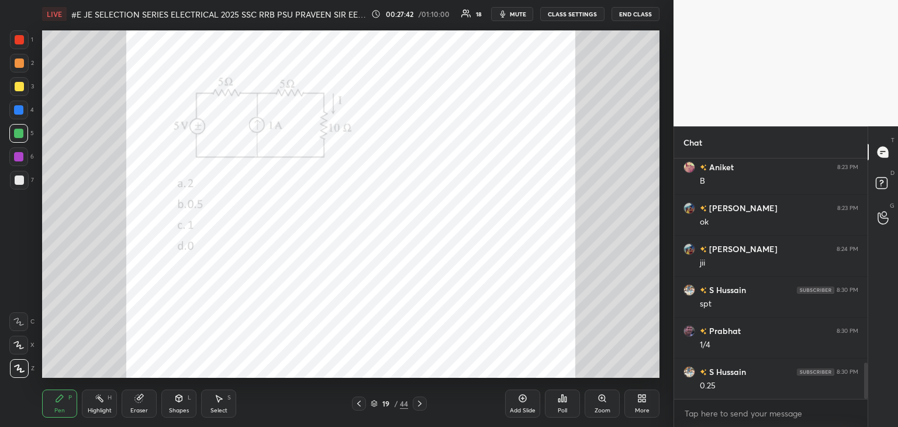
click at [50, 400] on div "Pen P" at bounding box center [59, 403] width 35 height 28
click at [420, 405] on icon at bounding box center [419, 403] width 9 height 9
click at [569, 409] on div "Poll" at bounding box center [562, 403] width 35 height 28
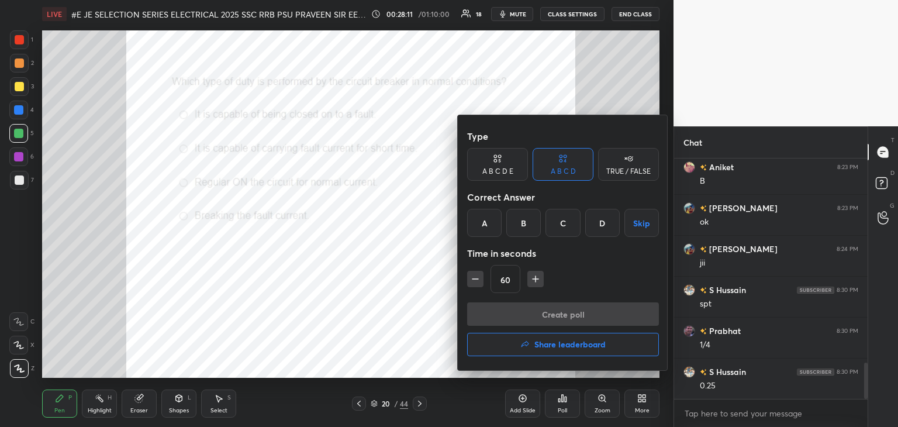
drag, startPoint x: 566, startPoint y: 227, endPoint x: 493, endPoint y: 288, distance: 95.0
click at [566, 227] on div "C" at bounding box center [562, 223] width 34 height 28
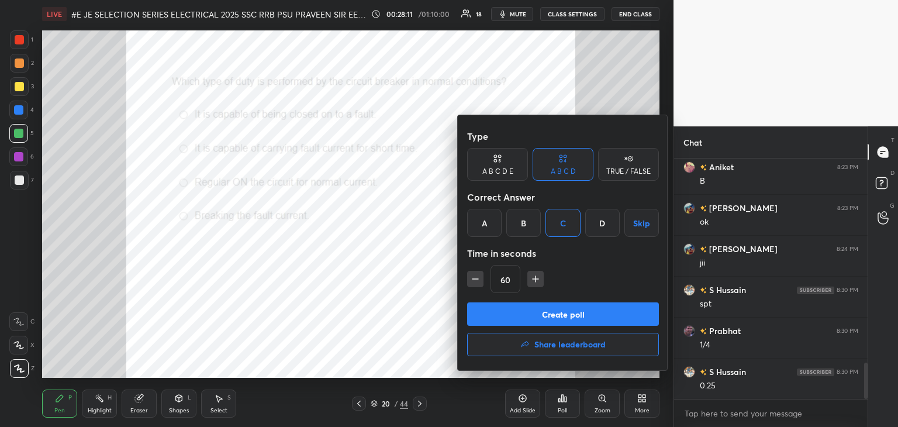
click at [489, 302] on div "Type A B C D E A B C D TRUE / FALSE Correct Answer A B C D Skip Time in seconds…" at bounding box center [563, 242] width 210 height 255
drag, startPoint x: 476, startPoint y: 279, endPoint x: 476, endPoint y: 285, distance: 6.4
click at [476, 279] on icon "button" at bounding box center [475, 279] width 12 height 12
type input "45"
click at [484, 314] on button "Create poll" at bounding box center [563, 313] width 192 height 23
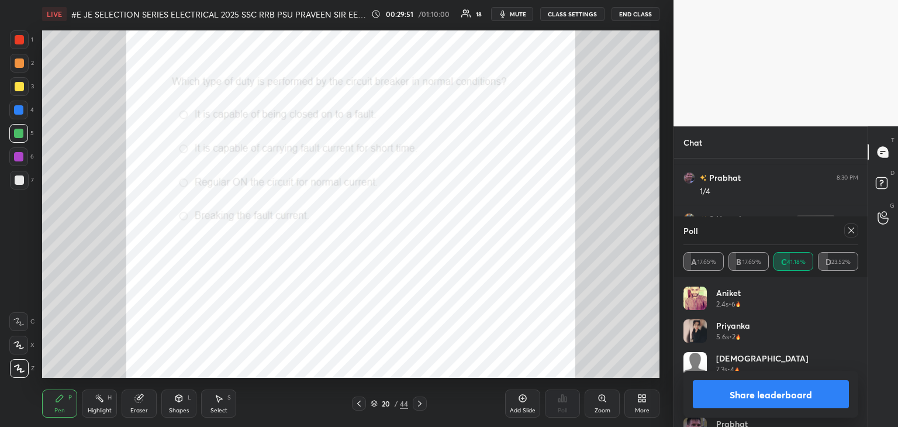
scroll to position [1519, 0]
click at [852, 231] on icon at bounding box center [851, 230] width 6 height 6
type textarea "x"
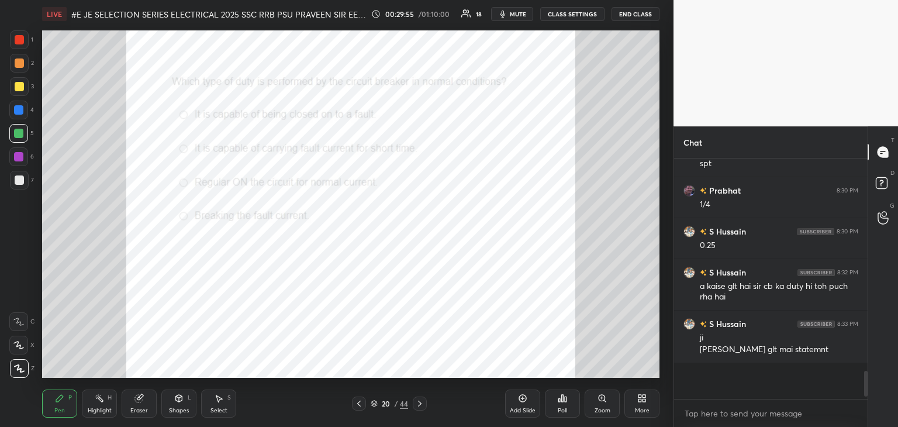
scroll to position [133, 190]
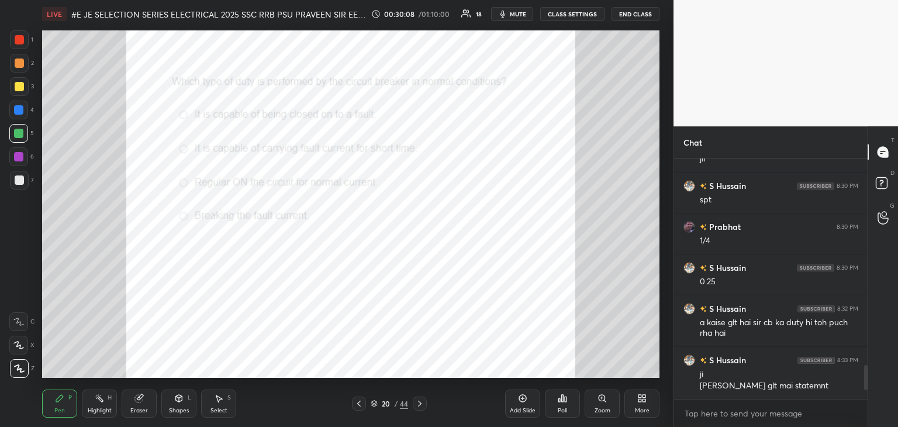
click at [21, 41] on div at bounding box center [19, 39] width 9 height 9
click at [61, 405] on div "Pen P" at bounding box center [59, 403] width 35 height 28
drag, startPoint x: 867, startPoint y: 378, endPoint x: 867, endPoint y: 389, distance: 11.1
click at [867, 395] on div "Chat [PERSON_NAME] 8:21 PM Good evening sir [PERSON_NAME] 8:22 PM bbb [PERSON_N…" at bounding box center [785, 276] width 224 height 300
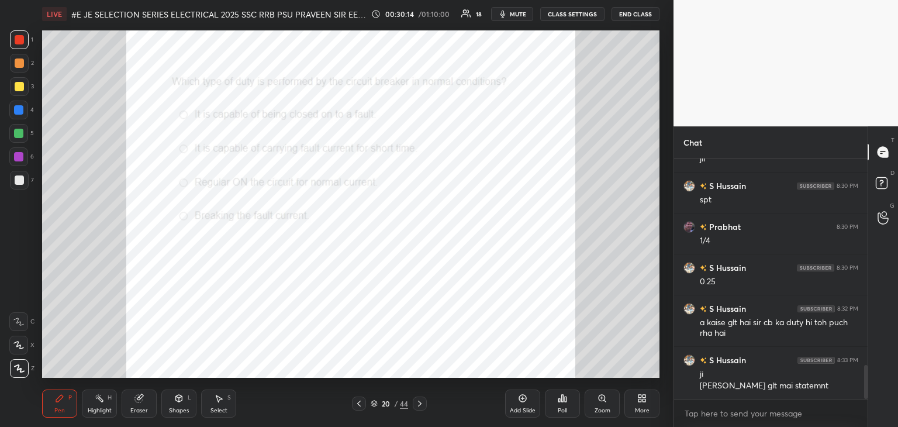
drag, startPoint x: 865, startPoint y: 381, endPoint x: 866, endPoint y: 396, distance: 15.9
click at [866, 396] on div at bounding box center [866, 382] width 4 height 34
click at [60, 406] on div "Pen P" at bounding box center [59, 403] width 35 height 28
click at [14, 371] on icon at bounding box center [19, 368] width 11 height 8
click at [50, 402] on div "Pen P" at bounding box center [59, 403] width 35 height 28
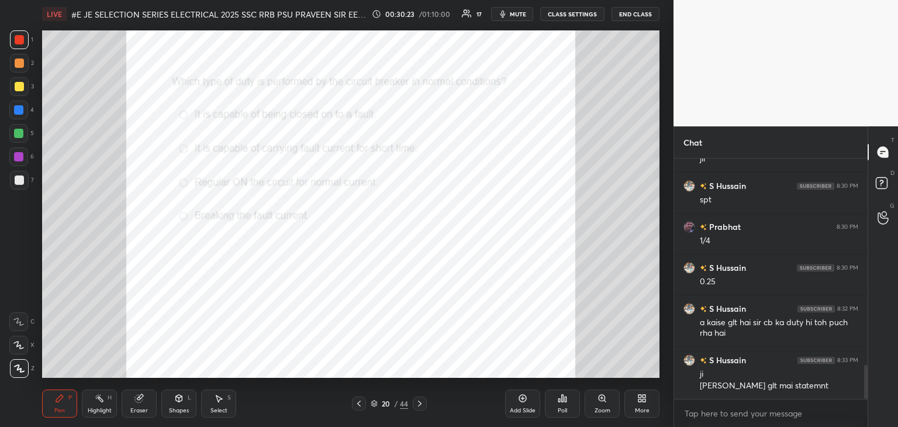
click at [420, 405] on icon at bounding box center [419, 403] width 9 height 9
click at [424, 402] on icon at bounding box center [419, 403] width 9 height 9
click at [423, 402] on icon at bounding box center [419, 403] width 9 height 9
click at [361, 407] on icon at bounding box center [358, 403] width 9 height 9
click at [362, 406] on icon at bounding box center [358, 403] width 9 height 9
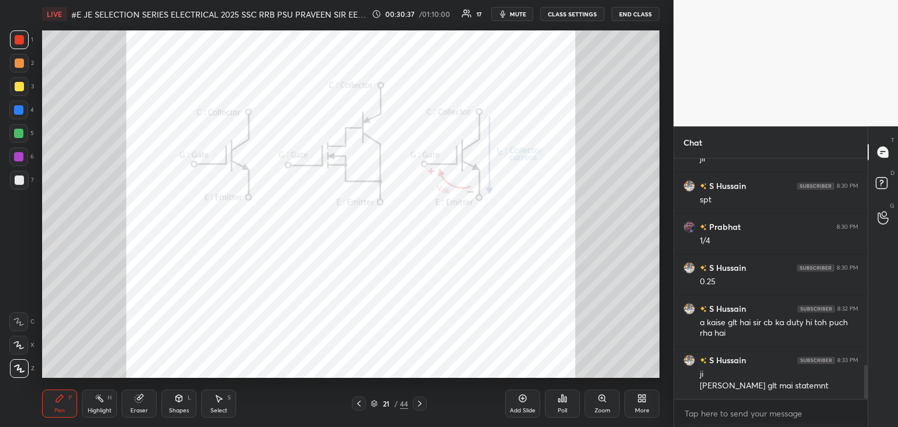
click at [417, 403] on icon at bounding box center [419, 403] width 9 height 9
click at [421, 403] on icon at bounding box center [419, 403] width 9 height 9
click at [564, 406] on div "Poll" at bounding box center [562, 403] width 35 height 28
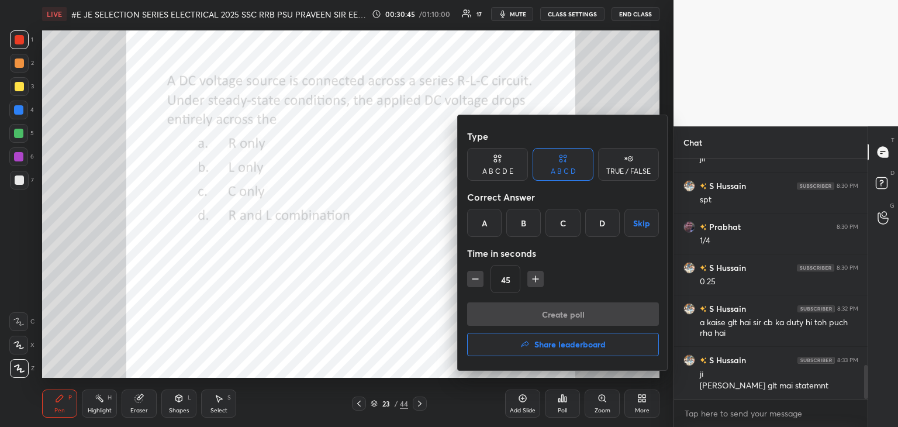
click at [566, 223] on div "C" at bounding box center [562, 223] width 34 height 28
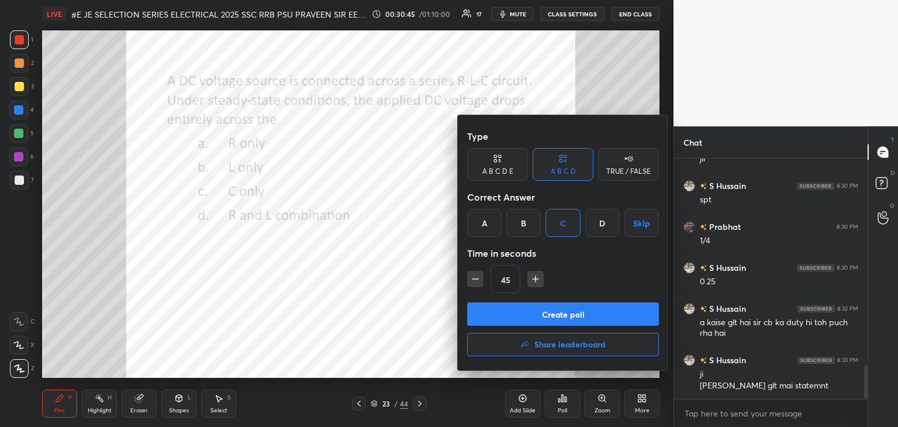
click at [518, 310] on button "Create poll" at bounding box center [563, 313] width 192 height 23
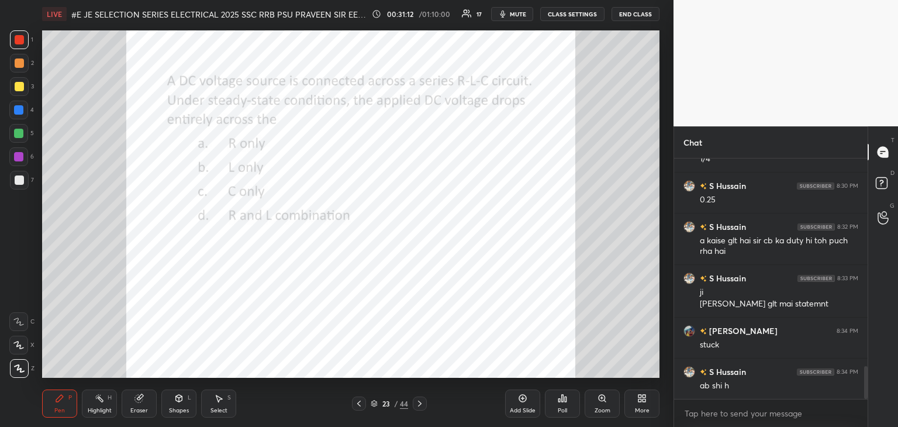
scroll to position [1581, 0]
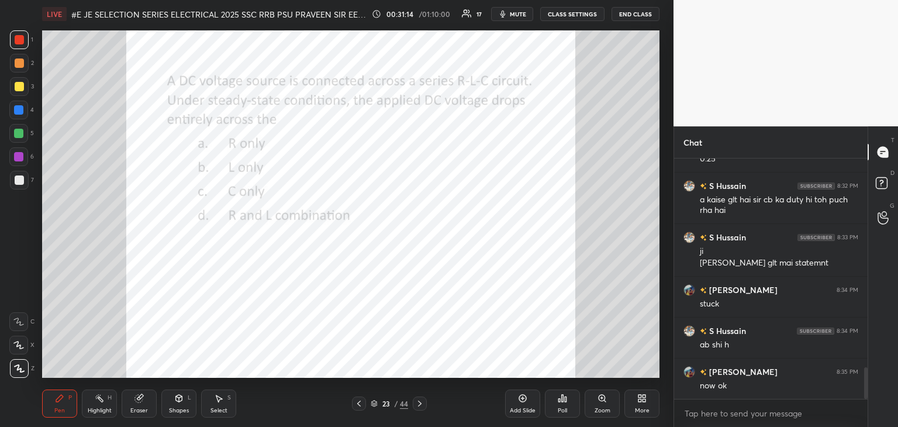
click at [563, 408] on div "Poll" at bounding box center [562, 410] width 9 height 6
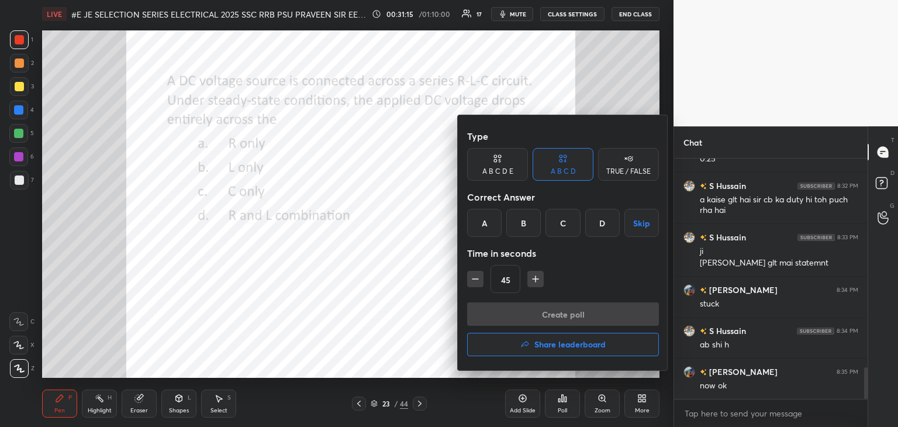
click at [556, 225] on div "C" at bounding box center [562, 223] width 34 height 28
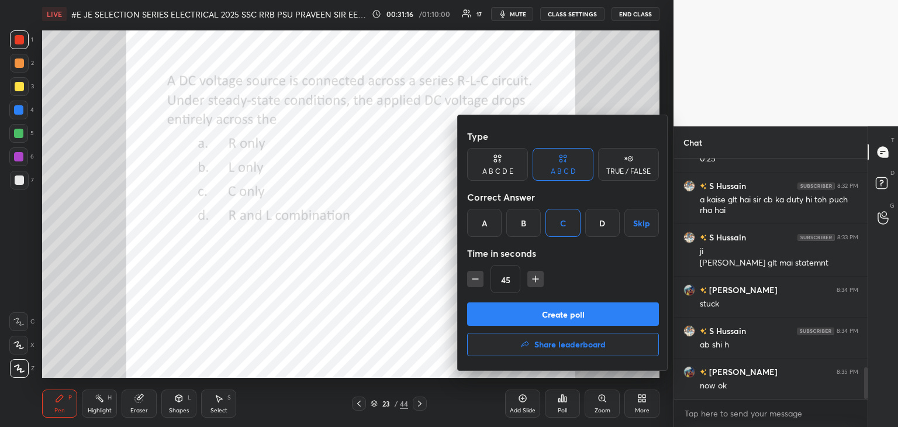
click at [477, 279] on icon "button" at bounding box center [475, 279] width 12 height 12
type input "30"
click at [492, 313] on button "Create poll" at bounding box center [563, 313] width 192 height 23
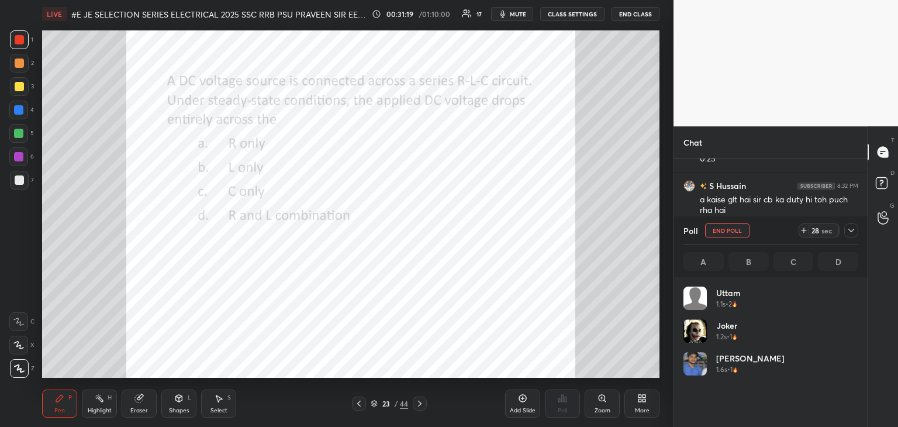
scroll to position [137, 171]
click at [800, 234] on icon at bounding box center [803, 230] width 9 height 9
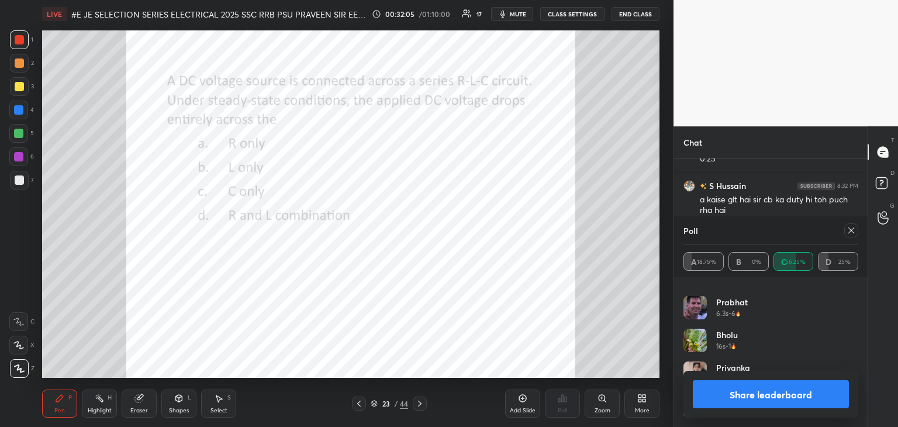
scroll to position [0, 0]
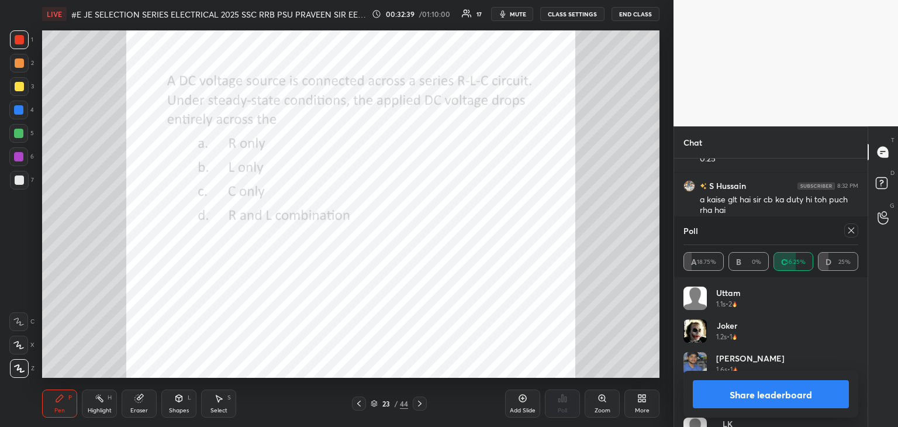
click at [140, 405] on div "Eraser" at bounding box center [139, 403] width 35 height 28
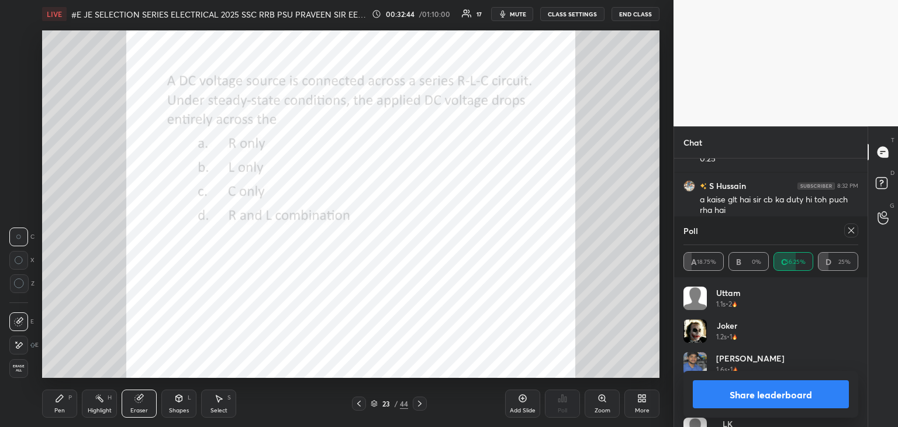
click at [57, 407] on div "Pen" at bounding box center [59, 410] width 11 height 6
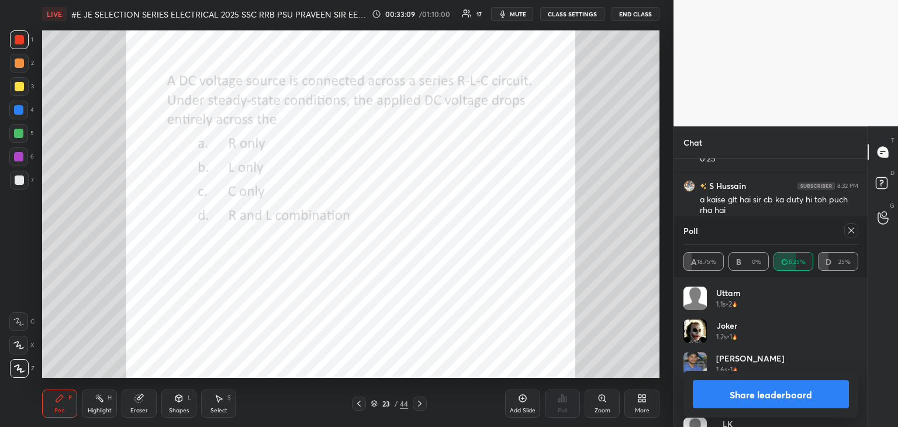
click at [851, 229] on icon at bounding box center [850, 230] width 9 height 9
type textarea "x"
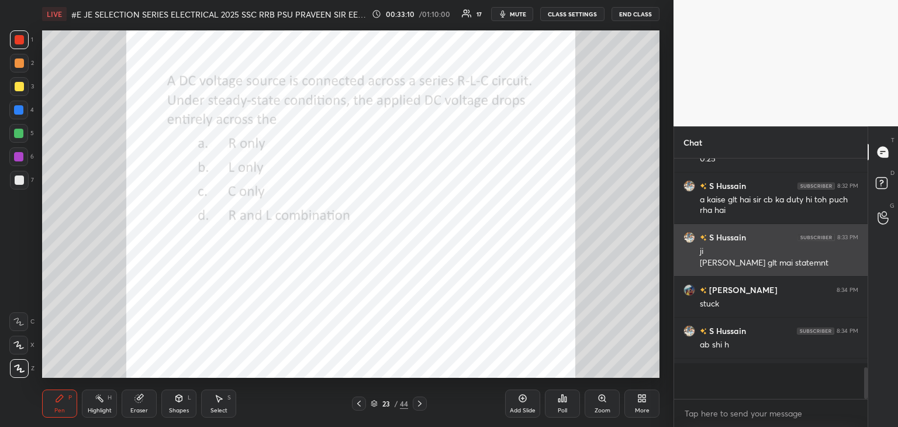
scroll to position [4, 4]
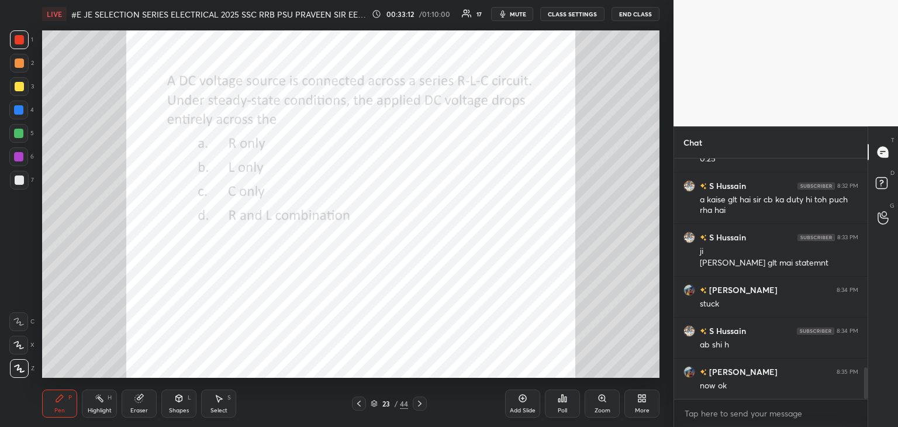
click at [423, 404] on icon at bounding box center [419, 403] width 9 height 9
click at [563, 407] on div "Poll" at bounding box center [562, 410] width 9 height 6
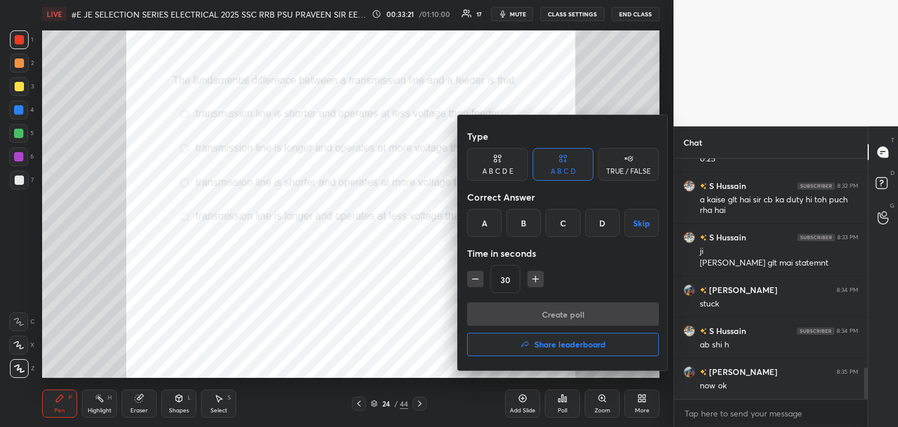
click at [563, 412] on div at bounding box center [449, 213] width 898 height 427
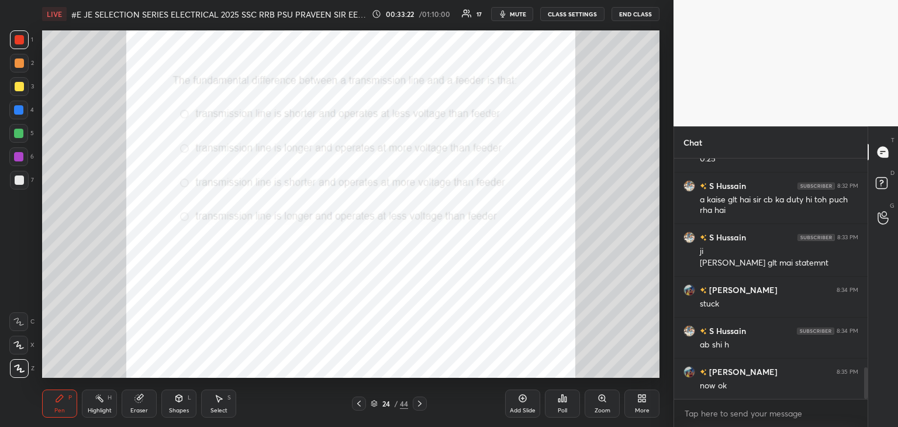
click at [561, 413] on div "Poll" at bounding box center [562, 410] width 9 height 6
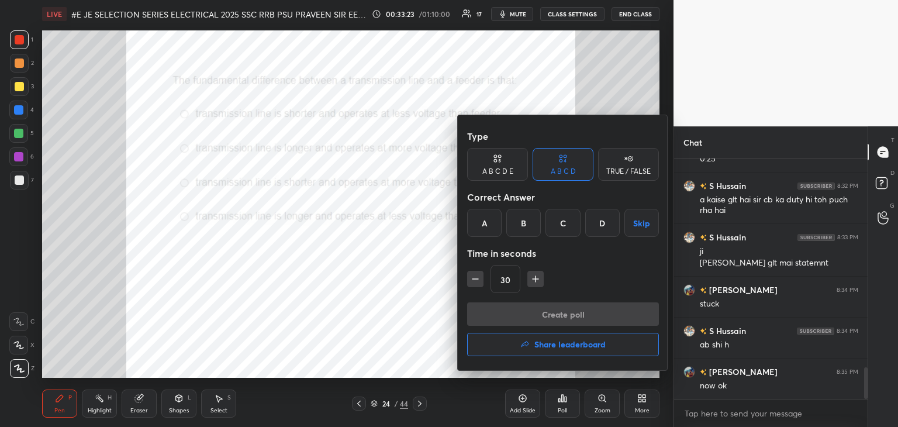
drag, startPoint x: 526, startPoint y: 221, endPoint x: 517, endPoint y: 246, distance: 26.6
click at [526, 223] on div "B" at bounding box center [523, 223] width 34 height 28
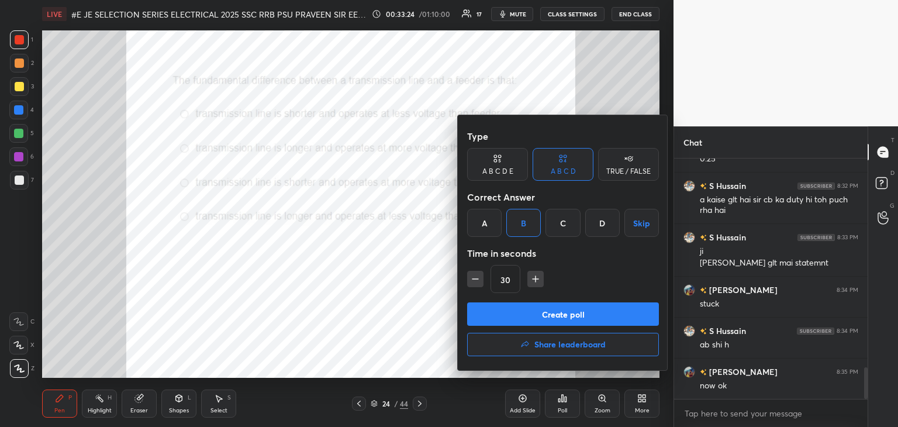
click at [538, 281] on icon "button" at bounding box center [536, 279] width 12 height 12
type input "45"
click at [533, 307] on button "Create poll" at bounding box center [563, 313] width 192 height 23
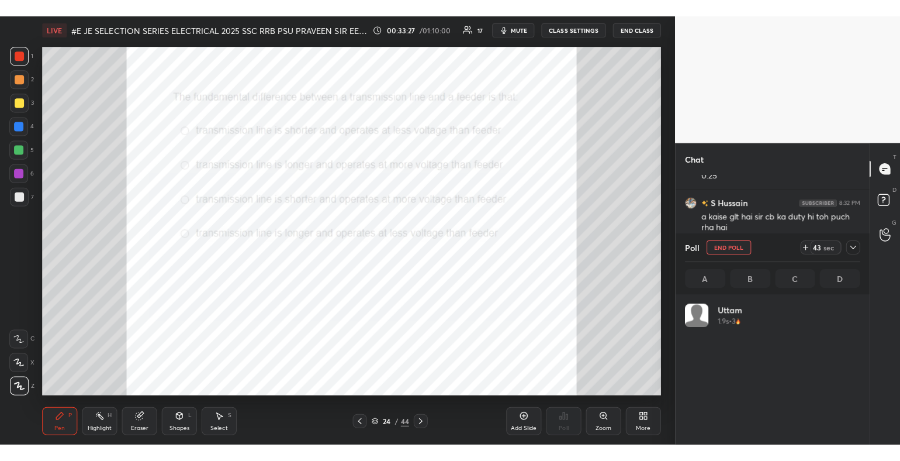
scroll to position [4, 4]
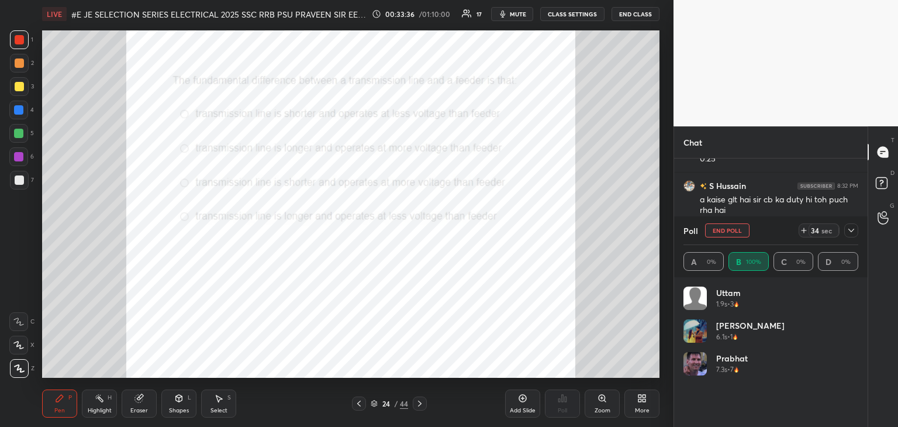
click at [803, 232] on icon at bounding box center [803, 230] width 9 height 9
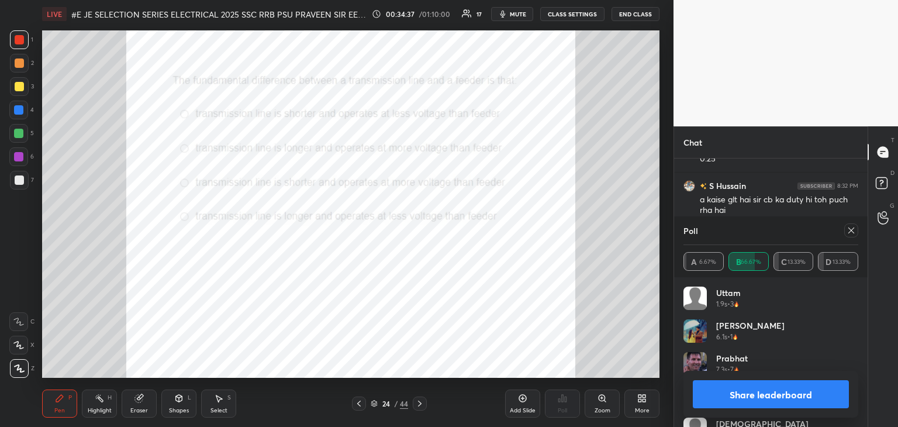
drag, startPoint x: 785, startPoint y: 282, endPoint x: 386, endPoint y: -47, distance: 517.4
click at [386, 0] on html "1 2 3 4 5 6 7 C X Z C X Z E E Erase all H H LIVE #E JE SELECTION SERIES ELECTRI…" at bounding box center [449, 0] width 898 height 0
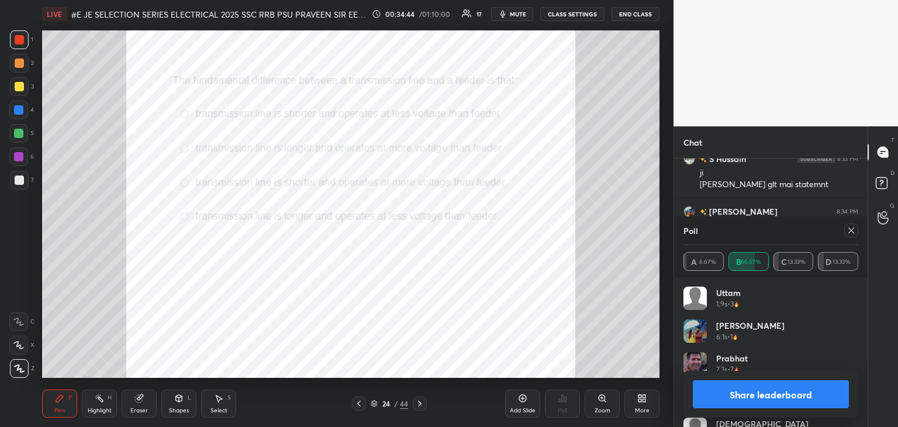
scroll to position [1194, 0]
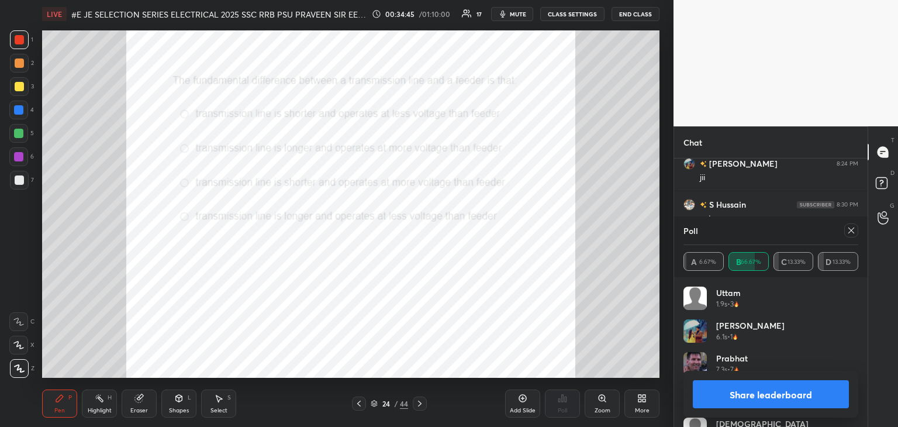
click at [851, 233] on icon at bounding box center [850, 230] width 9 height 9
type textarea "x"
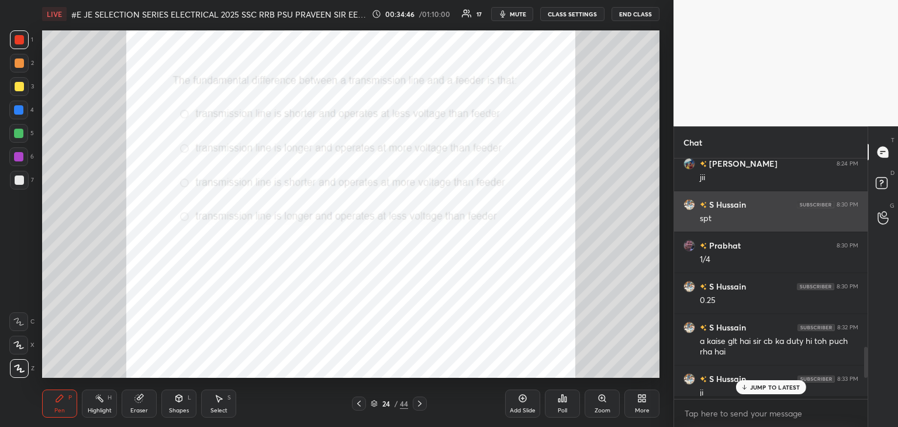
scroll to position [4, 4]
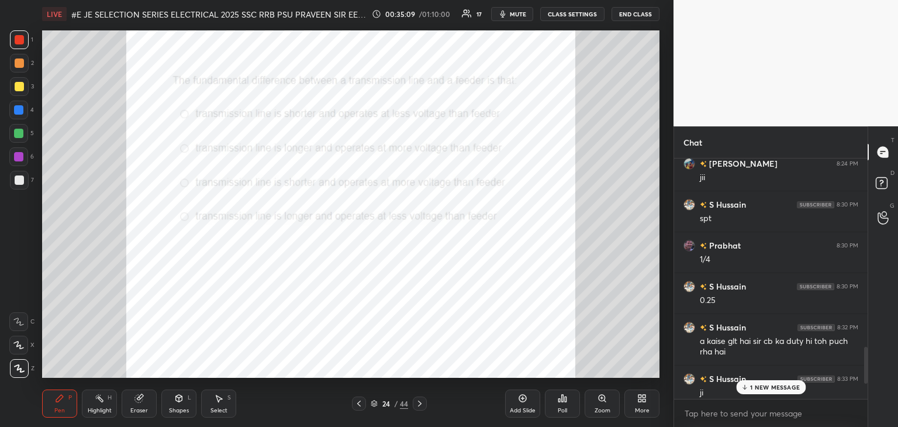
click at [760, 380] on div "1 NEW MESSAGE" at bounding box center [771, 387] width 70 height 14
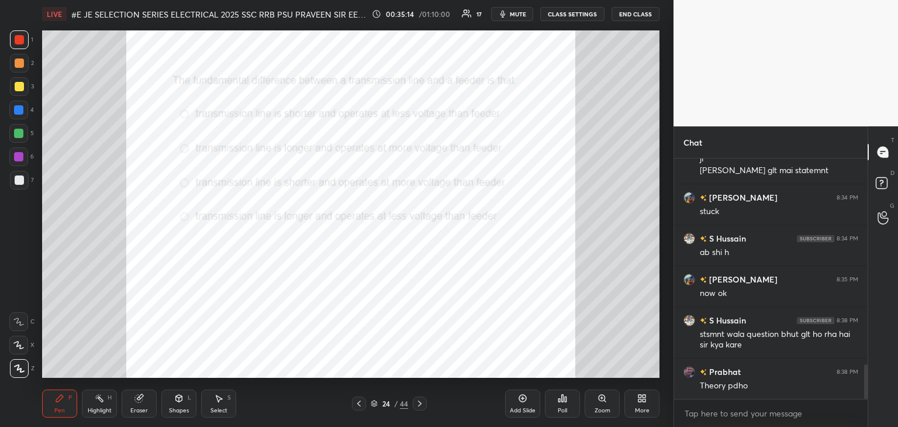
click at [419, 403] on icon at bounding box center [419, 403] width 9 height 9
click at [559, 409] on div "Poll" at bounding box center [562, 410] width 9 height 6
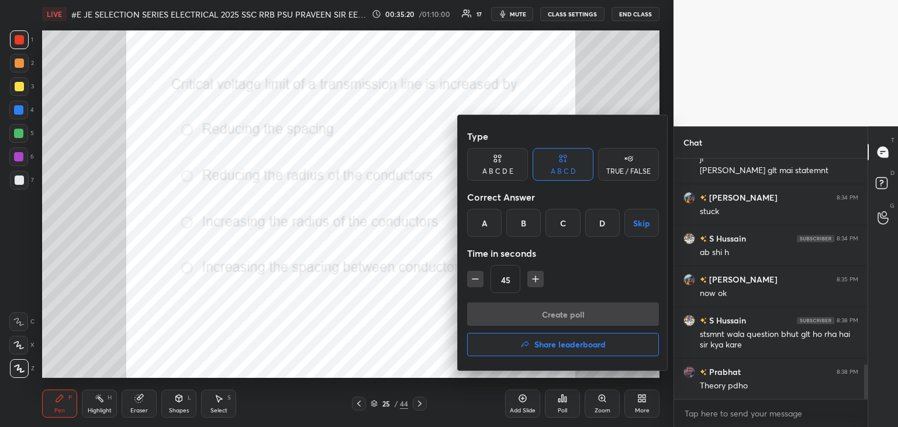
click at [561, 412] on div at bounding box center [449, 213] width 898 height 427
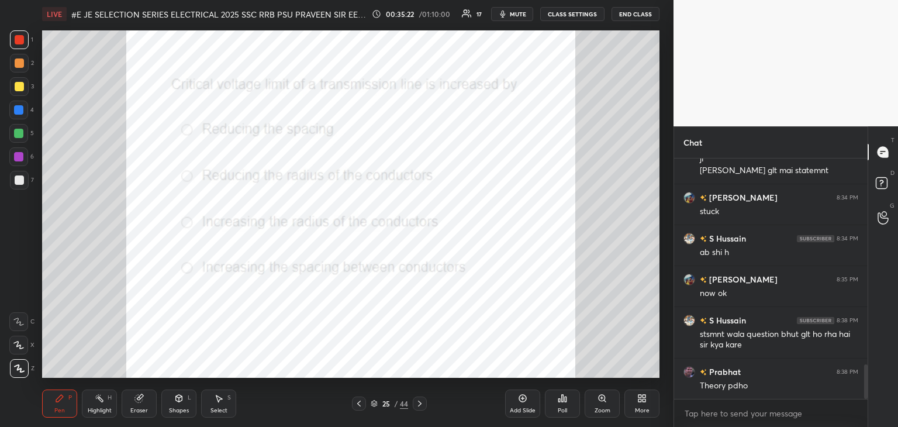
click at [563, 412] on div "Poll" at bounding box center [562, 410] width 9 height 6
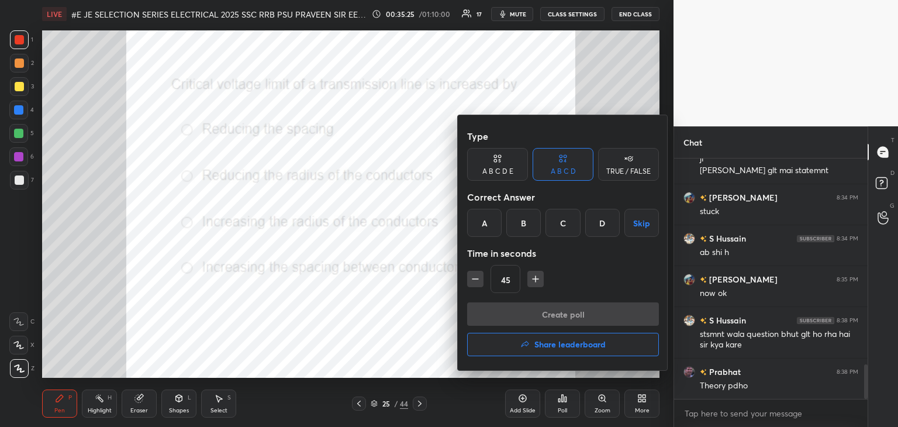
click at [558, 230] on div "C" at bounding box center [562, 223] width 34 height 28
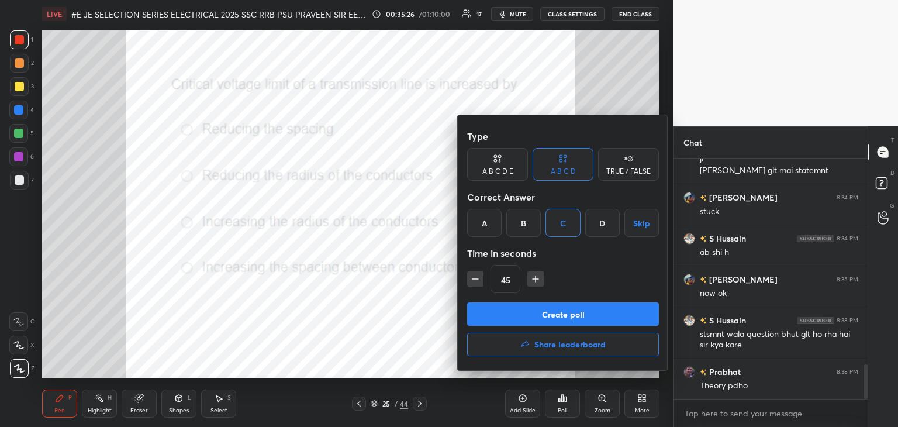
click at [474, 281] on icon "button" at bounding box center [475, 279] width 12 height 12
type input "30"
click at [484, 316] on button "Create poll" at bounding box center [563, 313] width 192 height 23
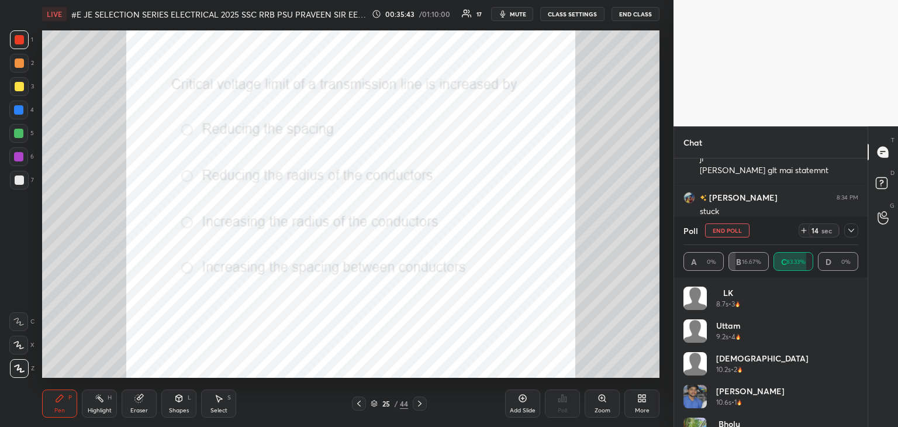
drag, startPoint x: 786, startPoint y: 241, endPoint x: 801, endPoint y: 231, distance: 19.0
click at [802, 231] on div "Poll End Poll 14 sec" at bounding box center [770, 230] width 175 height 28
click at [804, 229] on icon at bounding box center [803, 230] width 9 height 9
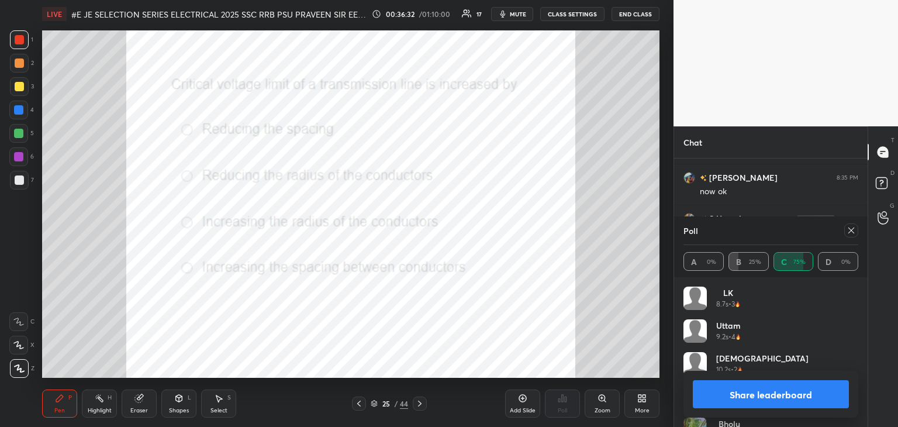
click at [851, 231] on icon at bounding box center [850, 230] width 9 height 9
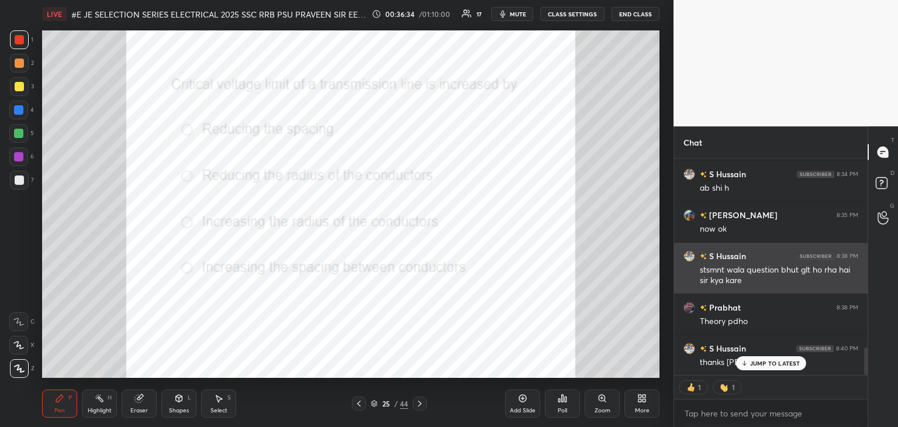
drag, startPoint x: 769, startPoint y: 366, endPoint x: 775, endPoint y: 268, distance: 98.3
click at [773, 393] on div "[PERSON_NAME] joined [PERSON_NAME] 8:23 PM tisco [PERSON_NAME] 8:23 PM B [PERSO…" at bounding box center [770, 292] width 193 height 268
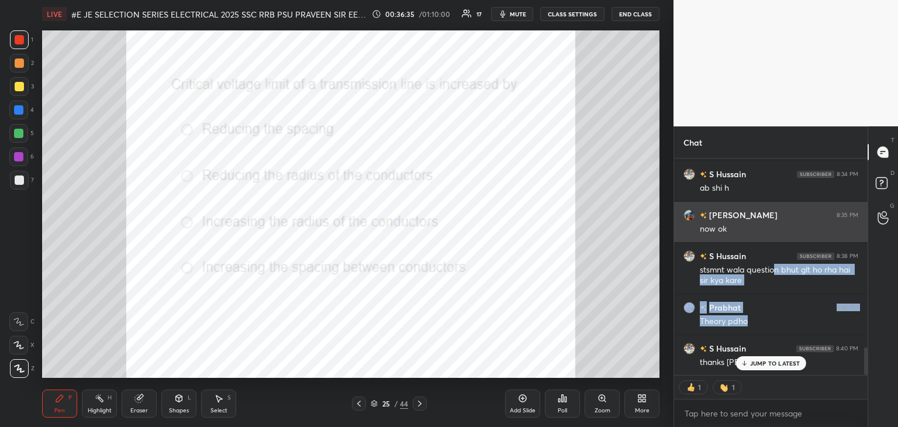
drag, startPoint x: 775, startPoint y: 268, endPoint x: 790, endPoint y: 240, distance: 31.9
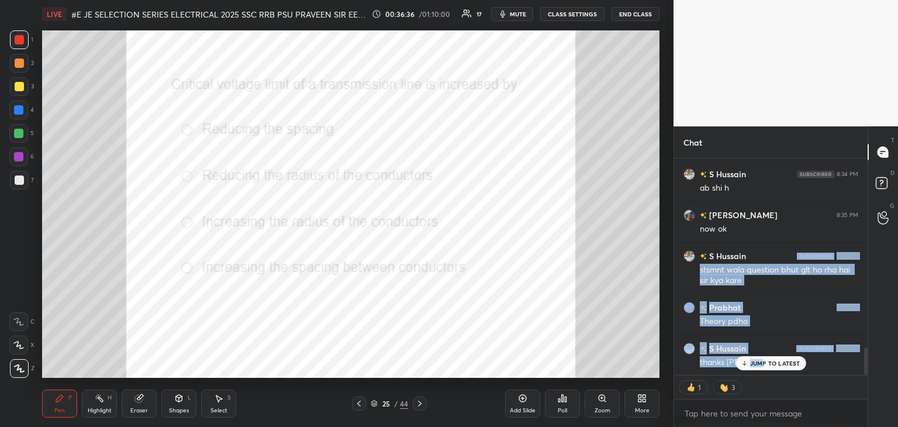
drag, startPoint x: 788, startPoint y: 305, endPoint x: 765, endPoint y: 367, distance: 66.2
click at [765, 367] on div "[PERSON_NAME] joined [PERSON_NAME] 8:23 PM tisco [PERSON_NAME] 8:23 PM B [PERSO…" at bounding box center [770, 266] width 193 height 216
click at [419, 403] on icon at bounding box center [419, 403] width 9 height 9
click at [423, 403] on icon at bounding box center [419, 403] width 9 height 9
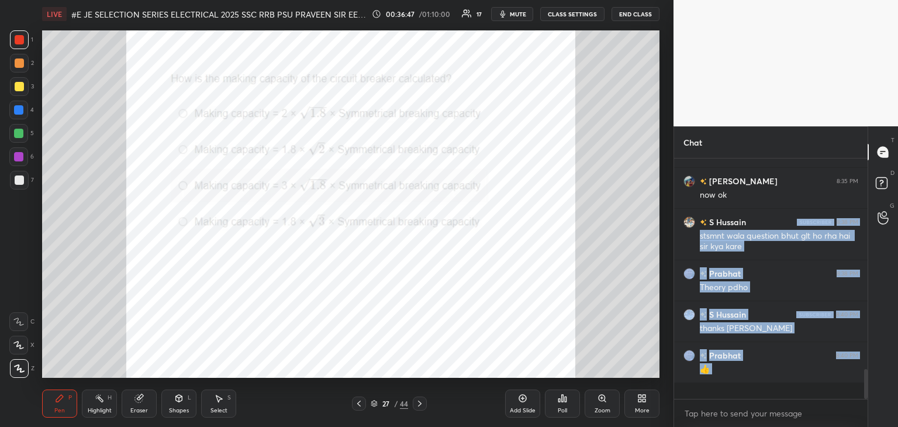
scroll to position [237, 190]
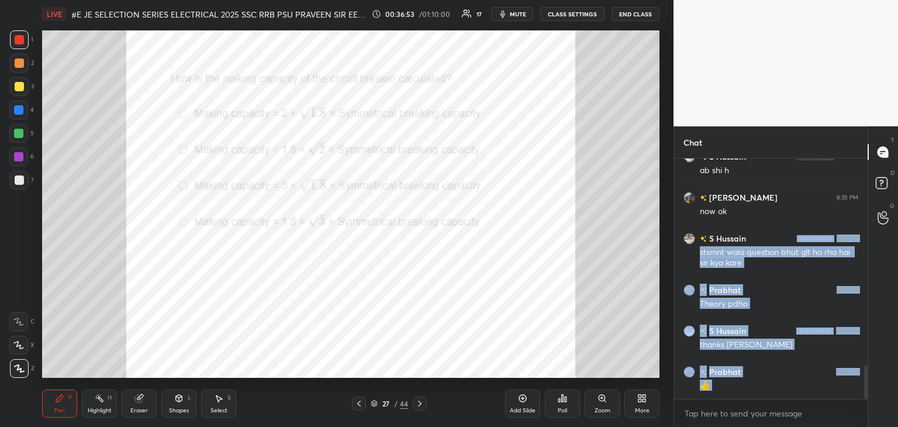
drag, startPoint x: 144, startPoint y: 403, endPoint x: 106, endPoint y: 406, distance: 37.5
click at [143, 404] on div "Eraser" at bounding box center [139, 403] width 35 height 28
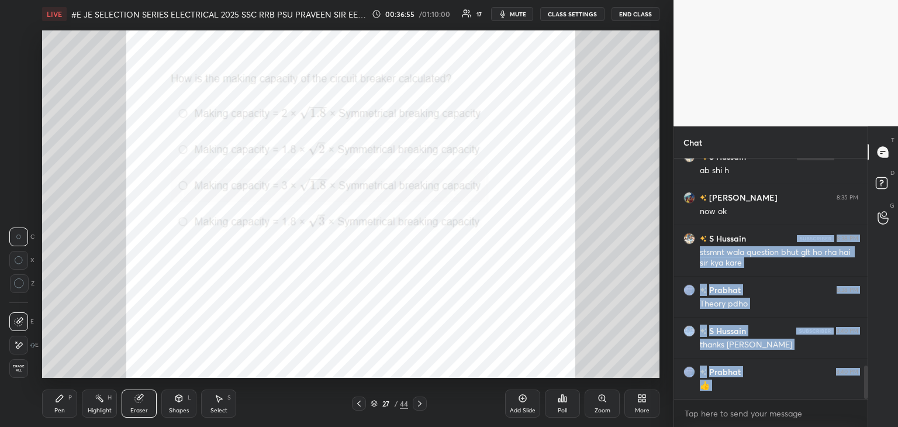
click at [20, 371] on div "Erase all" at bounding box center [18, 368] width 19 height 19
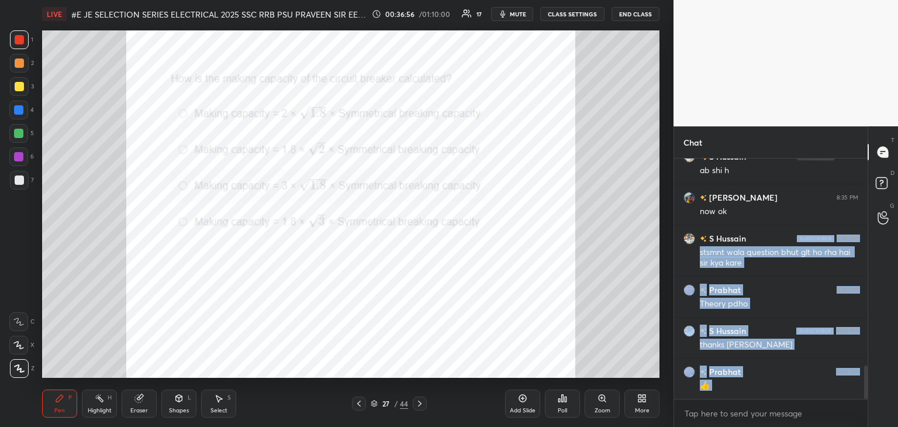
click at [50, 400] on div "Pen P" at bounding box center [59, 403] width 35 height 28
drag, startPoint x: 887, startPoint y: 154, endPoint x: 896, endPoint y: 179, distance: 26.6
click at [896, 179] on div "T Messages (T) D Doubts (D) G Raise Hand (G)" at bounding box center [882, 276] width 30 height 300
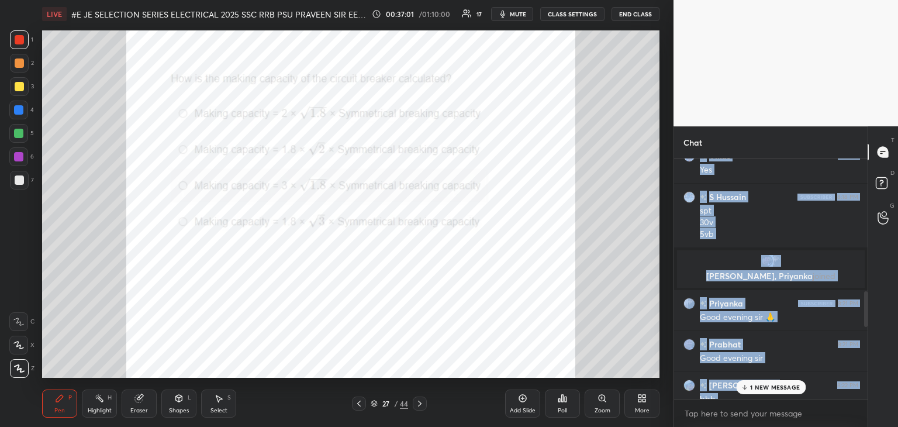
scroll to position [816, 0]
drag, startPoint x: 839, startPoint y: 190, endPoint x: 829, endPoint y: 250, distance: 60.4
click at [827, 253] on div "[PERSON_NAME] 8:16 PM [PERSON_NAME] 8:16 PM No LK 8:16 PM No S Hussain 8:16 PM …" at bounding box center [770, 278] width 193 height 241
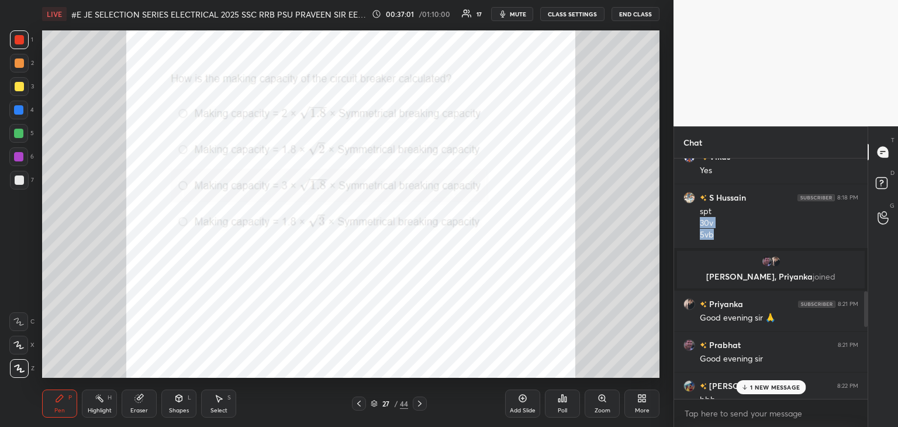
drag, startPoint x: 787, startPoint y: 216, endPoint x: 759, endPoint y: 249, distance: 43.9
click at [759, 249] on div "[PERSON_NAME] 8:16 PM [PERSON_NAME] 8:16 PM No LK 8:16 PM No S Hussain 8:16 PM …" at bounding box center [770, 82] width 193 height 1480
click at [765, 390] on p "1 NEW MESSAGE" at bounding box center [775, 386] width 50 height 7
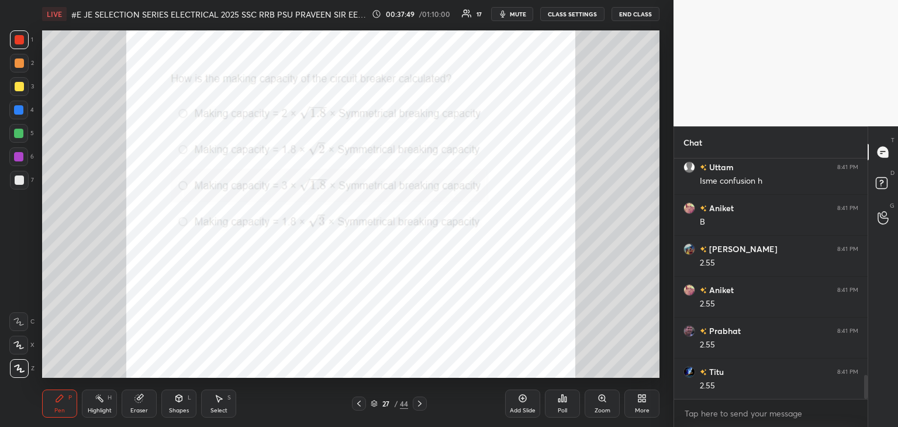
scroll to position [2200, 0]
drag, startPoint x: 141, startPoint y: 404, endPoint x: 129, endPoint y: 409, distance: 13.7
click at [141, 404] on div "Eraser" at bounding box center [139, 403] width 35 height 28
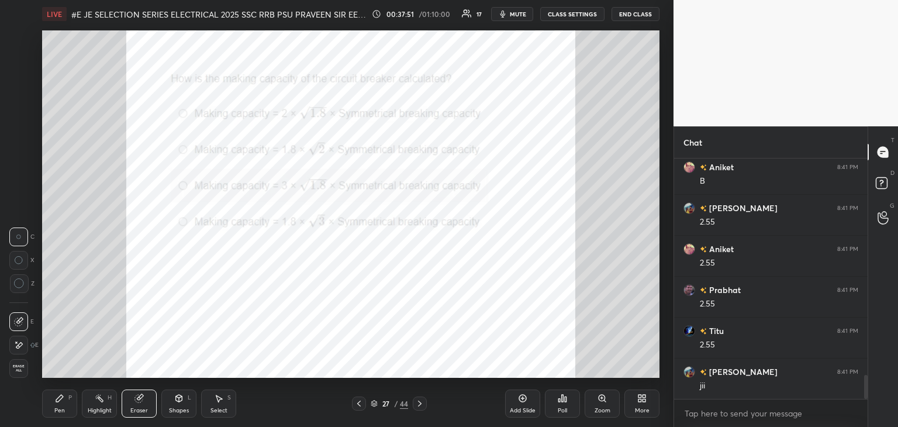
click at [20, 371] on span "Erase all" at bounding box center [19, 368] width 18 height 8
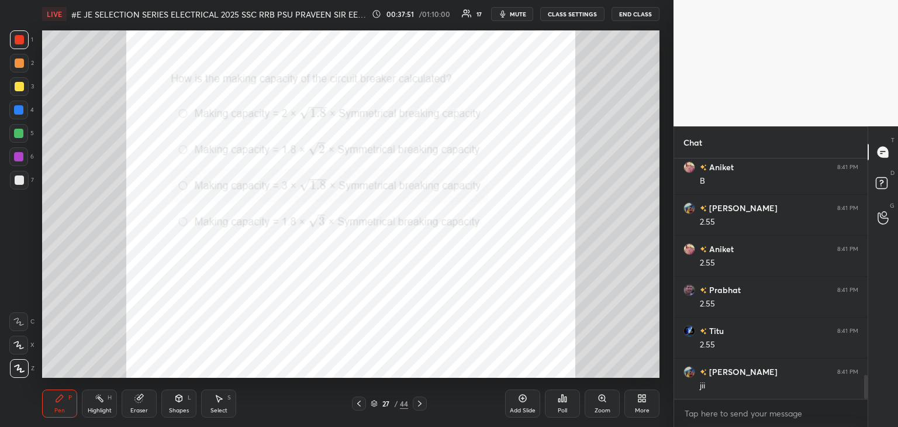
drag, startPoint x: 53, startPoint y: 400, endPoint x: 51, endPoint y: 408, distance: 7.7
click at [51, 400] on div "Pen P" at bounding box center [59, 403] width 35 height 28
click at [421, 405] on icon at bounding box center [419, 403] width 9 height 9
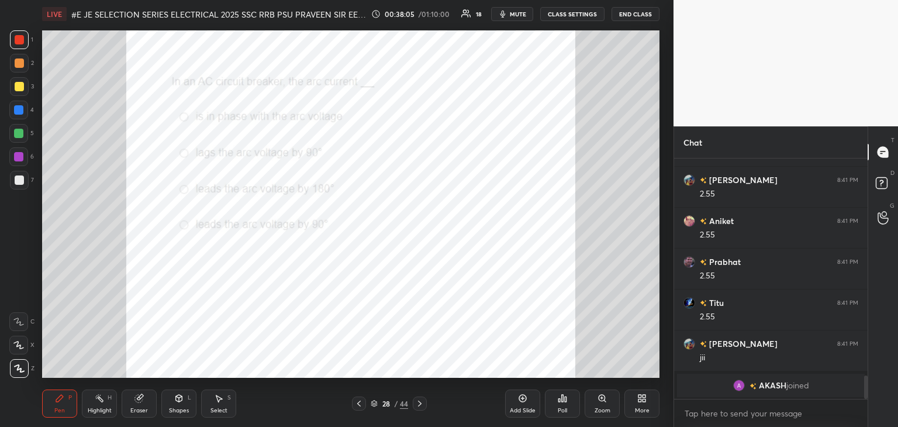
click at [555, 407] on div "Poll" at bounding box center [562, 403] width 35 height 28
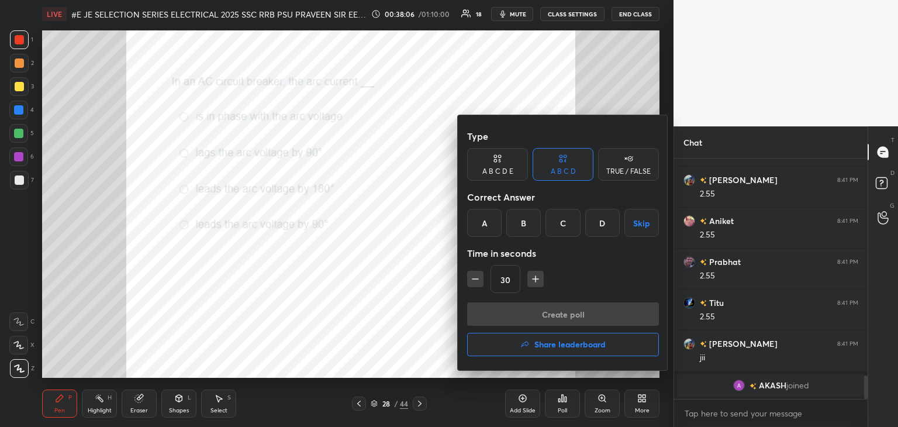
click at [393, 354] on div at bounding box center [449, 213] width 898 height 427
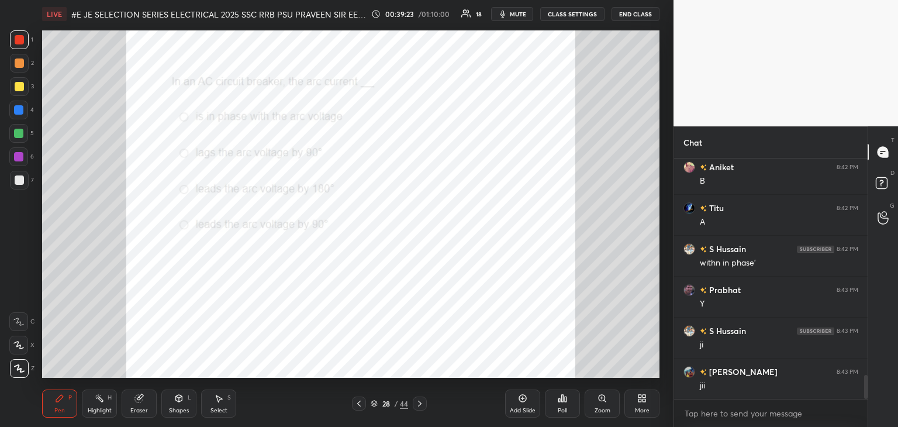
scroll to position [2148, 0]
click at [419, 405] on icon at bounding box center [420, 403] width 4 height 6
click at [421, 403] on icon at bounding box center [419, 403] width 9 height 9
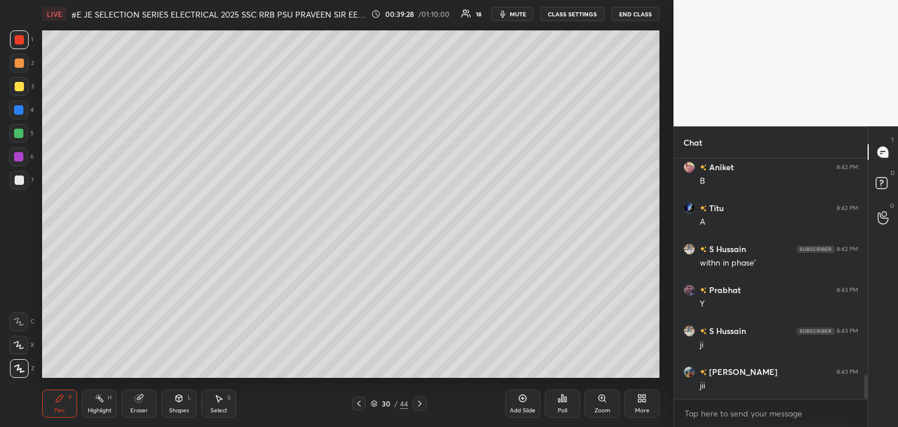
click at [374, 401] on icon at bounding box center [374, 403] width 7 height 7
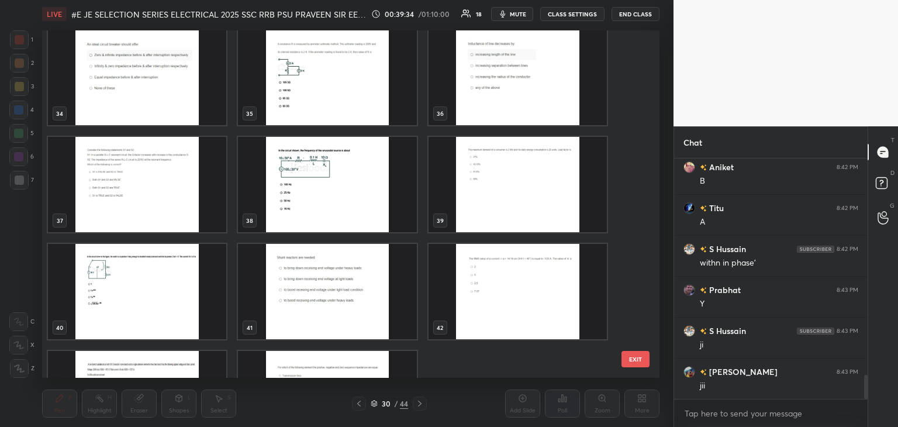
scroll to position [1203, 0]
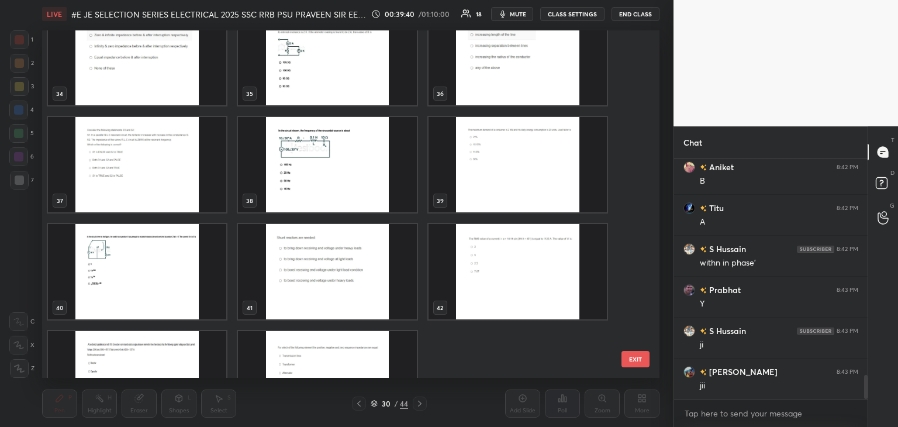
click at [133, 197] on img "grid" at bounding box center [137, 164] width 178 height 95
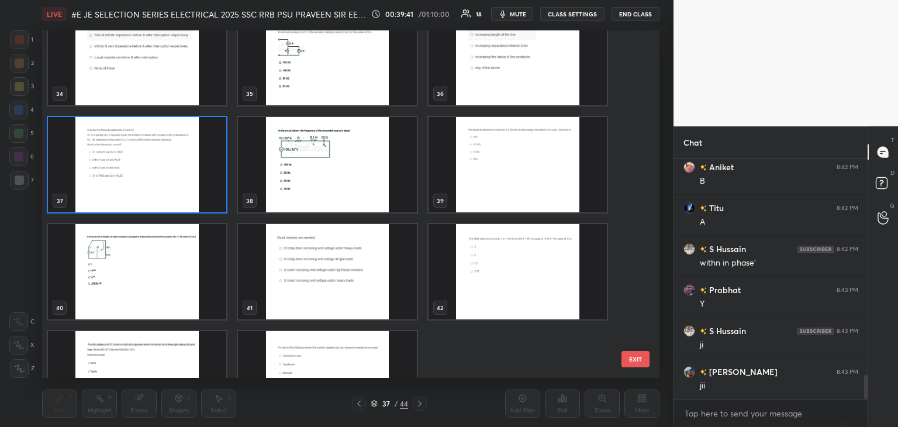
click at [135, 255] on img "grid" at bounding box center [137, 271] width 178 height 95
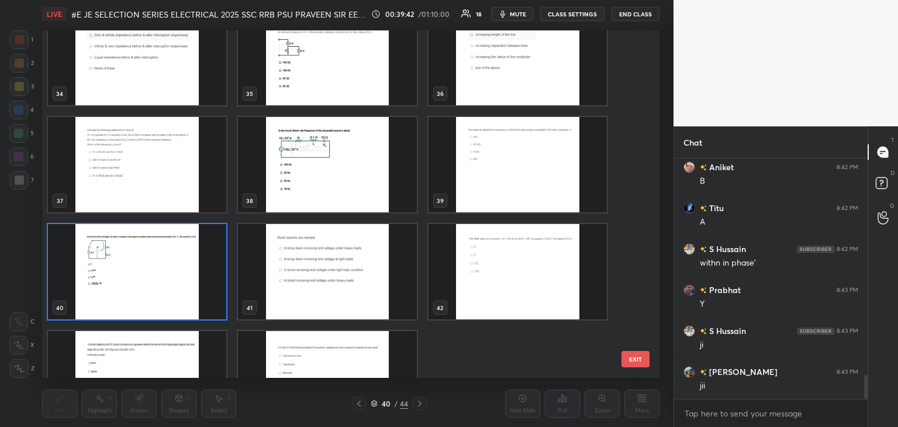
click at [135, 256] on img "grid" at bounding box center [137, 271] width 178 height 95
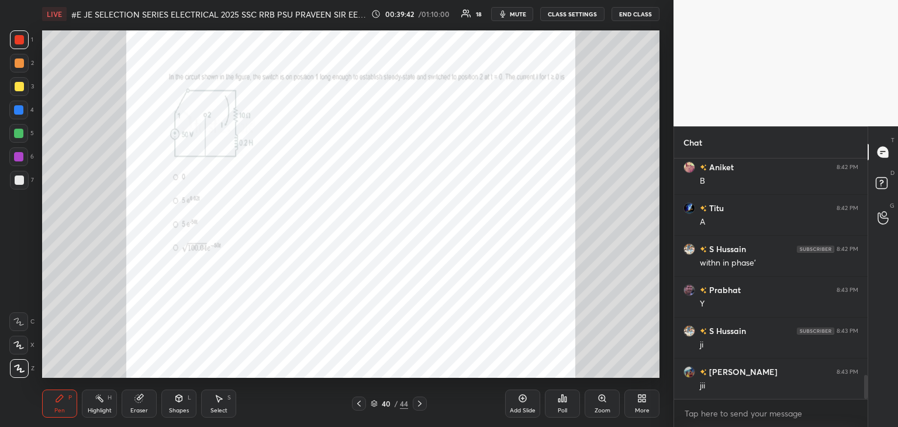
click at [135, 256] on img "grid" at bounding box center [137, 271] width 178 height 95
click at [603, 409] on div "Zoom" at bounding box center [602, 410] width 16 height 6
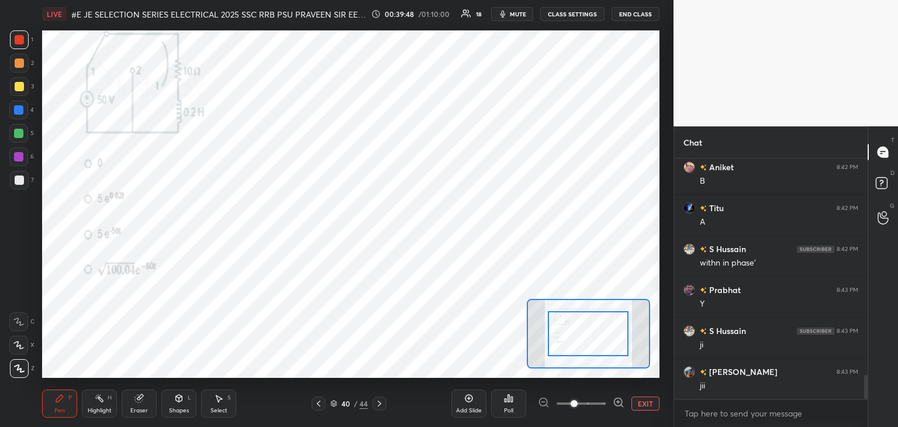
click at [375, 400] on icon at bounding box center [379, 403] width 9 height 9
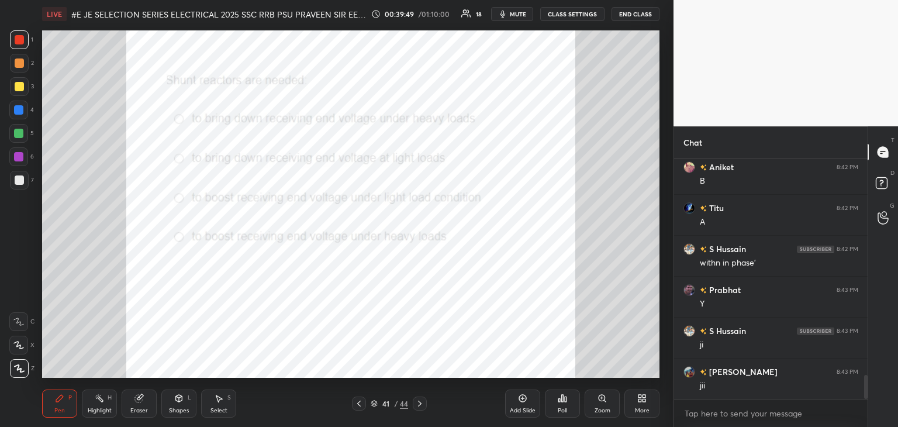
click at [414, 406] on div at bounding box center [420, 403] width 14 height 14
click at [429, 406] on div "42 / 44" at bounding box center [389, 403] width 231 height 14
click at [419, 401] on icon at bounding box center [420, 403] width 4 height 6
click at [604, 407] on div "Zoom" at bounding box center [602, 410] width 16 height 6
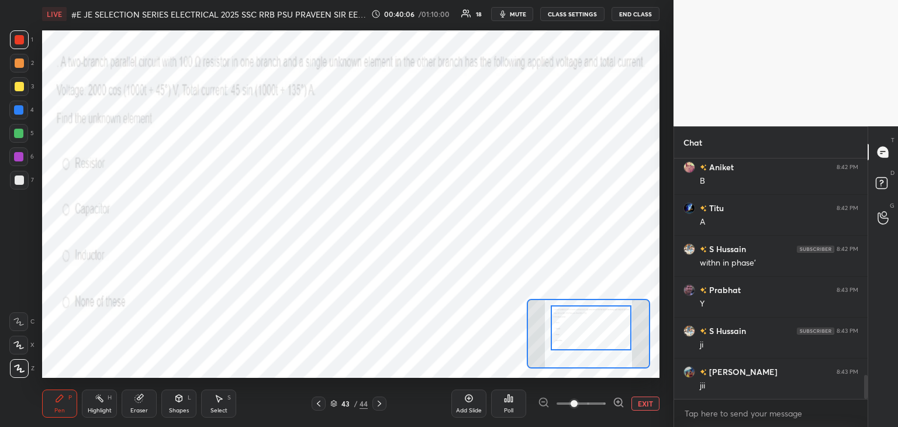
click at [595, 338] on div at bounding box center [591, 327] width 81 height 45
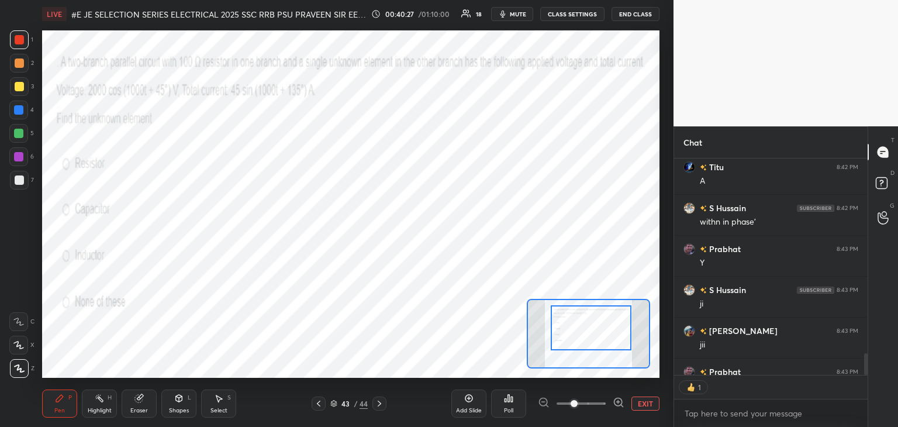
scroll to position [4, 4]
click at [18, 43] on div at bounding box center [19, 39] width 9 height 9
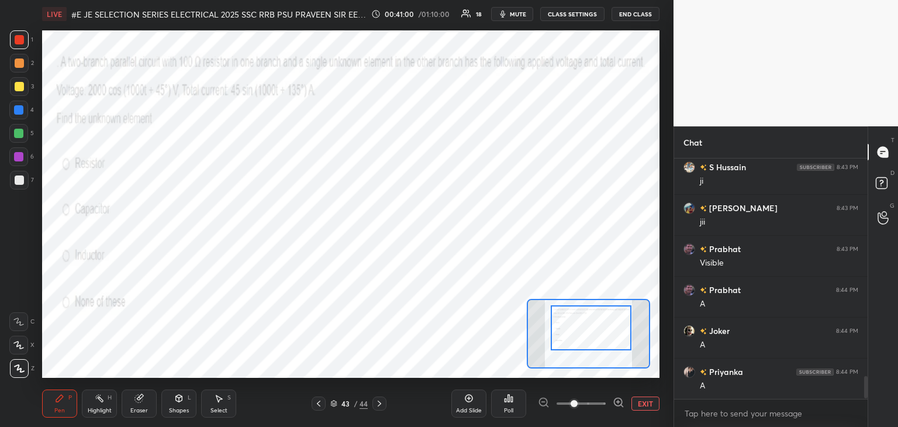
scroll to position [2352, 0]
click at [19, 109] on div at bounding box center [18, 109] width 9 height 9
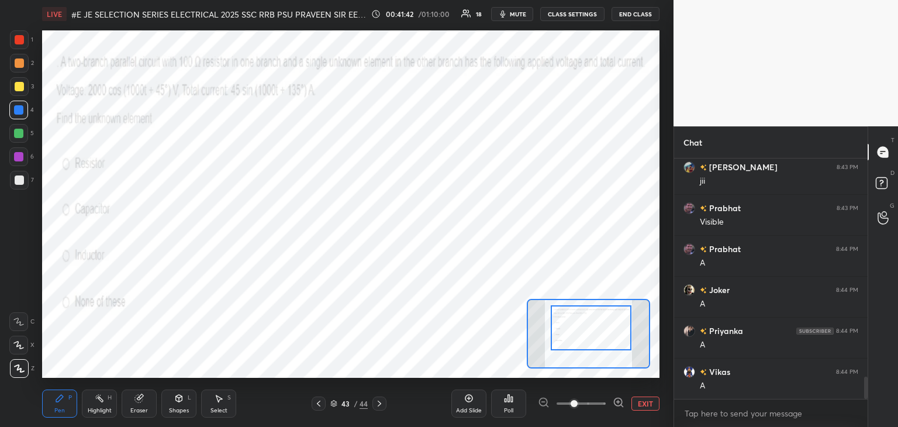
click at [21, 135] on div at bounding box center [18, 133] width 9 height 9
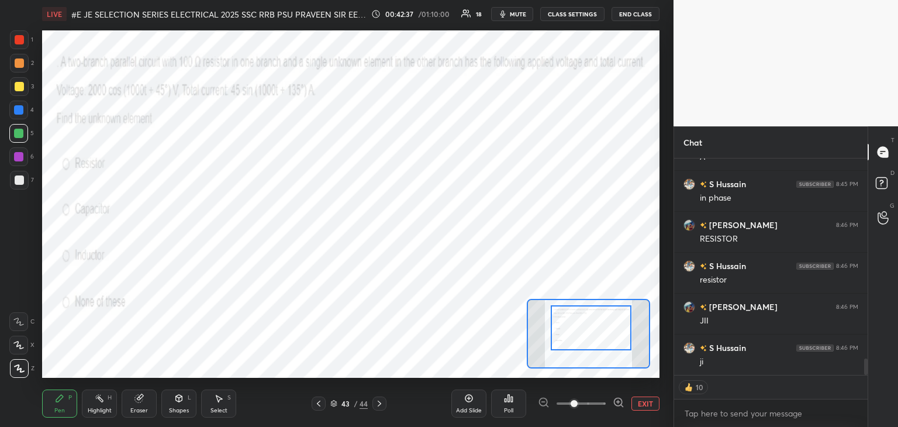
scroll to position [2703, 0]
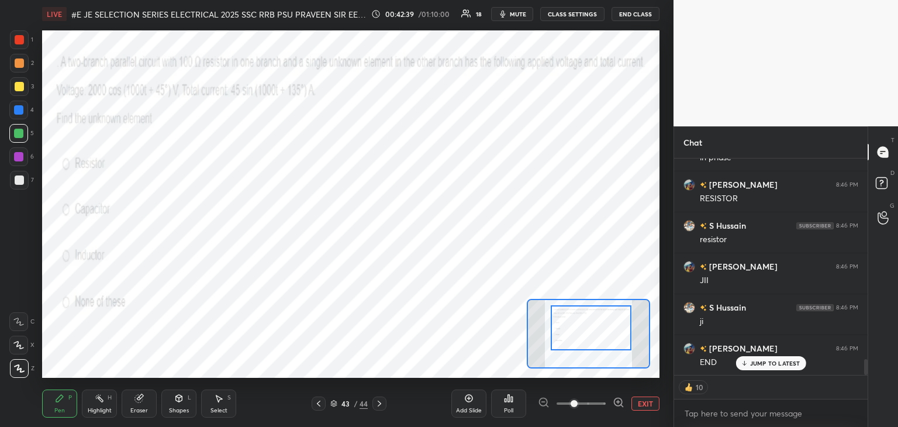
drag, startPoint x: 337, startPoint y: 405, endPoint x: 337, endPoint y: 421, distance: 16.4
click at [337, 405] on icon at bounding box center [333, 403] width 7 height 7
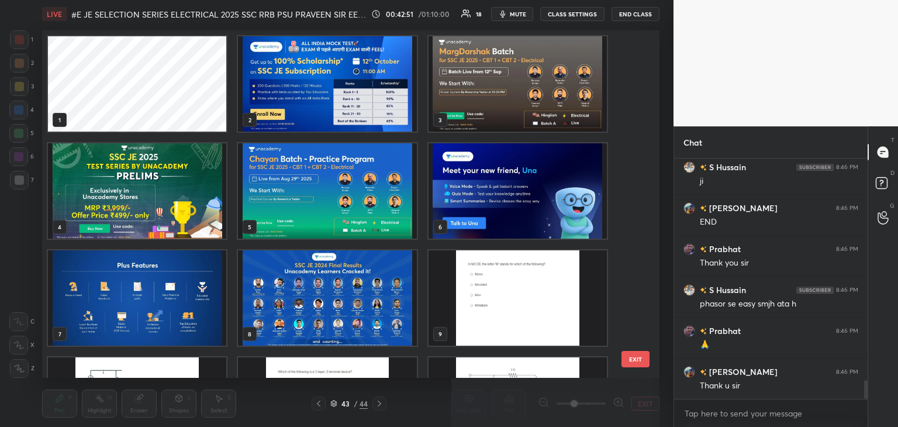
scroll to position [2884, 0]
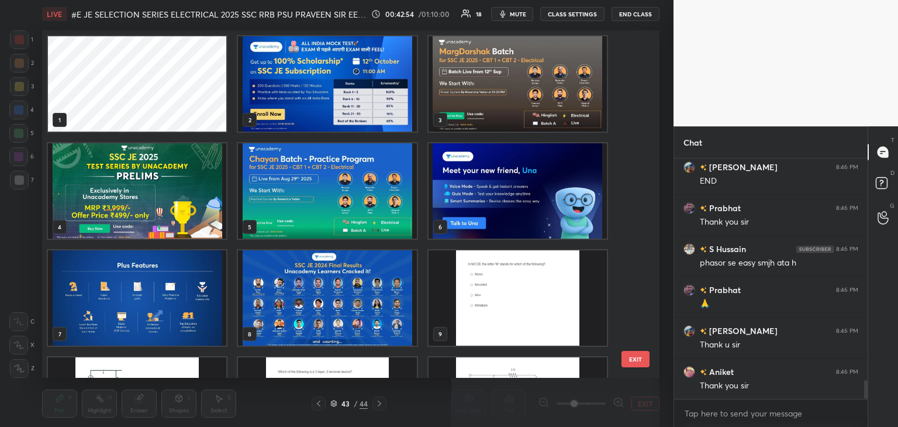
click at [312, 95] on img "grid" at bounding box center [327, 83] width 178 height 95
click at [312, 97] on img "grid" at bounding box center [327, 83] width 178 height 95
click at [312, 101] on img "grid" at bounding box center [327, 83] width 178 height 95
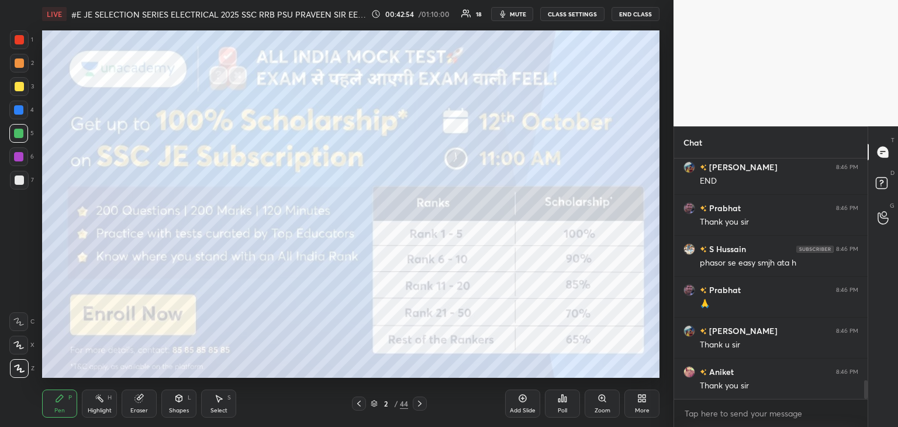
click at [313, 103] on img "grid" at bounding box center [327, 83] width 178 height 95
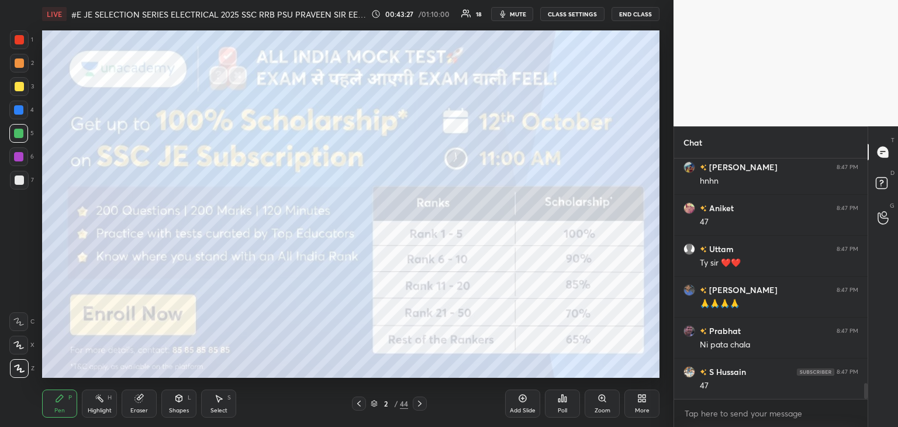
scroll to position [3457, 0]
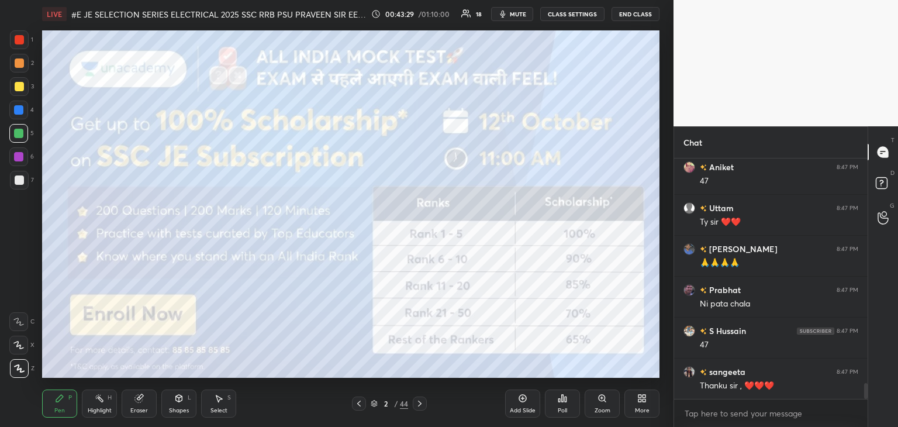
drag, startPoint x: 417, startPoint y: 409, endPoint x: 408, endPoint y: 412, distance: 9.6
click at [416, 409] on div at bounding box center [420, 403] width 14 height 14
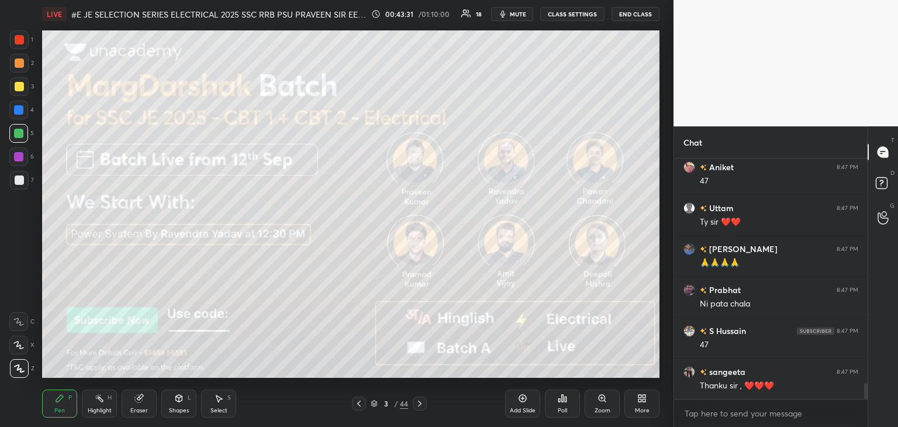
click at [419, 407] on icon at bounding box center [419, 403] width 9 height 9
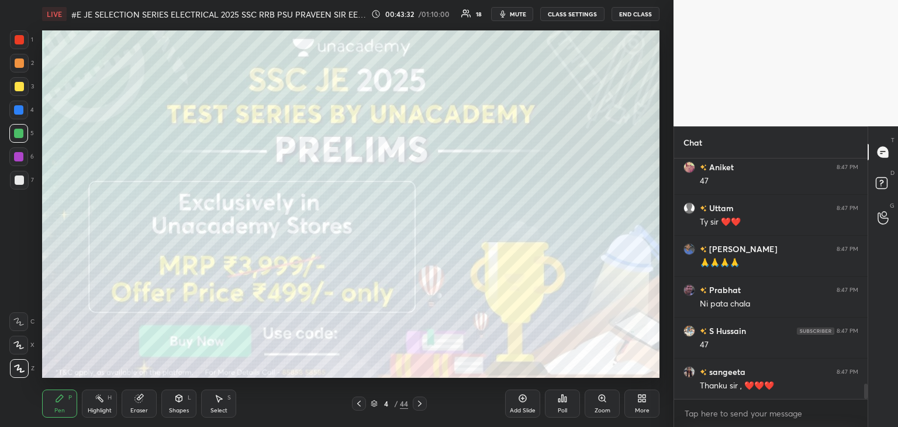
scroll to position [3498, 0]
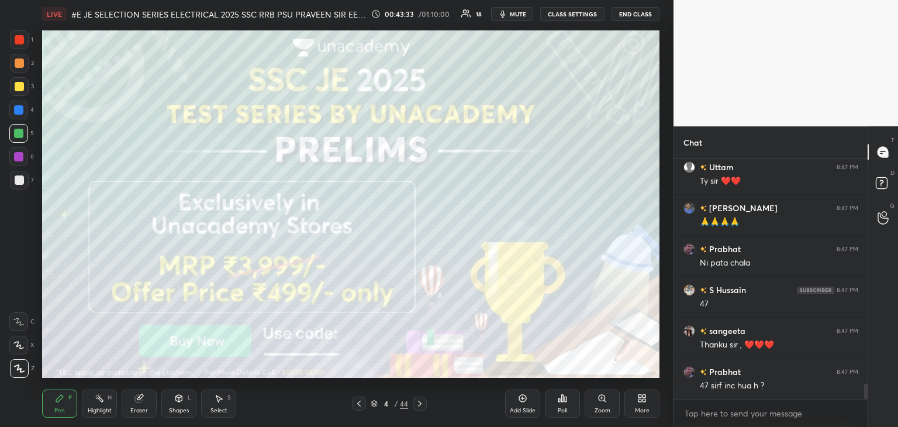
click at [421, 407] on div at bounding box center [420, 403] width 14 height 14
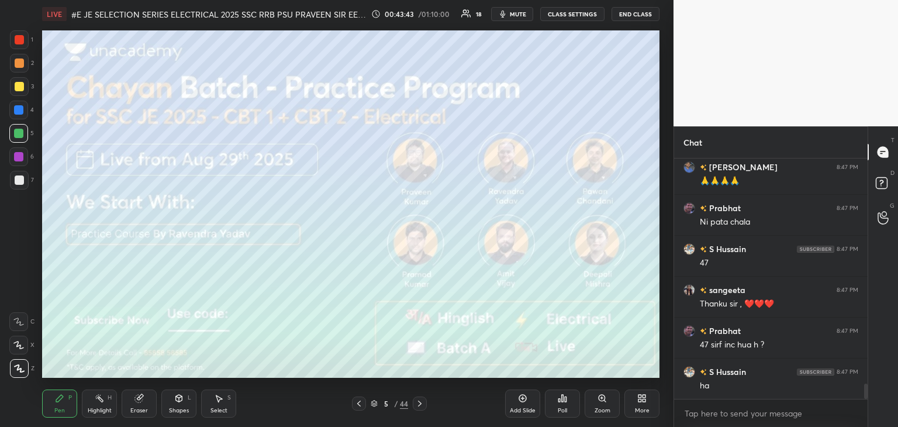
scroll to position [3580, 0]
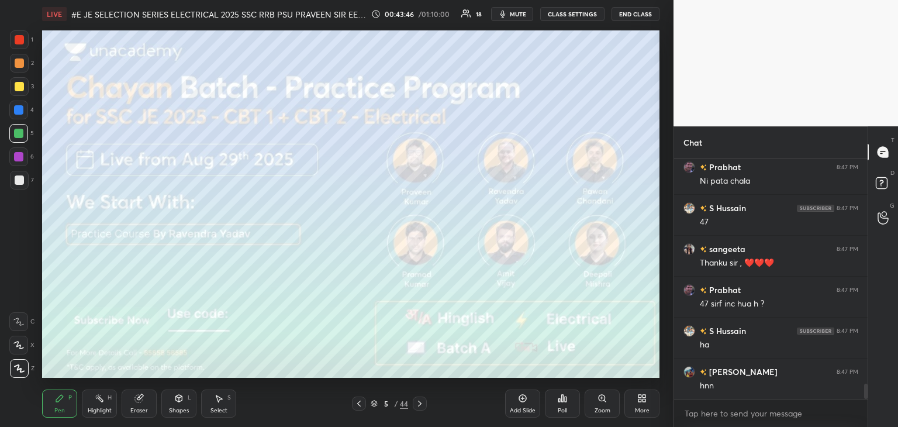
click at [564, 403] on icon at bounding box center [562, 397] width 9 height 9
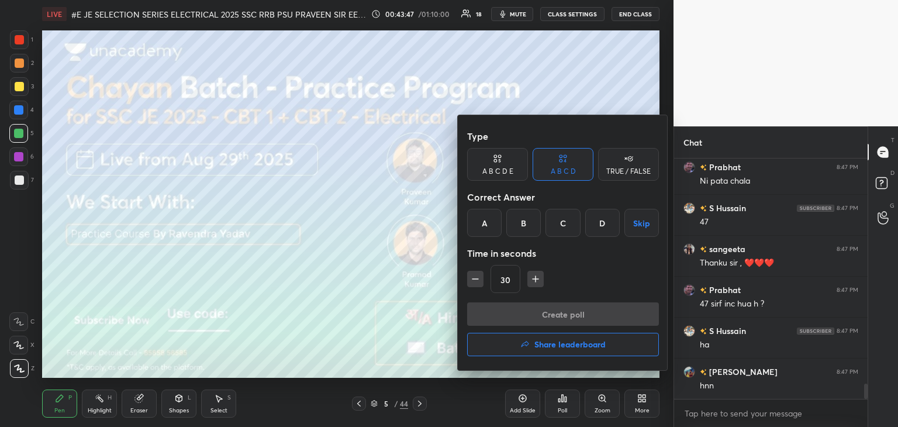
click at [533, 345] on button "Share leaderboard" at bounding box center [563, 344] width 192 height 23
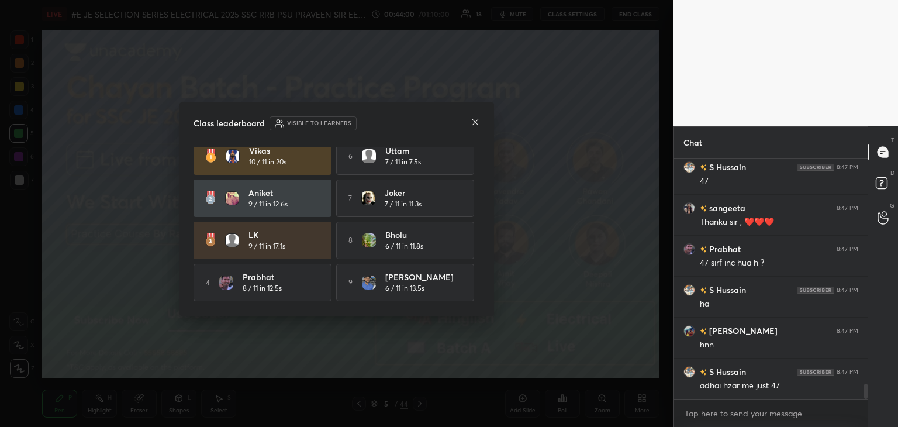
scroll to position [3662, 0]
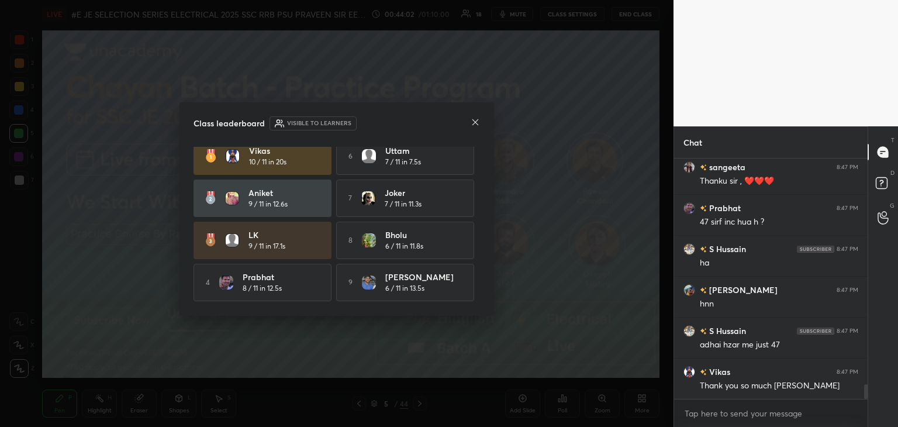
drag, startPoint x: 477, startPoint y: 122, endPoint x: 480, endPoint y: 105, distance: 17.2
click at [480, 103] on div "Class leaderboard Visible to learners Vikas 10 / 11 in 20s 6 [PERSON_NAME] 7 / …" at bounding box center [336, 208] width 314 height 213
drag, startPoint x: 480, startPoint y: 105, endPoint x: 477, endPoint y: 122, distance: 17.2
click at [477, 122] on div "Class leaderboard Visible to learners Vikas 10 / 11 in 20s 6 [PERSON_NAME] 7 / …" at bounding box center [336, 208] width 314 height 213
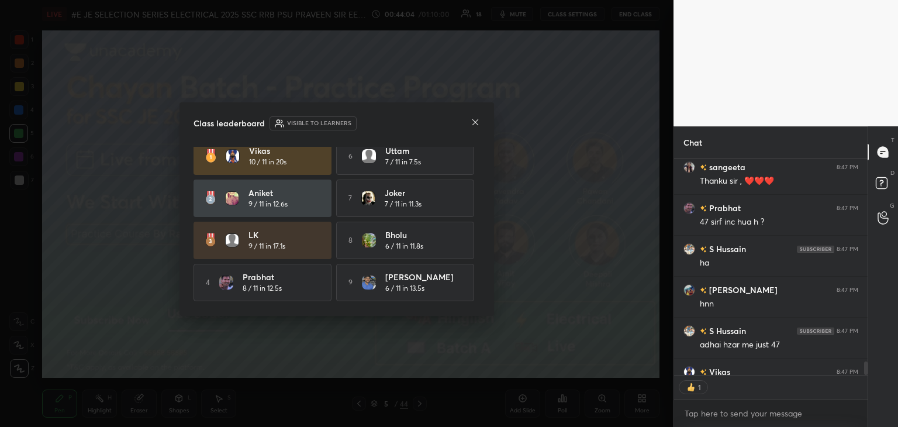
click at [477, 0] on html "1 2 3 4 5 6 7 C X Z C X Z E E Erase all H H LIVE #E JE SELECTION SERIES ELECTRI…" at bounding box center [449, 0] width 898 height 0
click at [474, 127] on div at bounding box center [475, 123] width 9 height 12
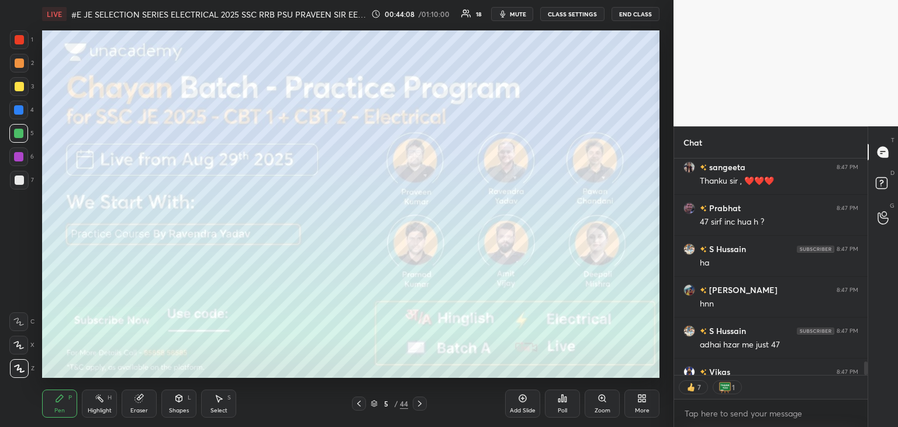
scroll to position [3727, 0]
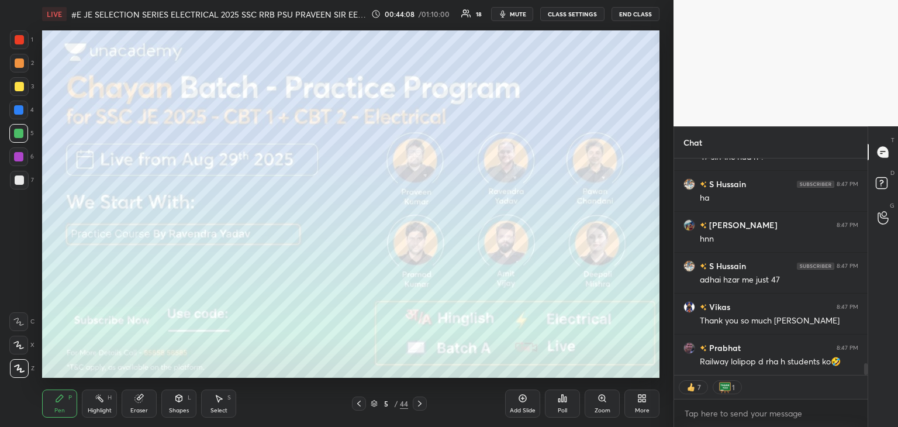
click at [27, 44] on div at bounding box center [19, 39] width 19 height 19
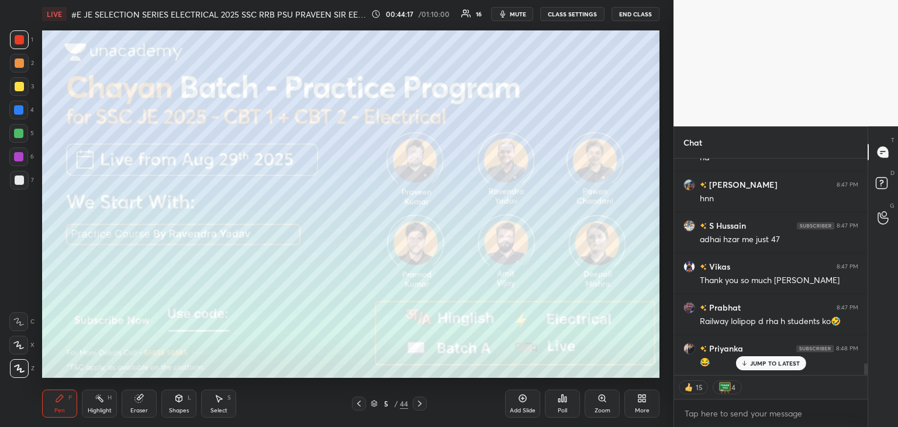
click at [18, 44] on div at bounding box center [19, 39] width 19 height 19
click at [23, 39] on div at bounding box center [19, 39] width 9 height 9
click at [773, 358] on div "[PERSON_NAME] 8:46 PM Kon sa vacancy ? S [PERSON_NAME] 8:46 PM youtube par time…" at bounding box center [770, 266] width 193 height 216
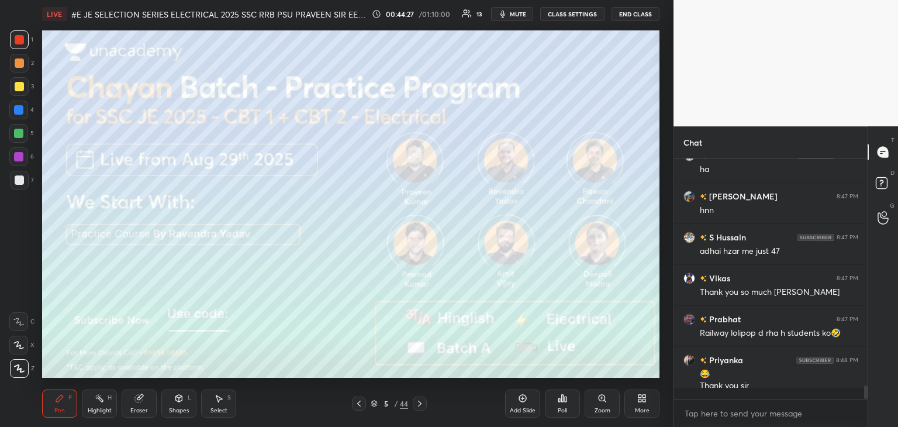
scroll to position [237, 190]
click at [517, 14] on span "mute" at bounding box center [518, 14] width 16 height 8
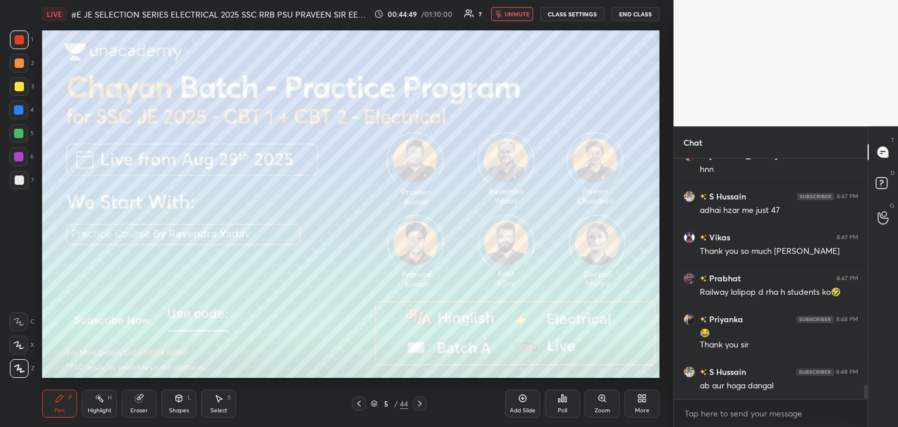
drag, startPoint x: 15, startPoint y: 37, endPoint x: 17, endPoint y: 50, distance: 13.1
click at [17, 50] on div "1" at bounding box center [21, 41] width 23 height 23
drag, startPoint x: 18, startPoint y: 64, endPoint x: 0, endPoint y: 65, distance: 17.5
click at [14, 96] on div "1 2 3 4 5 6 7" at bounding box center [21, 112] width 25 height 164
click at [19, 133] on div "1 2 3 4 5 6 7 C X Z C X Z E E Erase all H H LIVE #E JE SELECTION SERIES ELECTRI…" at bounding box center [332, 213] width 664 height 427
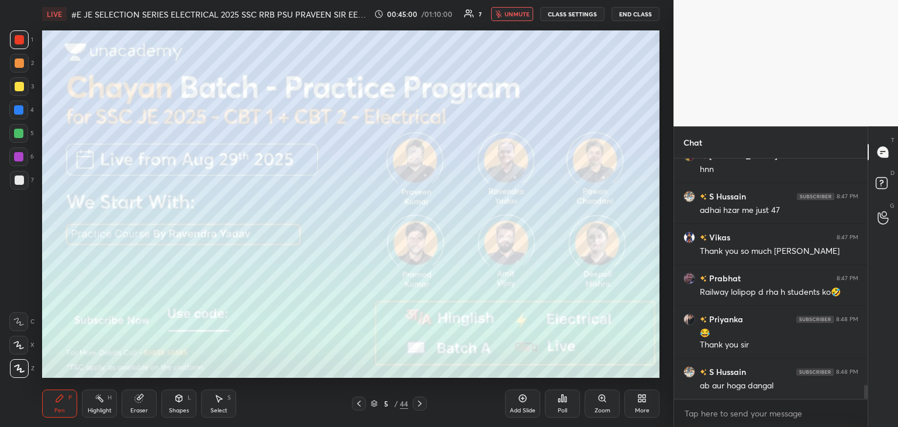
click at [16, 126] on div at bounding box center [18, 133] width 19 height 19
click at [19, 158] on div at bounding box center [18, 156] width 9 height 9
click at [631, 15] on button "End Class" at bounding box center [635, 14] width 48 height 14
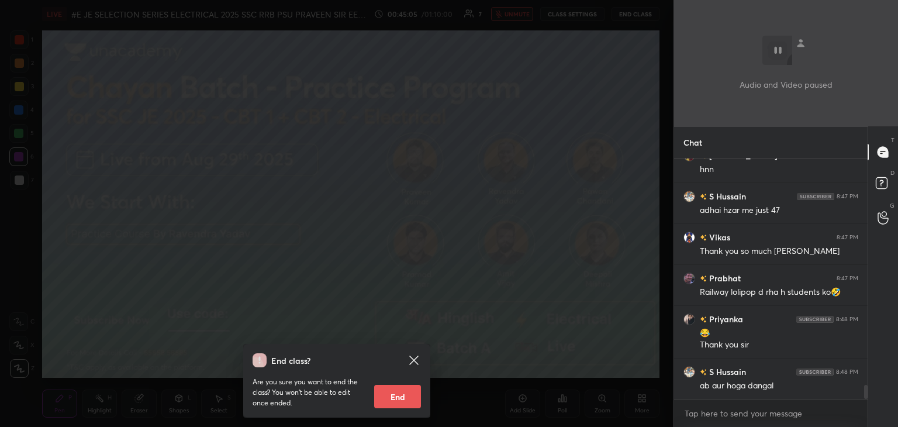
click at [399, 395] on button "End" at bounding box center [397, 396] width 47 height 23
type textarea "x"
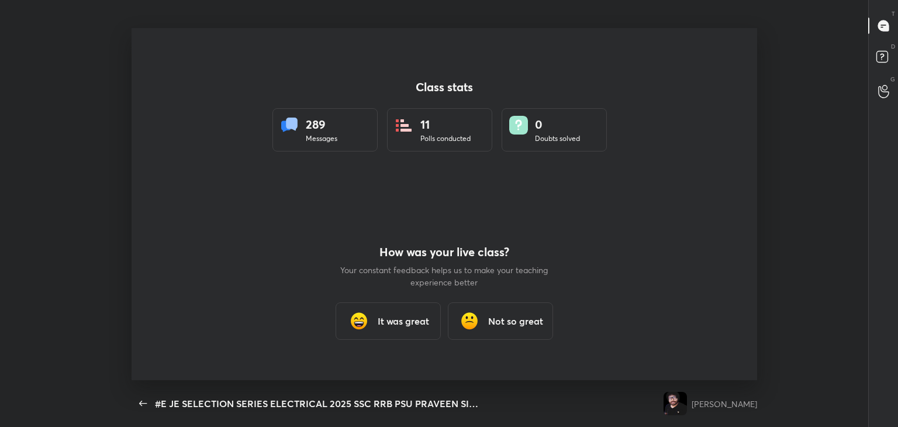
scroll to position [0, 0]
click at [387, 321] on h3 "It was great" at bounding box center [403, 321] width 51 height 14
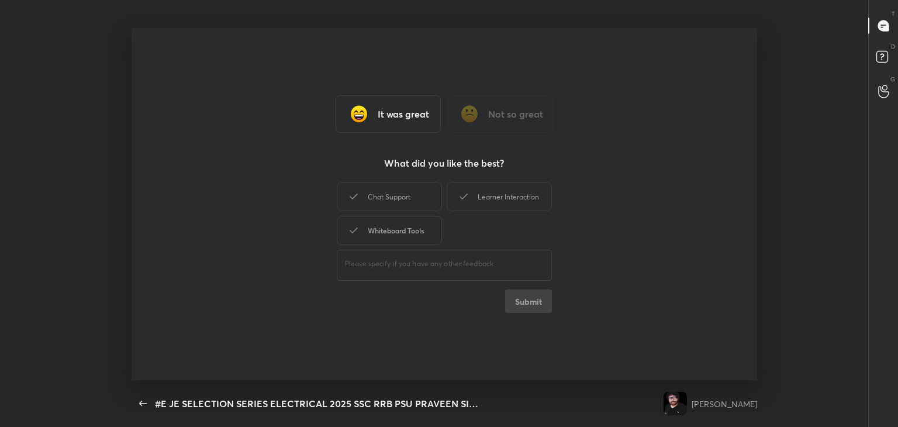
drag, startPoint x: 399, startPoint y: 201, endPoint x: 401, endPoint y: 224, distance: 24.0
click at [399, 215] on div "Chat Support Learner Interaction Whiteboard Tools" at bounding box center [444, 213] width 215 height 68
click at [402, 227] on div "Whiteboard Tools" at bounding box center [389, 230] width 105 height 29
drag, startPoint x: 510, startPoint y: 195, endPoint x: 434, endPoint y: 204, distance: 76.5
click at [507, 195] on div "Learner Interaction" at bounding box center [499, 196] width 105 height 29
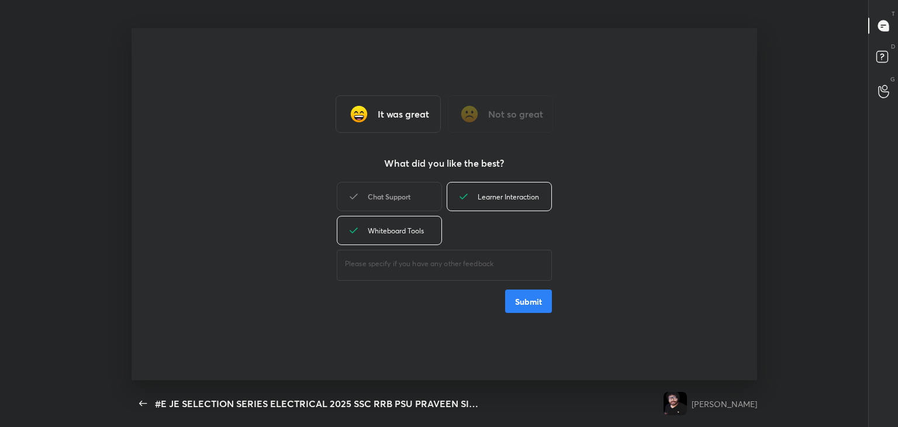
drag, startPoint x: 395, startPoint y: 201, endPoint x: 410, endPoint y: 213, distance: 19.1
click at [396, 200] on div "Chat Support" at bounding box center [389, 196] width 105 height 29
drag, startPoint x: 530, startPoint y: 300, endPoint x: 528, endPoint y: 292, distance: 8.3
click at [528, 300] on button "Submit" at bounding box center [528, 300] width 47 height 23
